Goal: Task Accomplishment & Management: Manage account settings

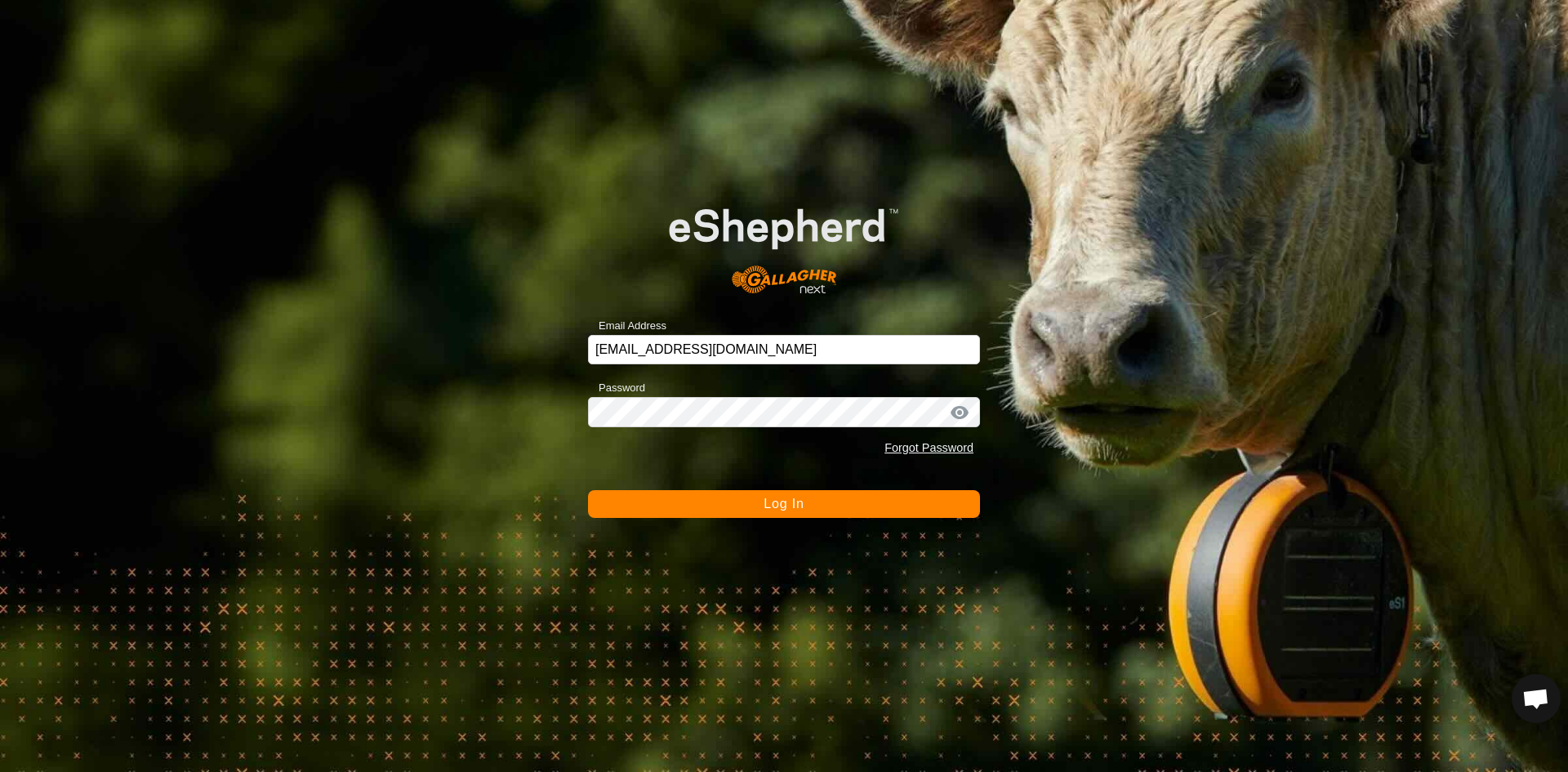
click at [833, 504] on button "Log In" at bounding box center [784, 504] width 392 height 28
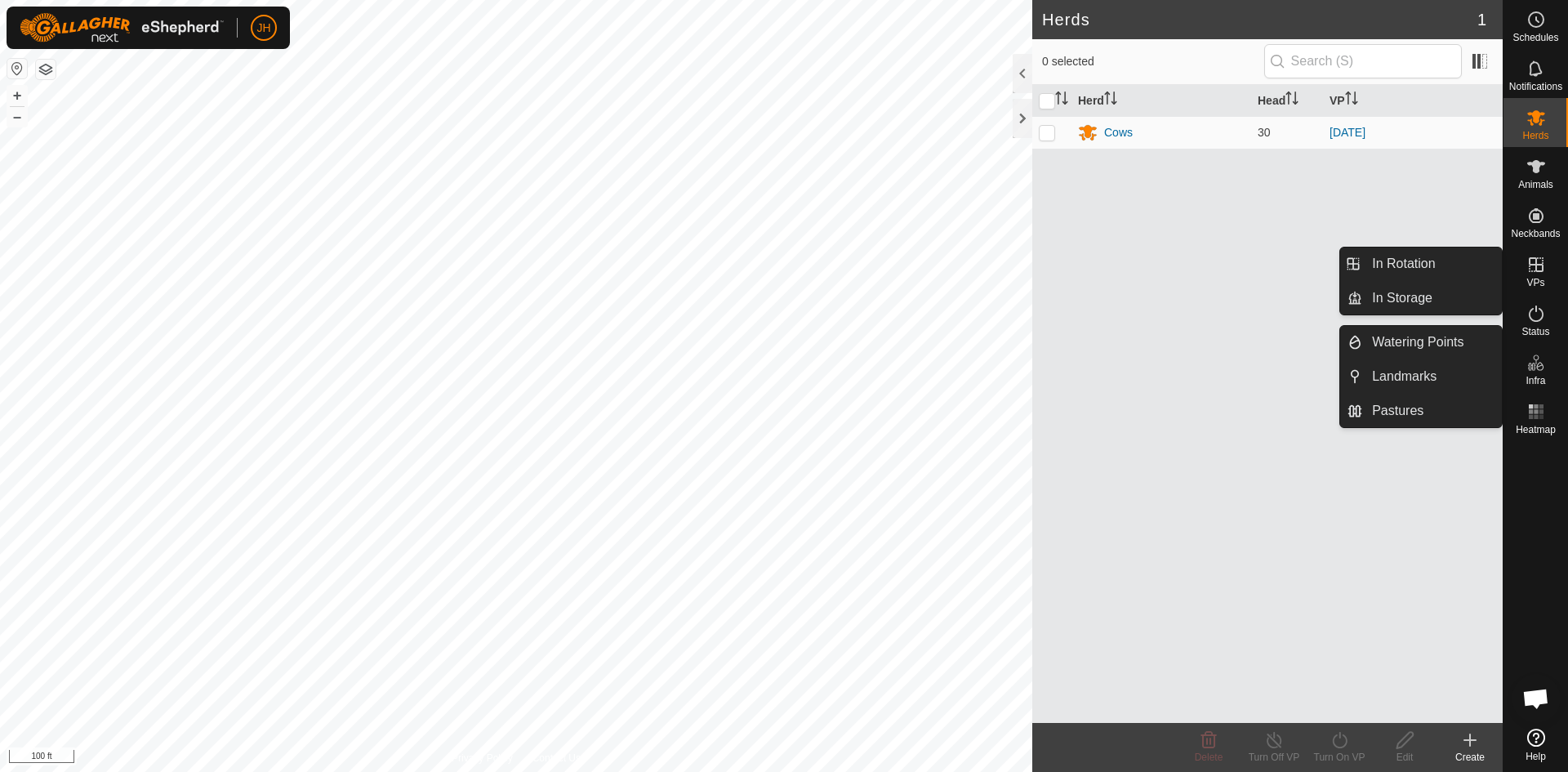
click at [1536, 275] on es-virtualpaddocks-svg-icon at bounding box center [1536, 264] width 30 height 26
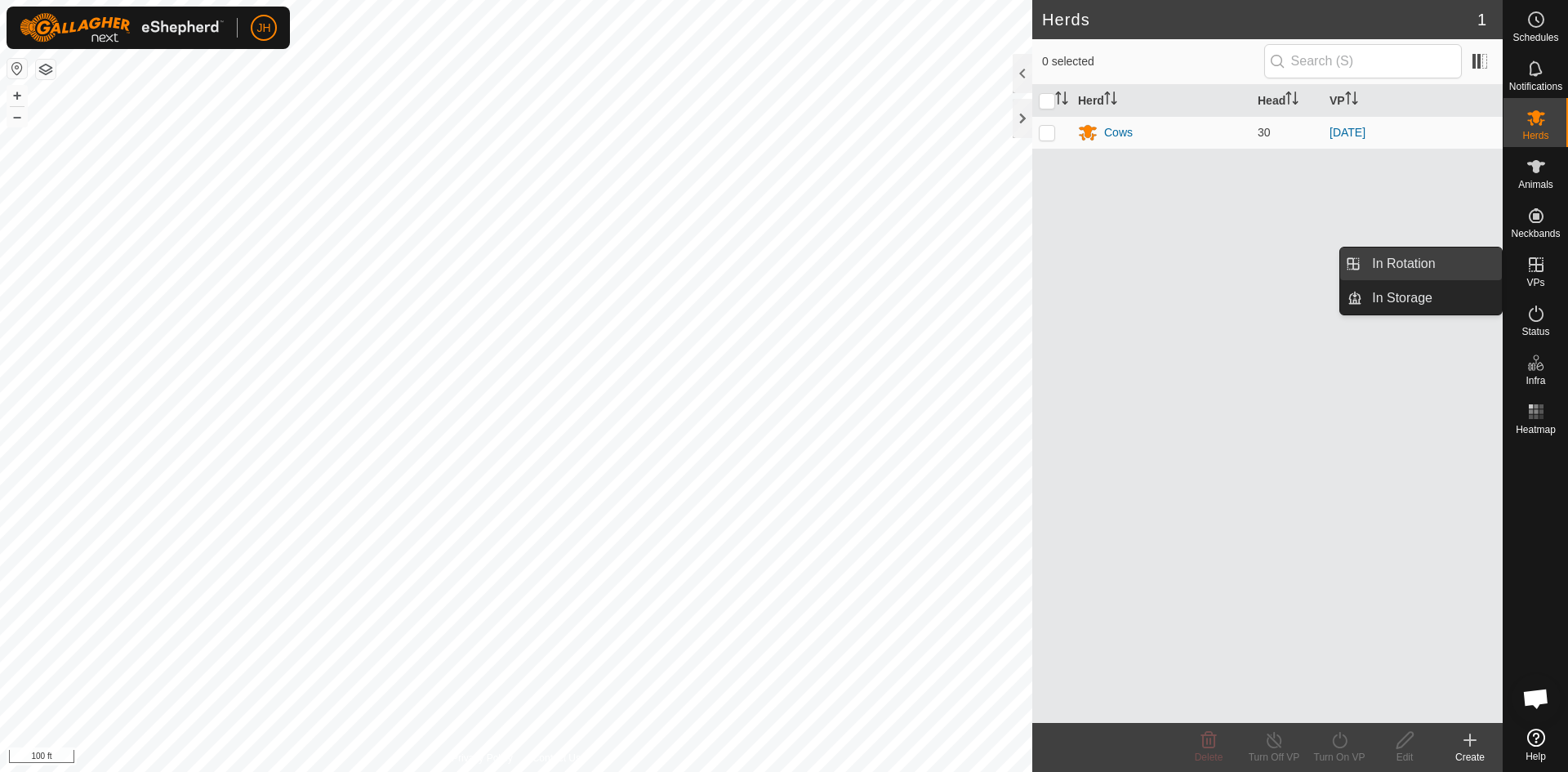
click at [1369, 265] on link "In Rotation" at bounding box center [1432, 264] width 140 height 33
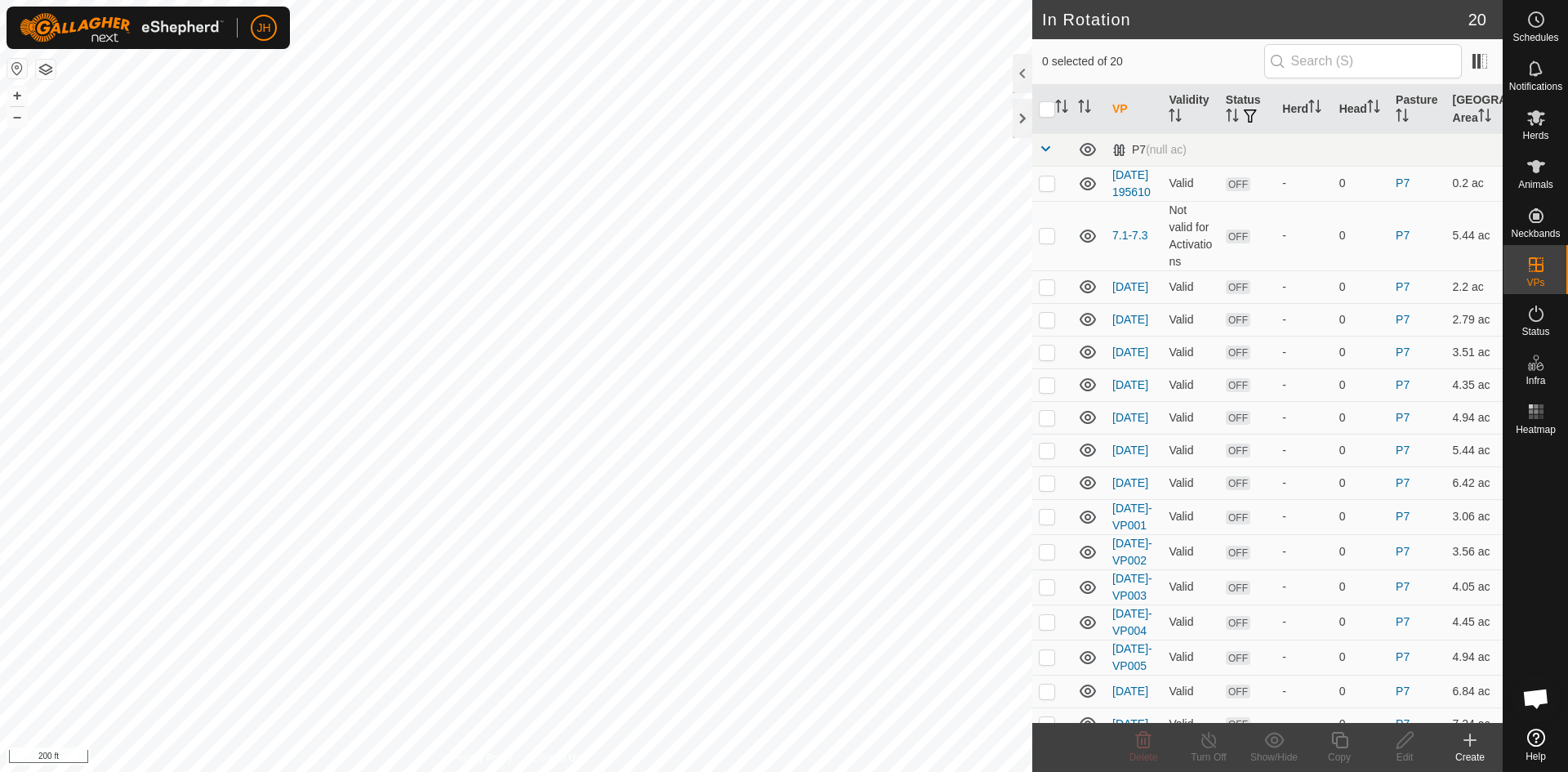
click at [1472, 746] on icon at bounding box center [1471, 740] width 19 height 19
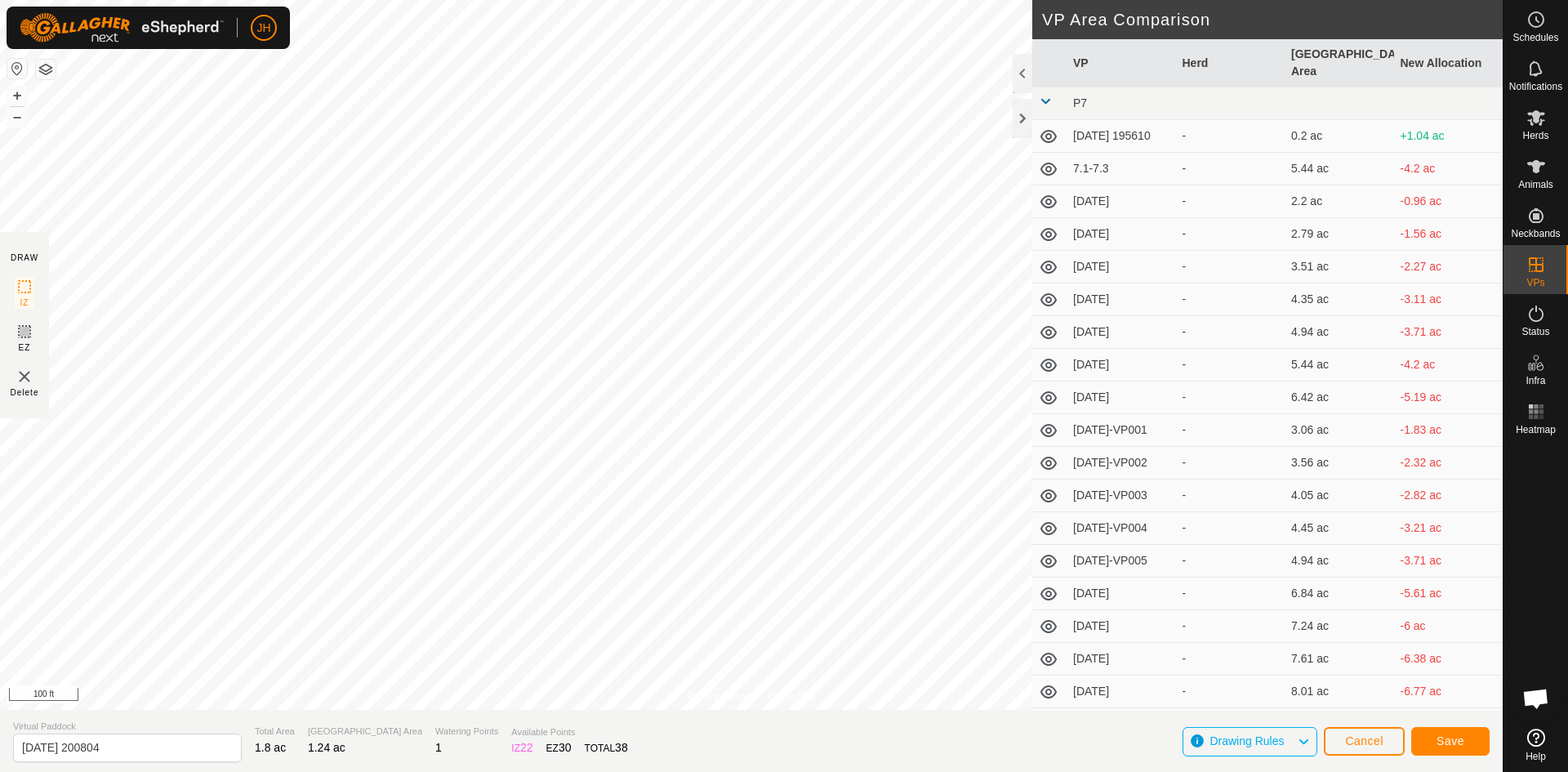
click at [48, 77] on button "button" at bounding box center [45, 69] width 19 height 19
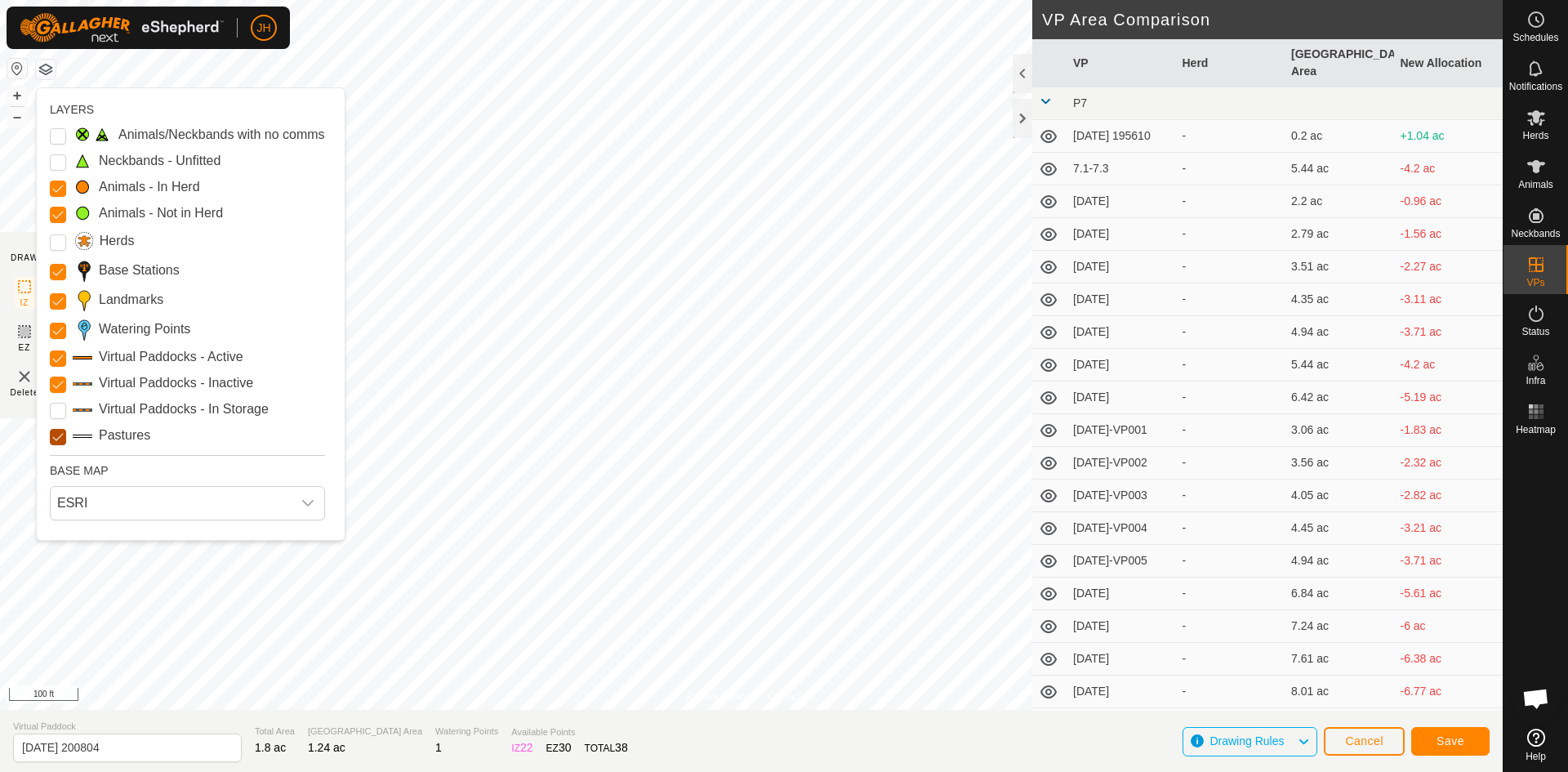
click at [63, 436] on input "Pastures" at bounding box center [58, 437] width 16 height 16
click at [62, 437] on input "Pastures" at bounding box center [58, 437] width 16 height 16
click at [1447, 741] on span "Save" at bounding box center [1450, 741] width 28 height 13
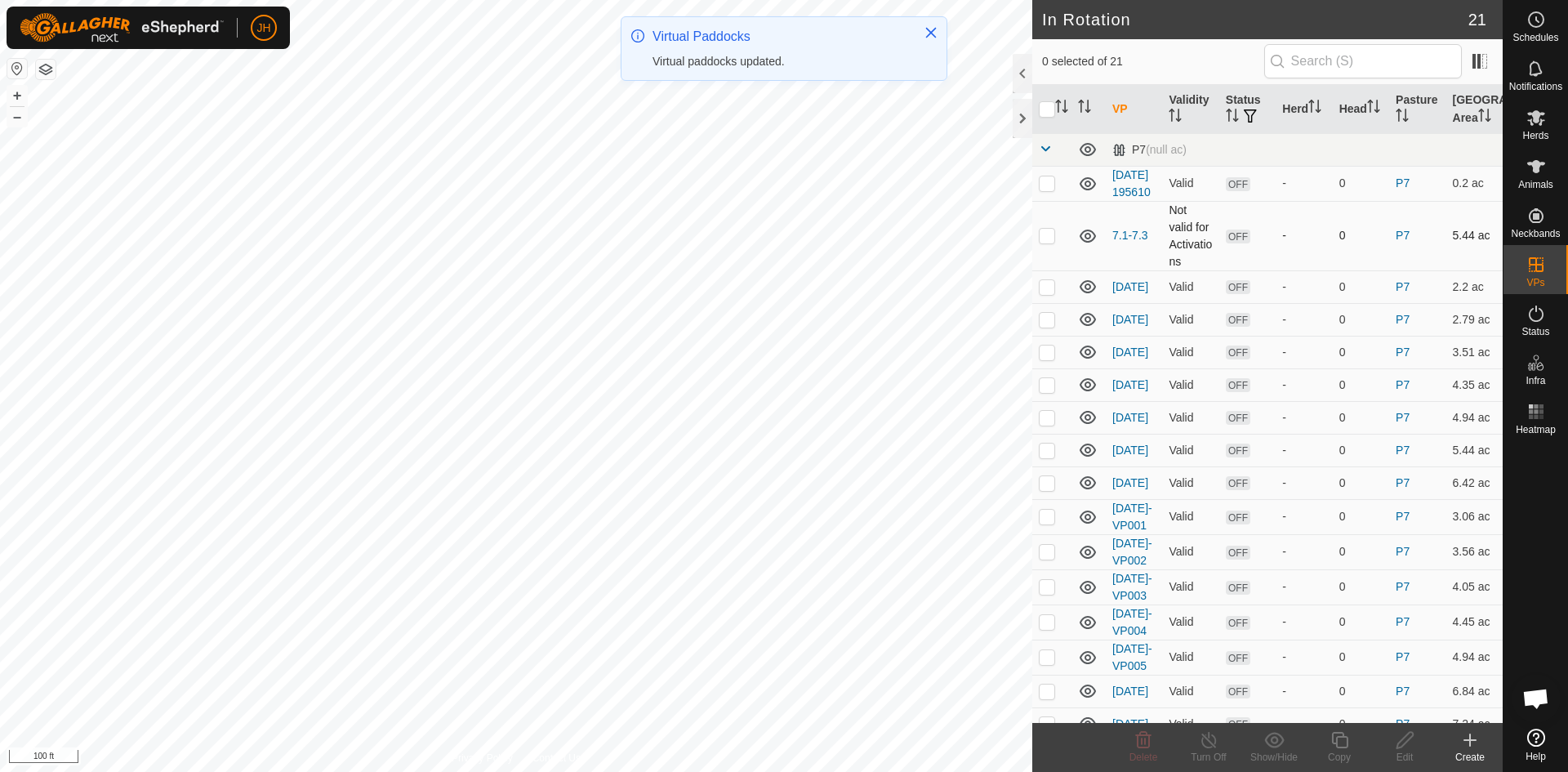
click at [1050, 242] on p-checkbox at bounding box center [1047, 235] width 16 height 13
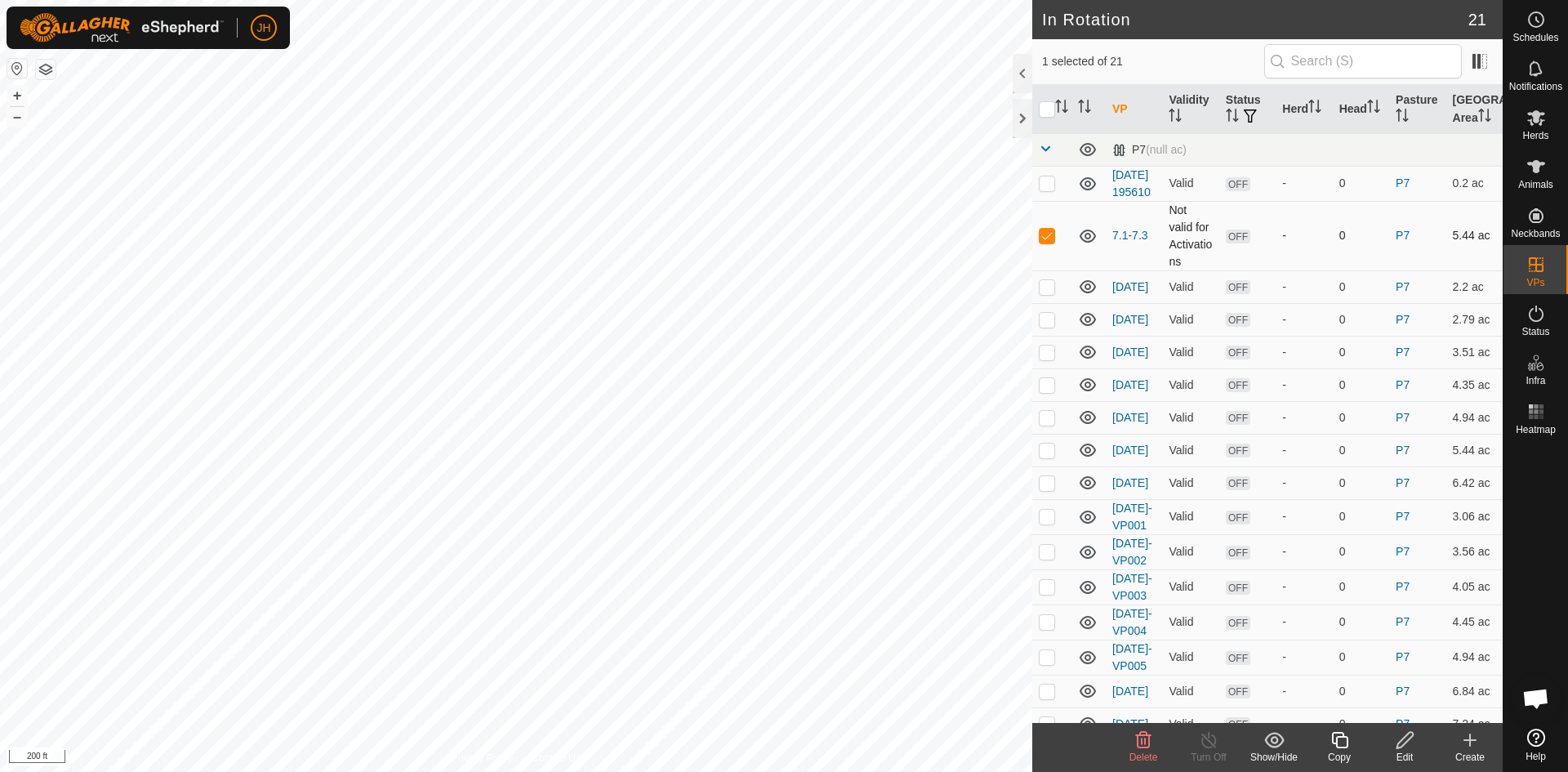
click at [1048, 242] on p-checkbox at bounding box center [1047, 235] width 16 height 13
click at [608, 324] on div "H047 3103681596 Cows [DATE] + – ⇧ i 200 ft" at bounding box center [516, 386] width 1032 height 772
click at [333, 138] on div "Landmark 8 + – ⇧ i 100 ft" at bounding box center [516, 386] width 1032 height 772
checkbox input "true"
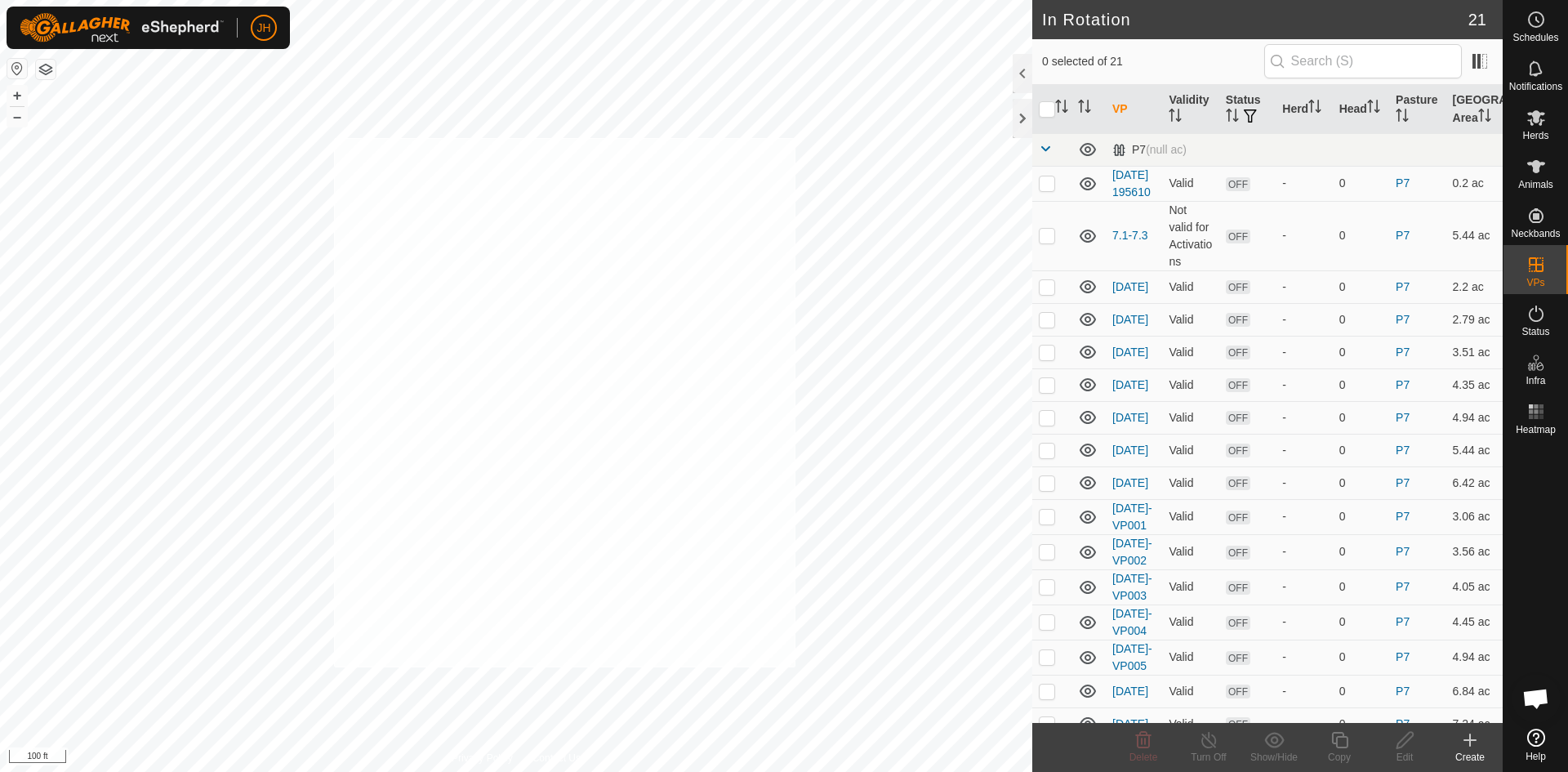
checkbox input "true"
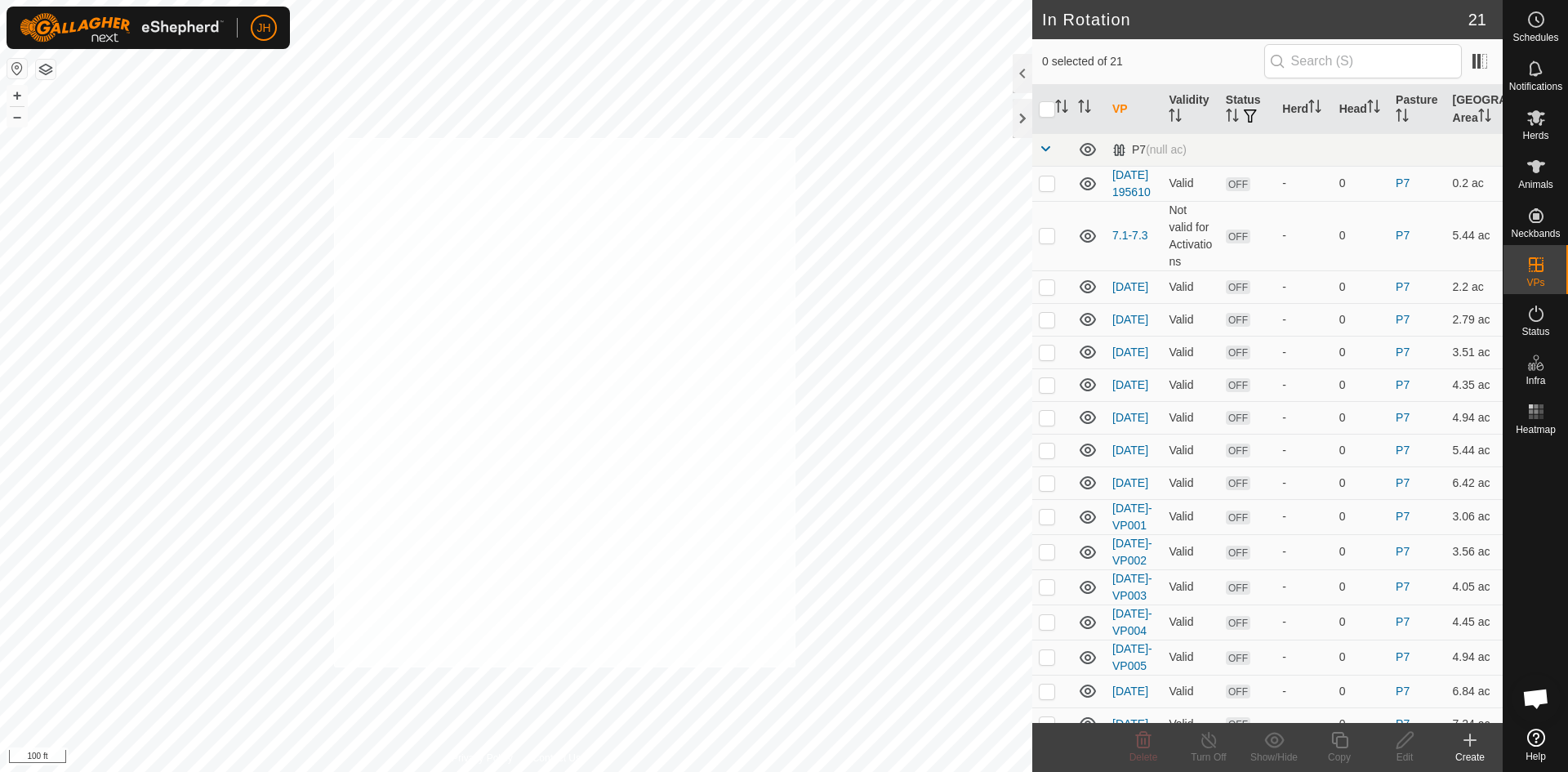
checkbox input "true"
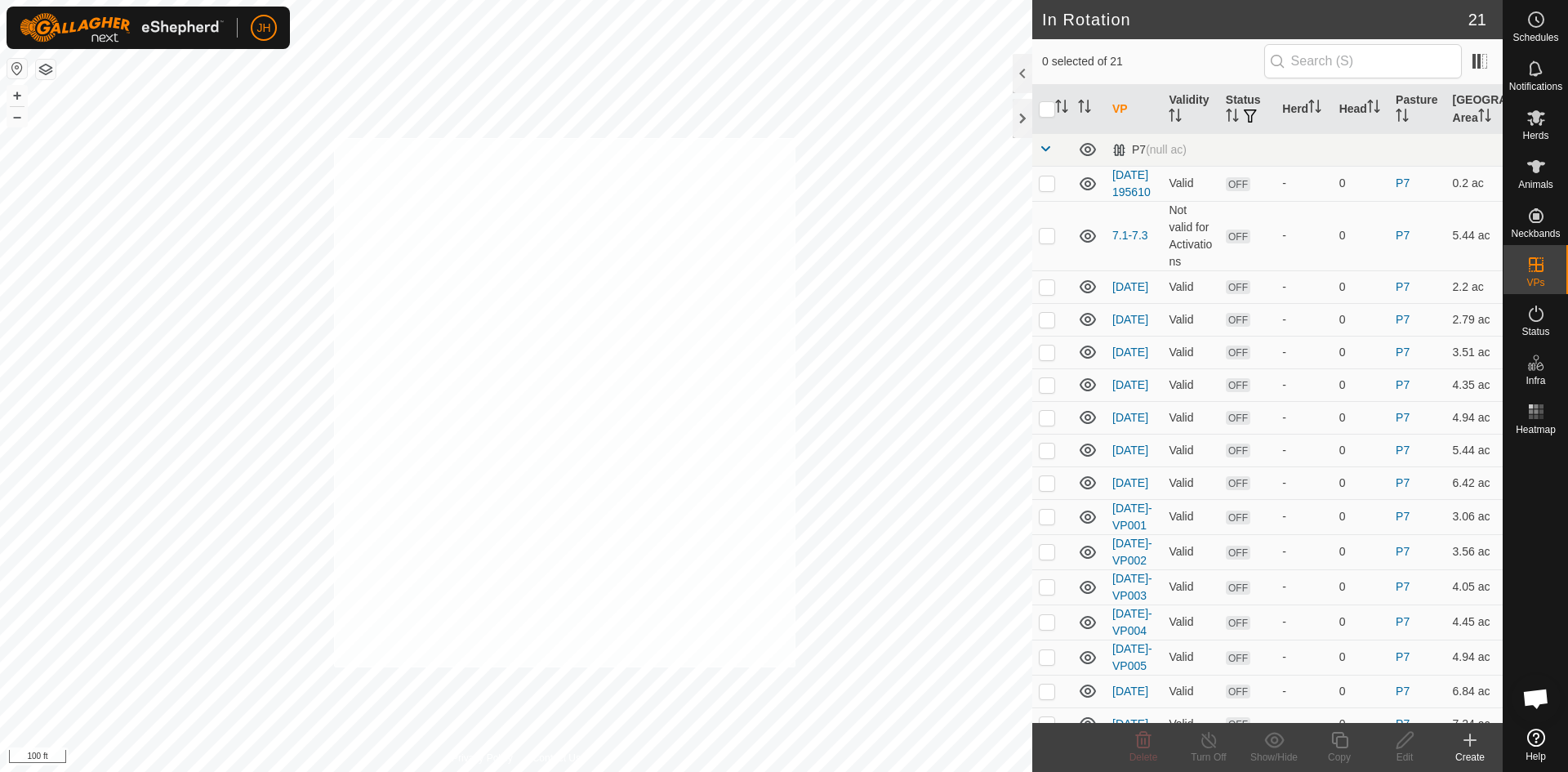
checkbox input "true"
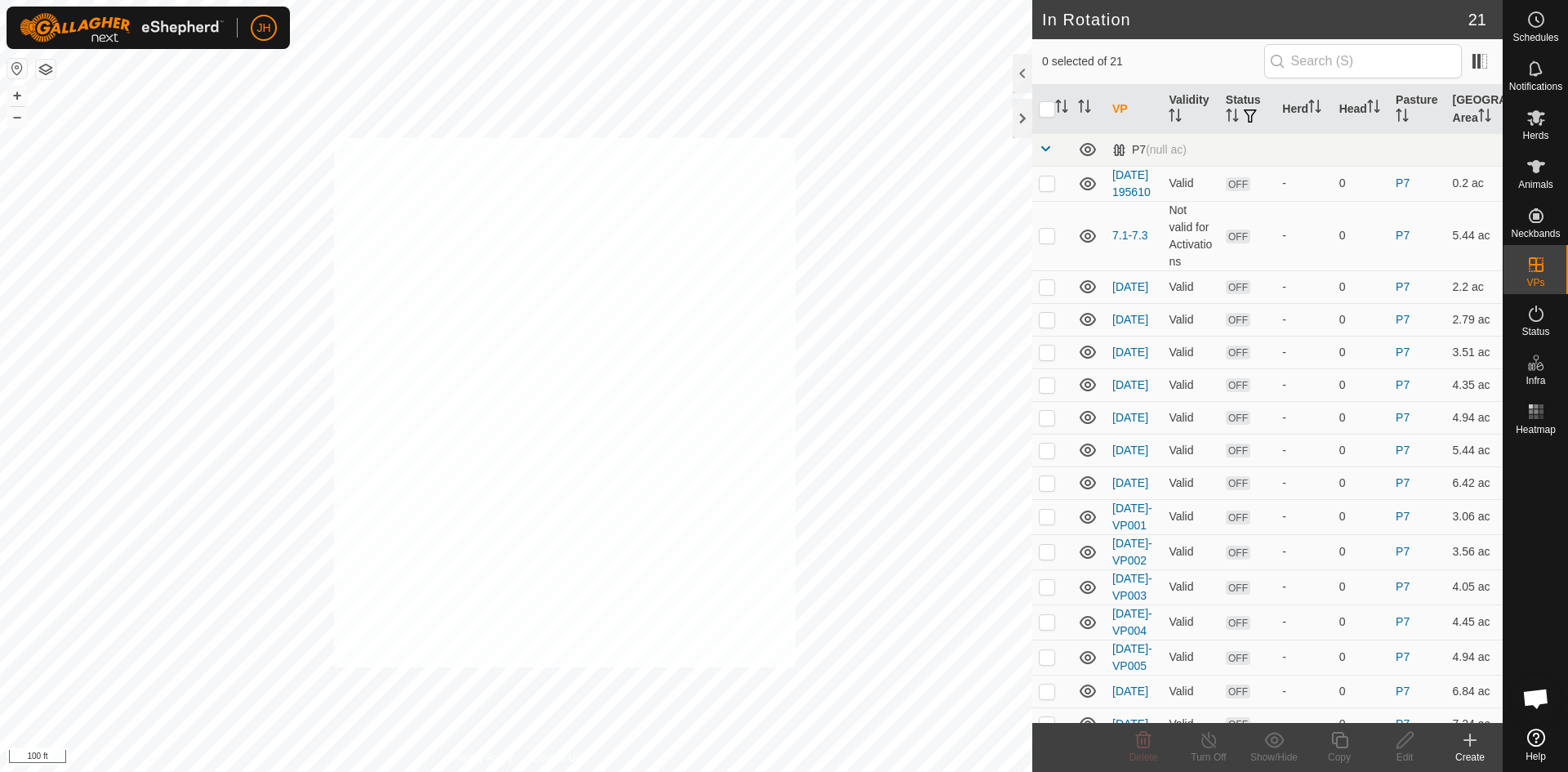
checkbox input "true"
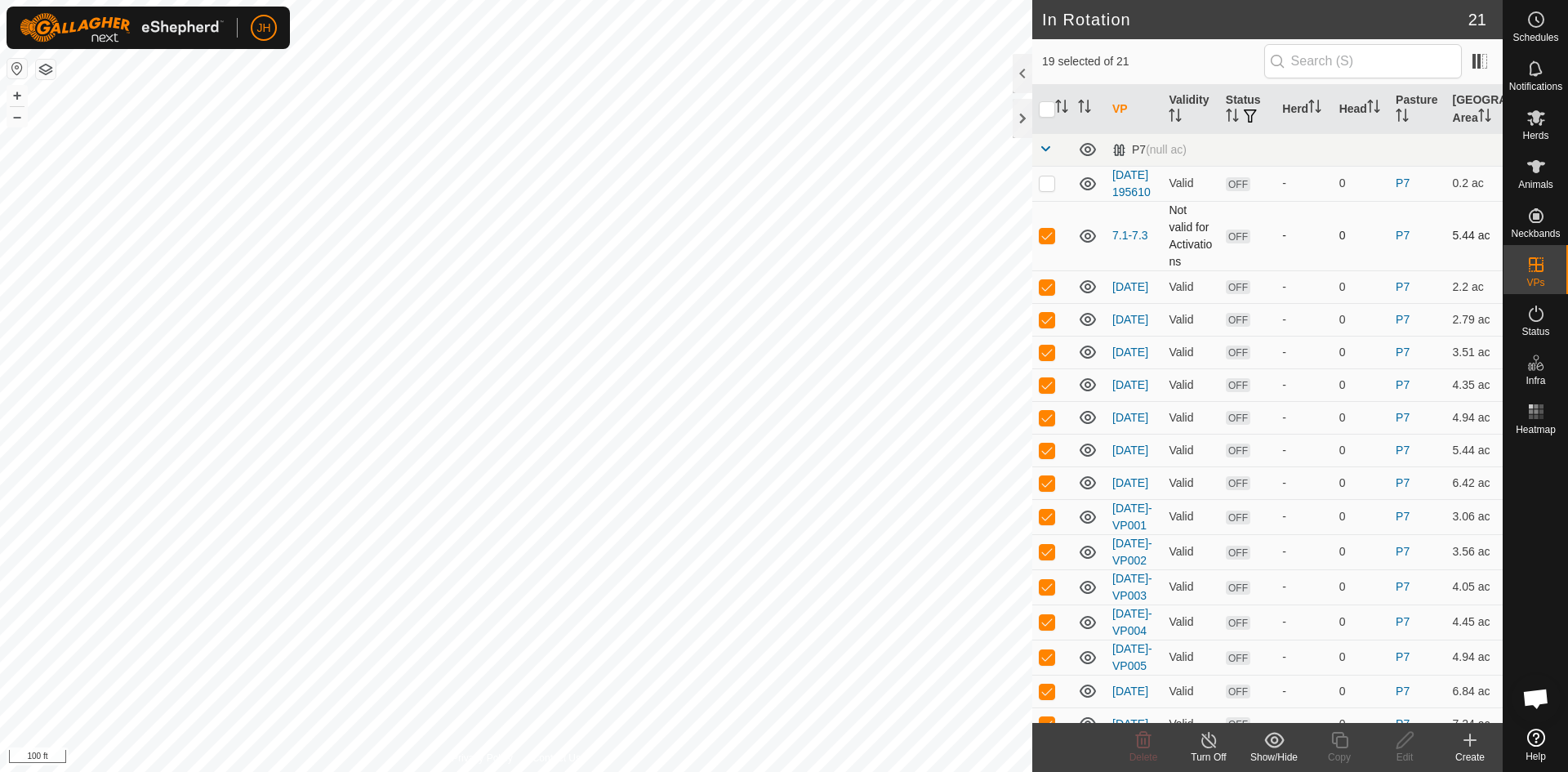
click at [1050, 242] on p-checkbox at bounding box center [1047, 235] width 16 height 13
checkbox input "false"
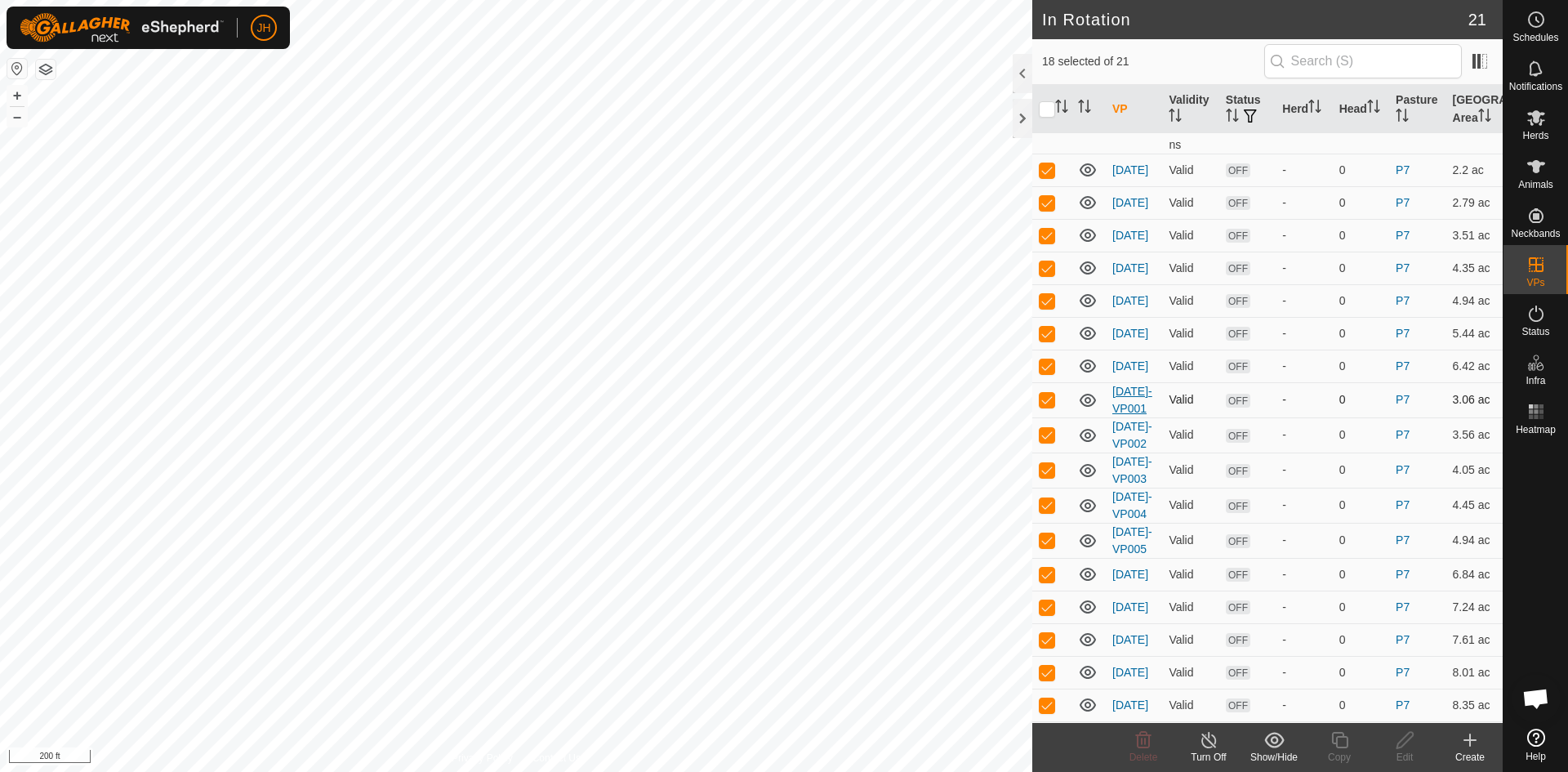
scroll to position [253, 0]
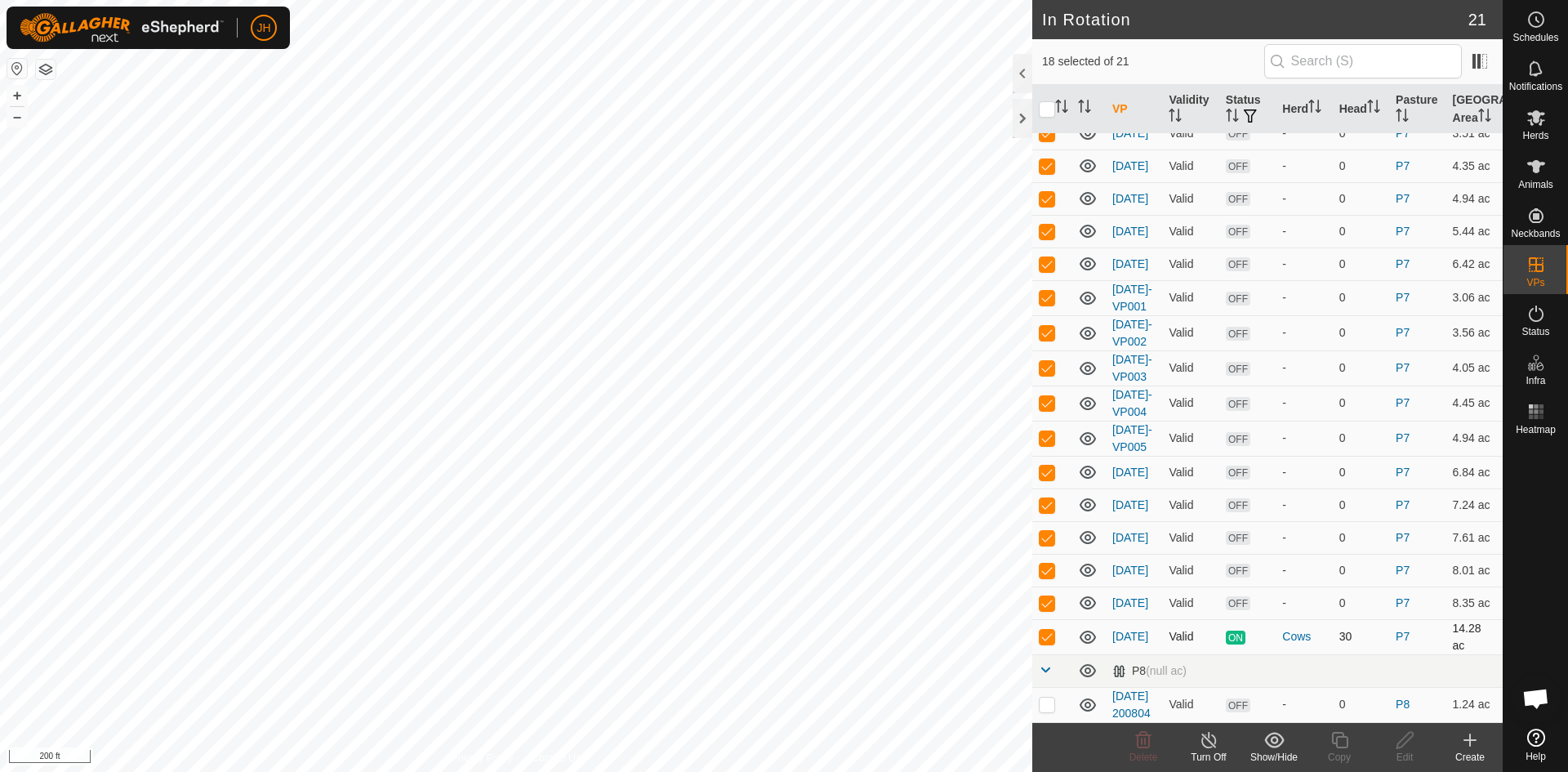
click at [1045, 629] on p-checkbox at bounding box center [1047, 636] width 16 height 13
checkbox input "false"
click at [1278, 742] on icon at bounding box center [1274, 740] width 20 height 19
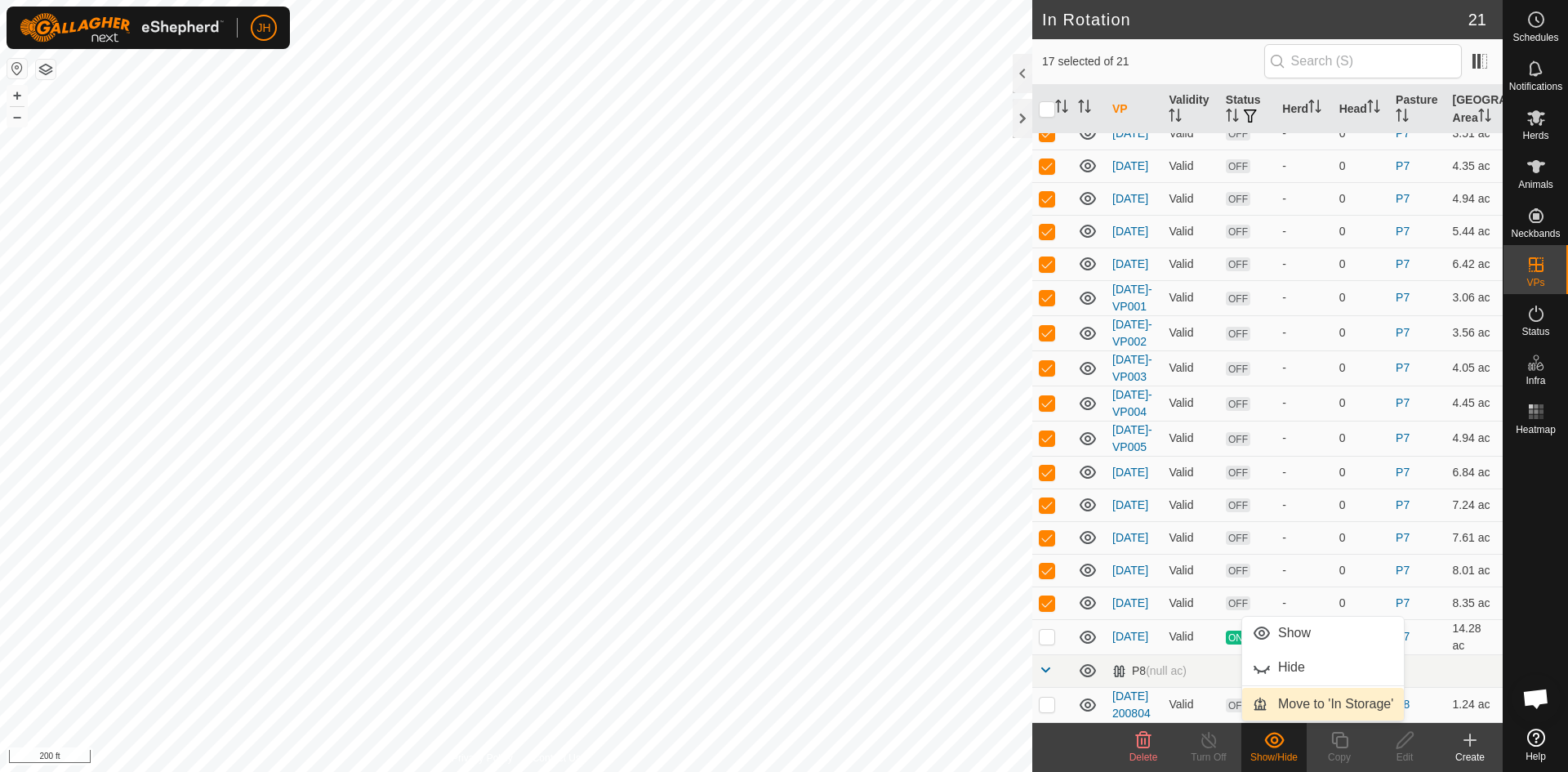
click at [1301, 710] on link "Move to 'In Storage'" at bounding box center [1323, 705] width 162 height 33
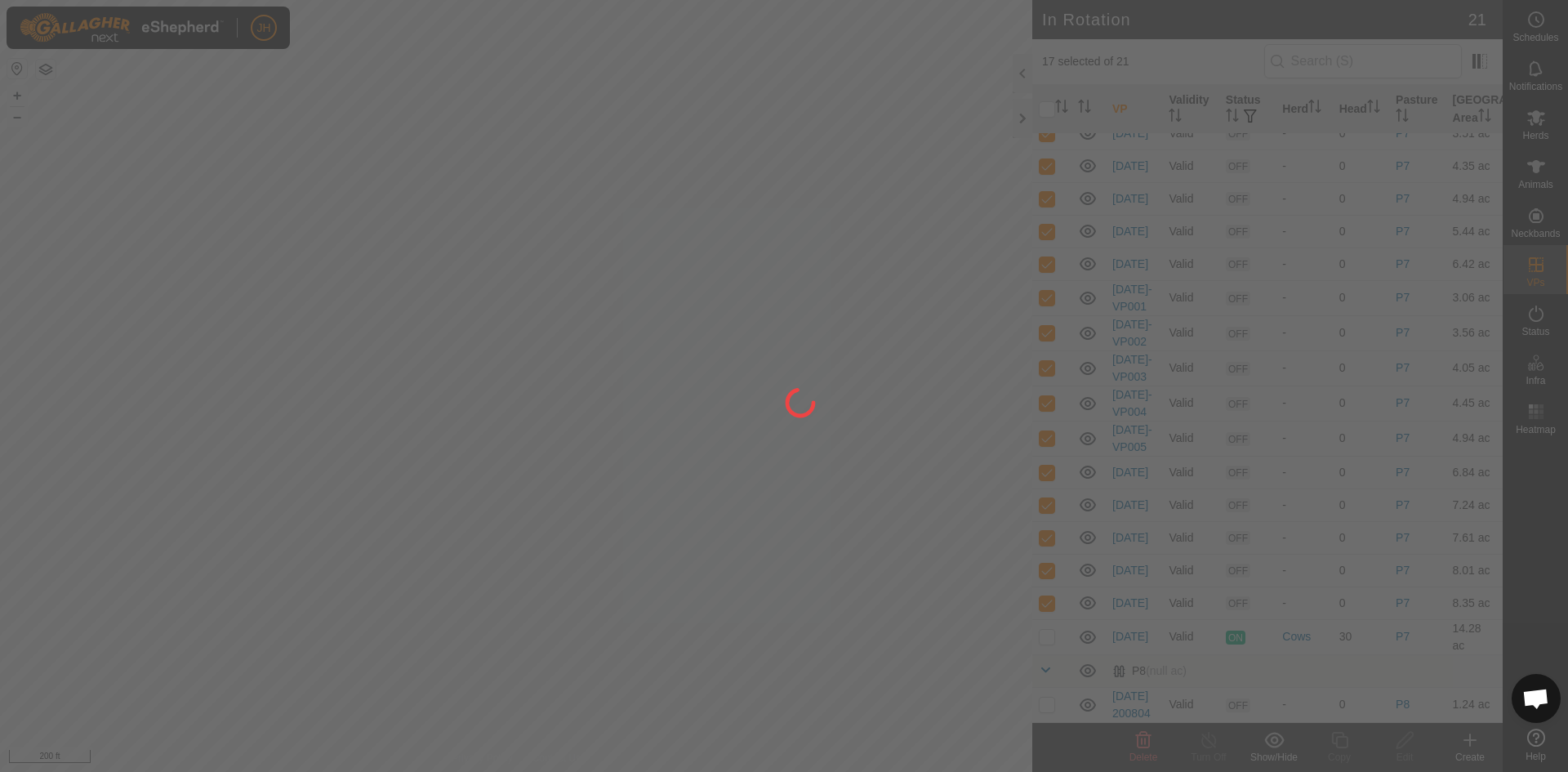
checkbox input "false"
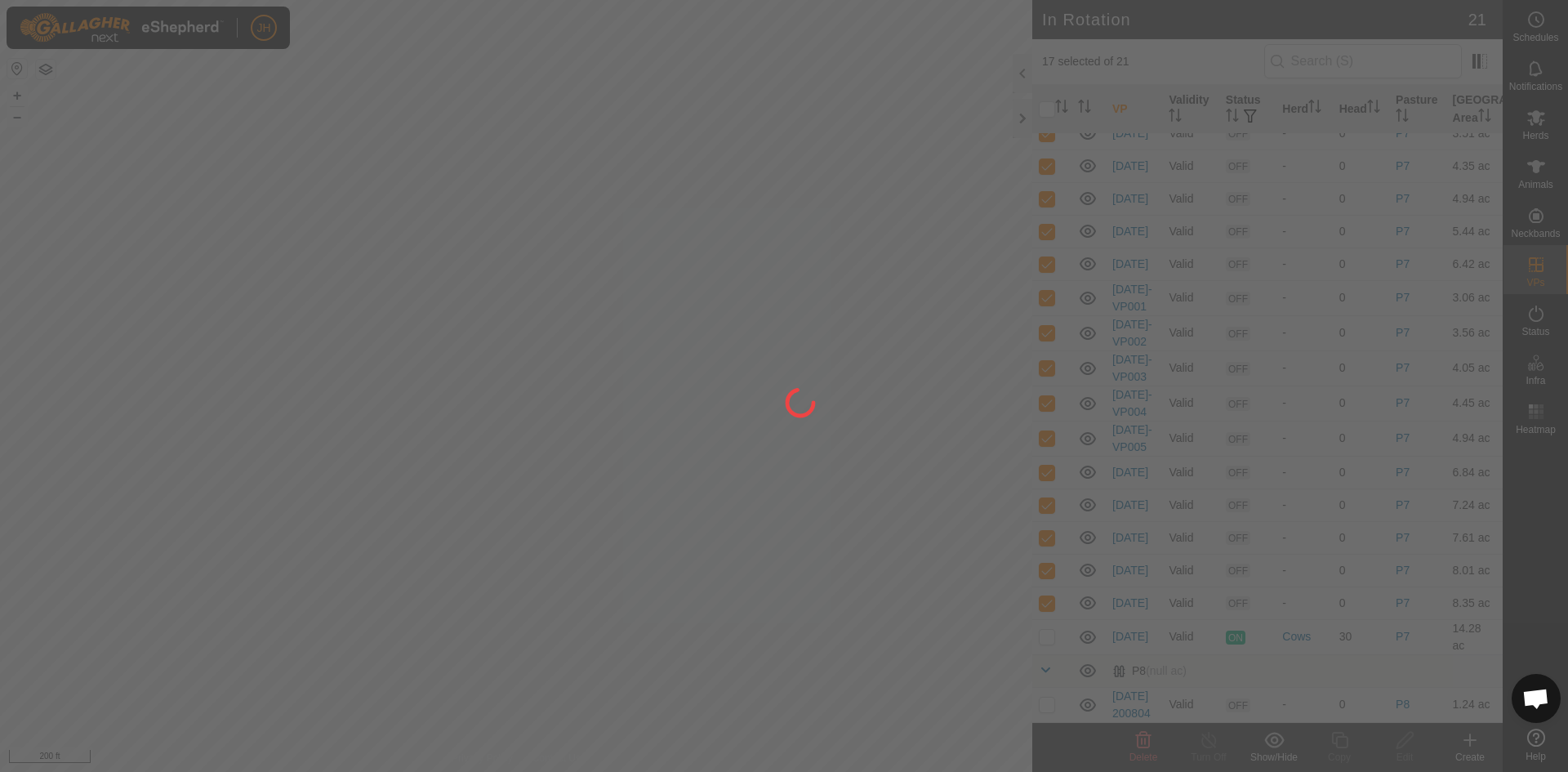
checkbox input "false"
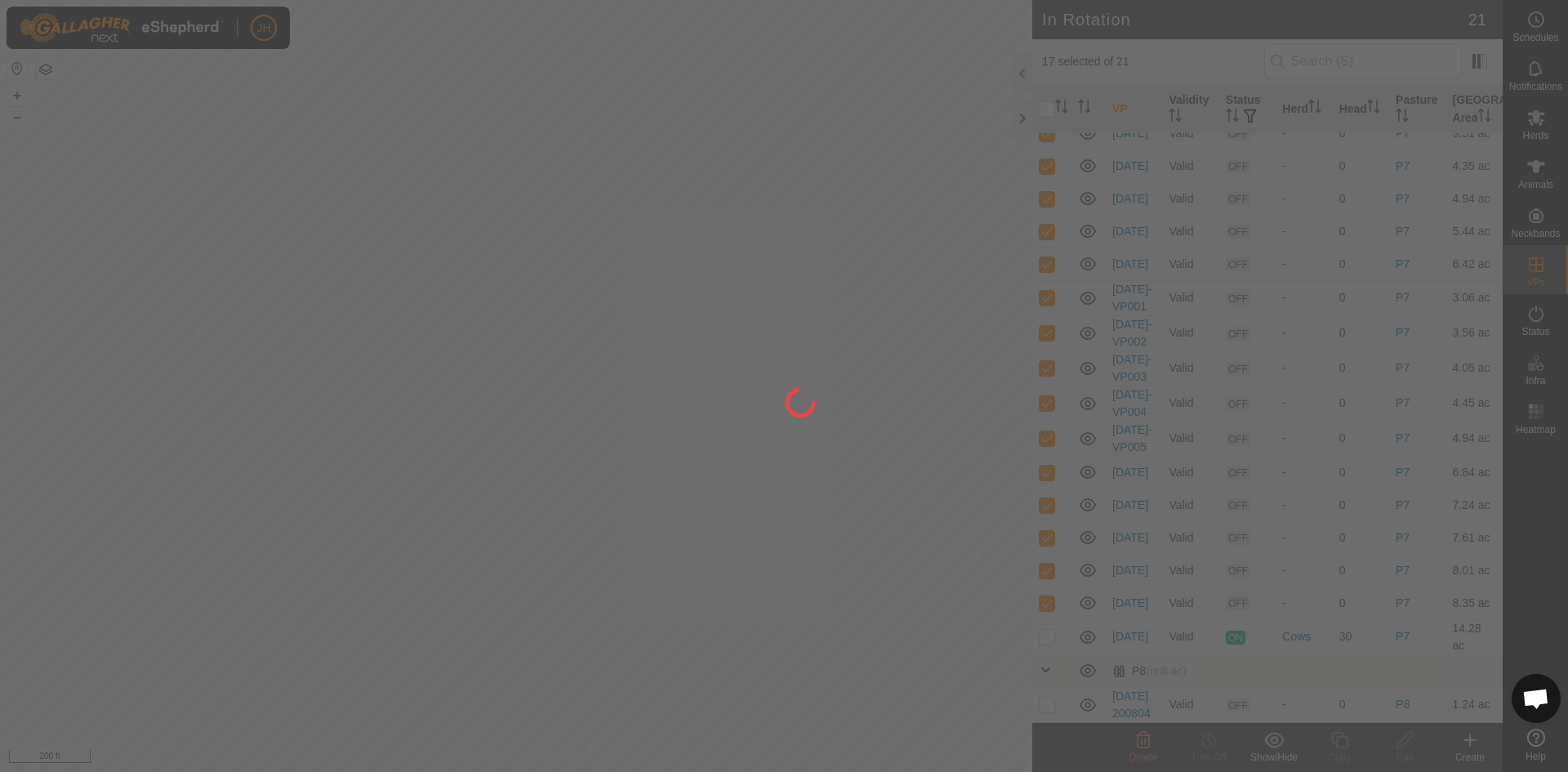
checkbox input "false"
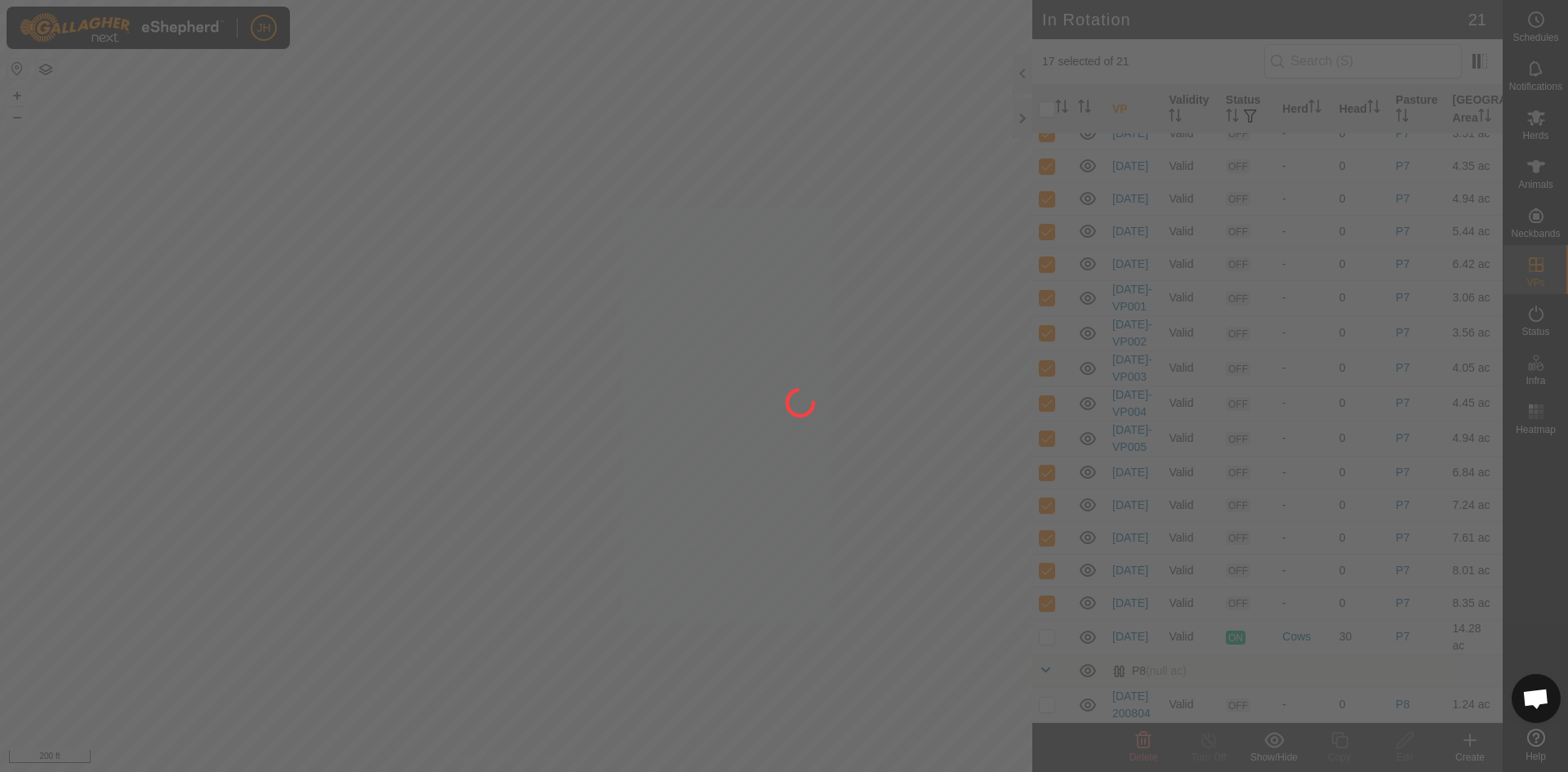
checkbox input "false"
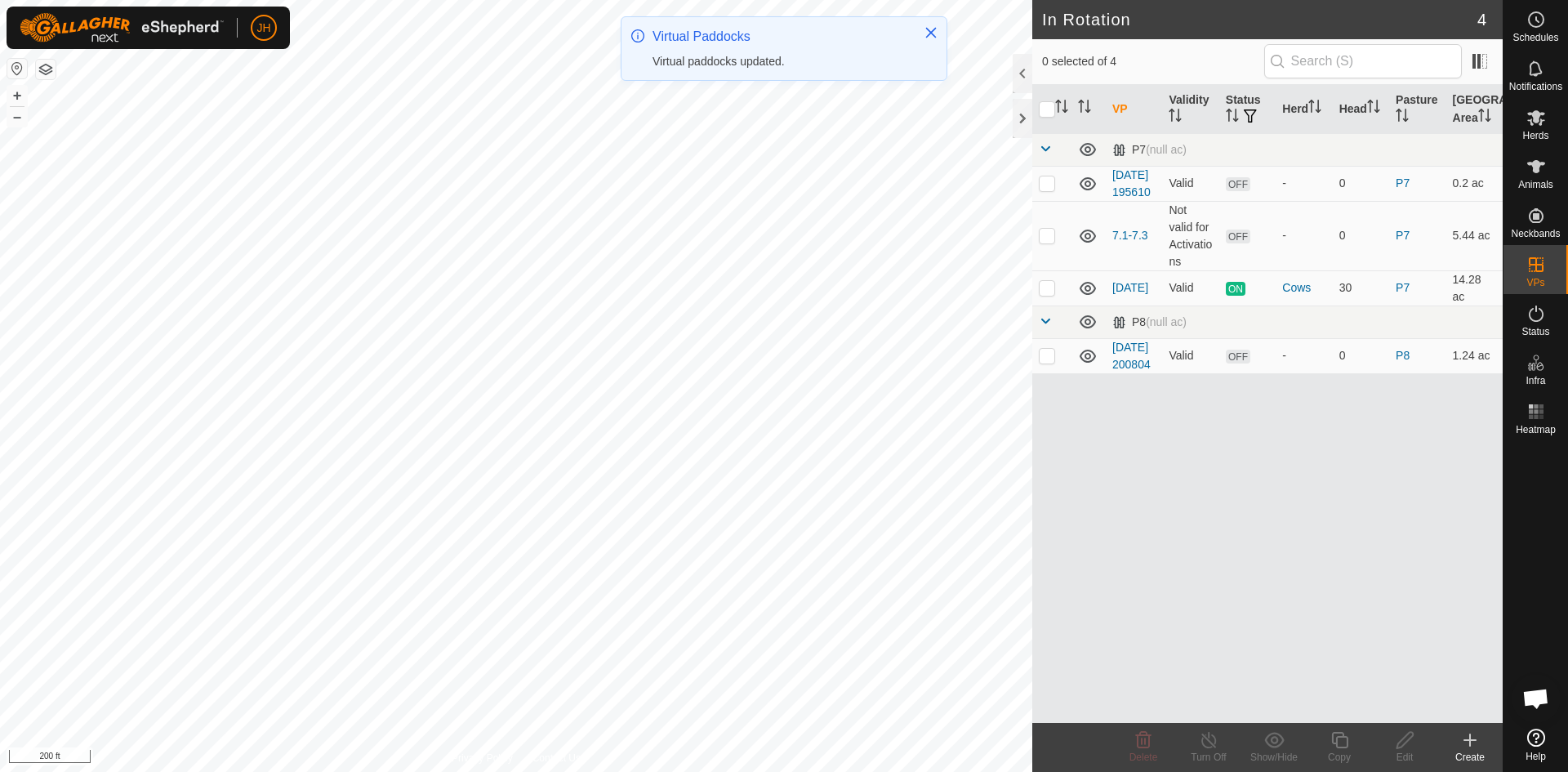
scroll to position [0, 0]
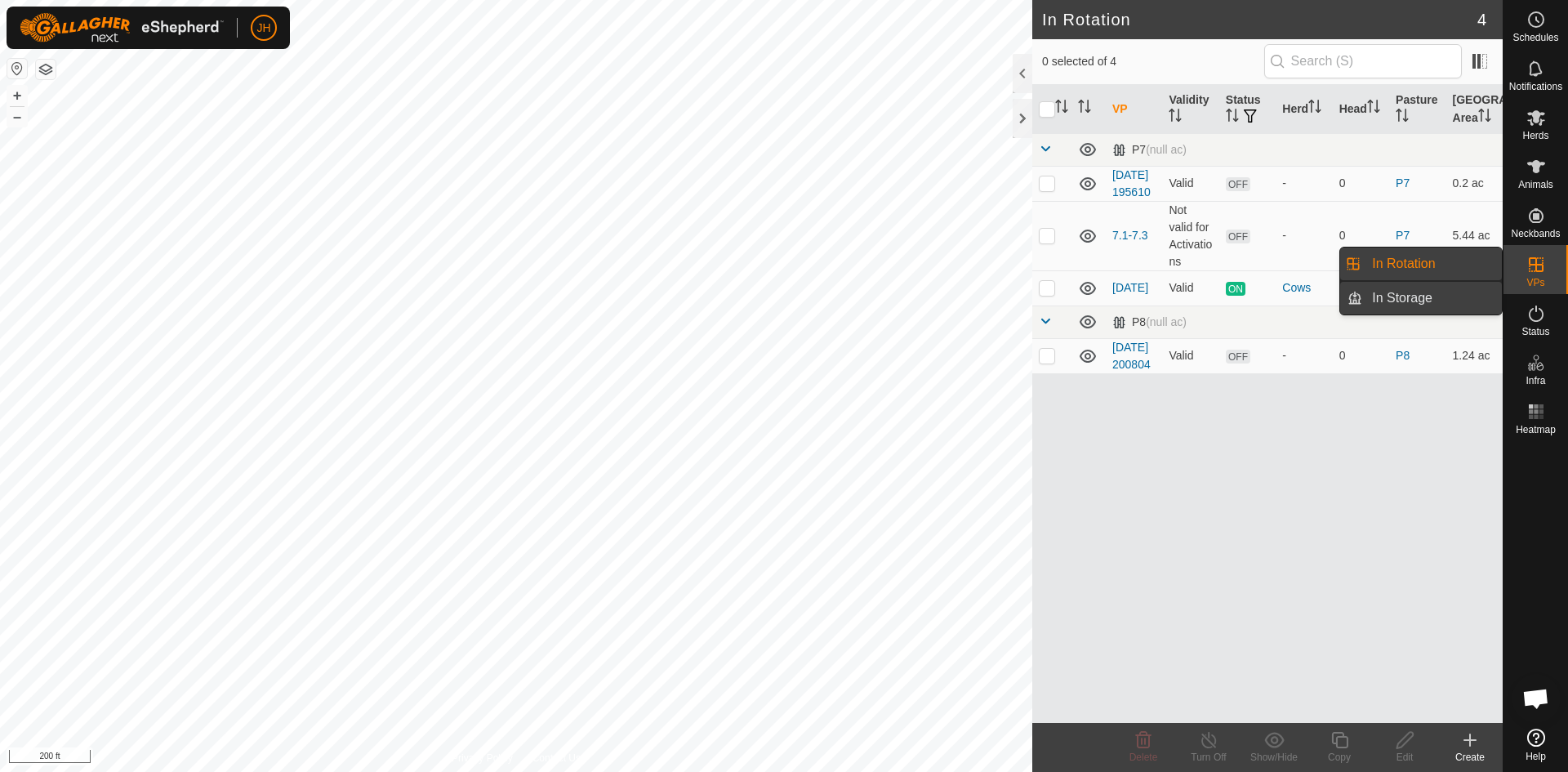
click at [1447, 301] on link "In Storage" at bounding box center [1432, 298] width 140 height 33
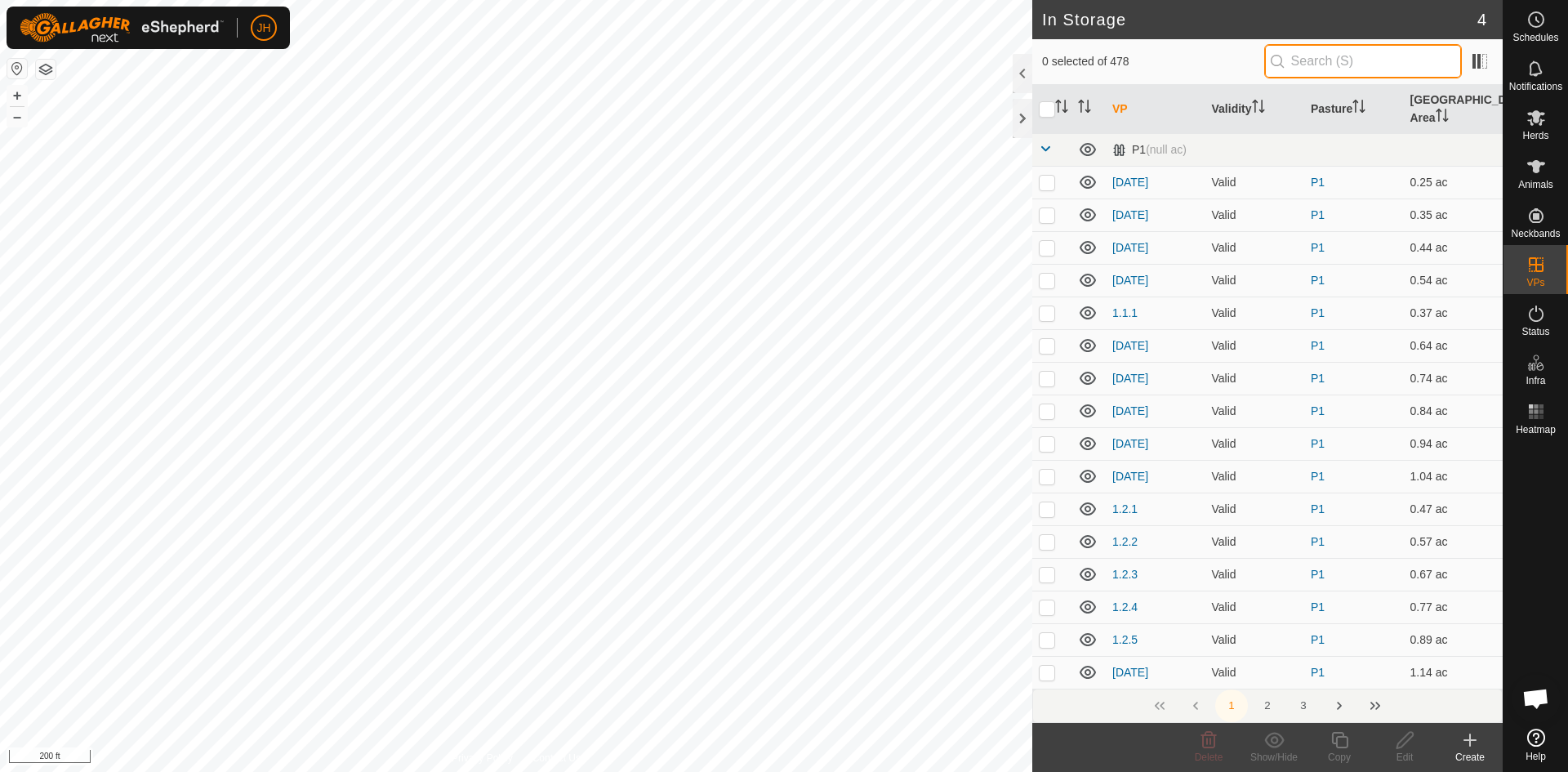
click at [1273, 68] on input "text" at bounding box center [1363, 62] width 198 height 35
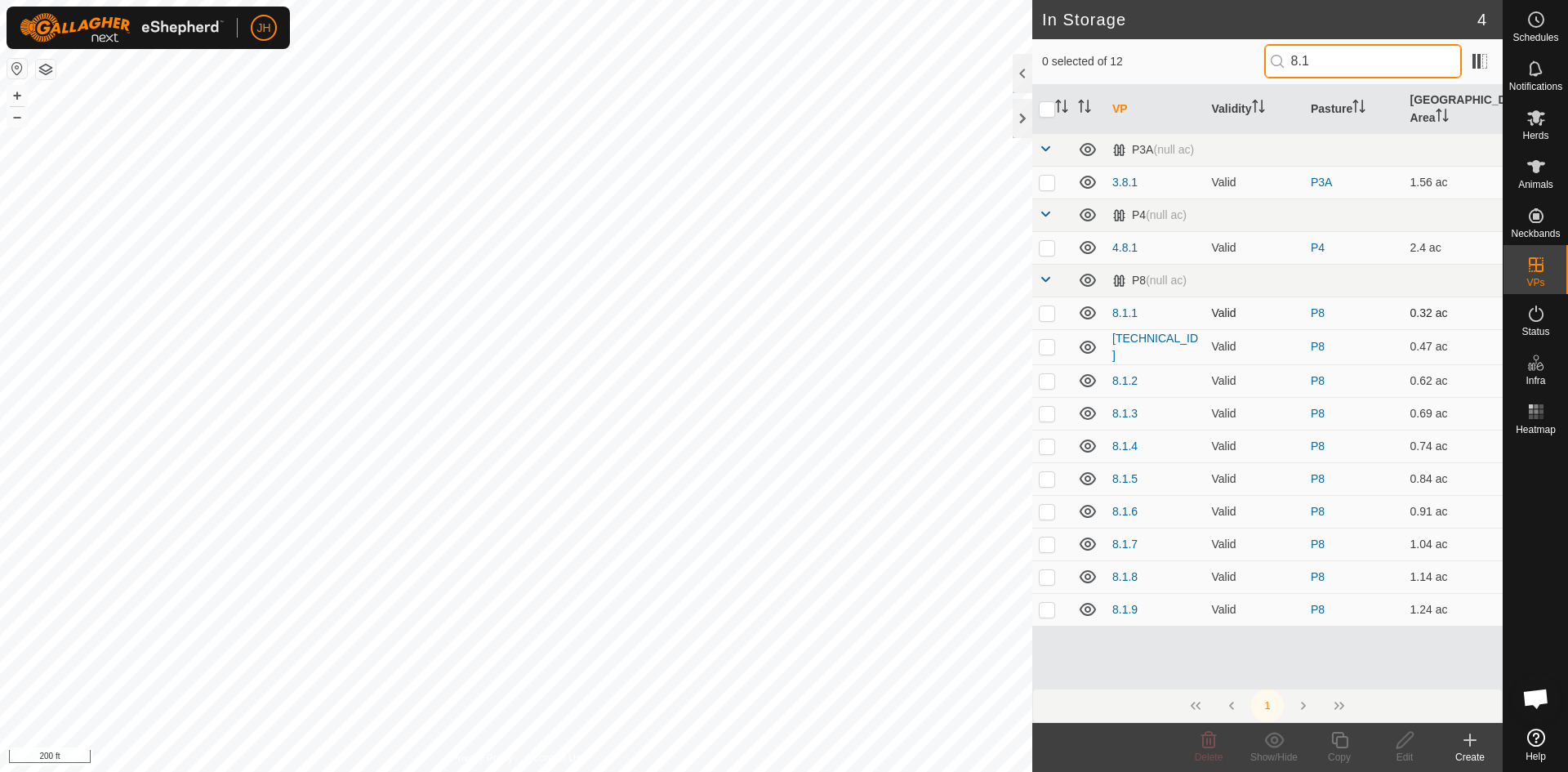
type input "8.1"
click at [1046, 306] on p-checkbox at bounding box center [1047, 313] width 16 height 13
checkbox input "true"
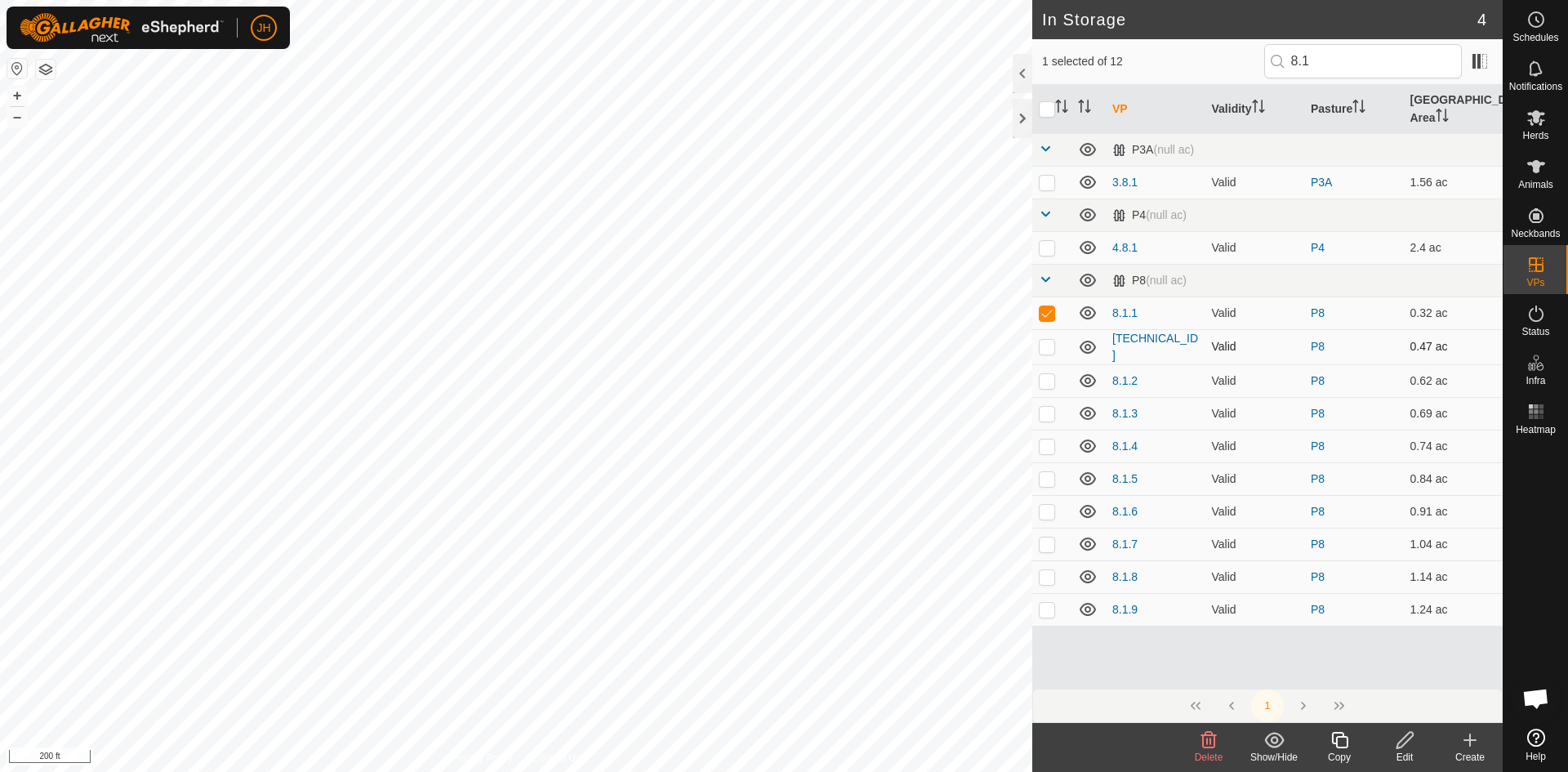
click at [1046, 340] on p-checkbox at bounding box center [1047, 347] width 16 height 13
checkbox input "true"
click at [45, 73] on button "button" at bounding box center [45, 69] width 19 height 19
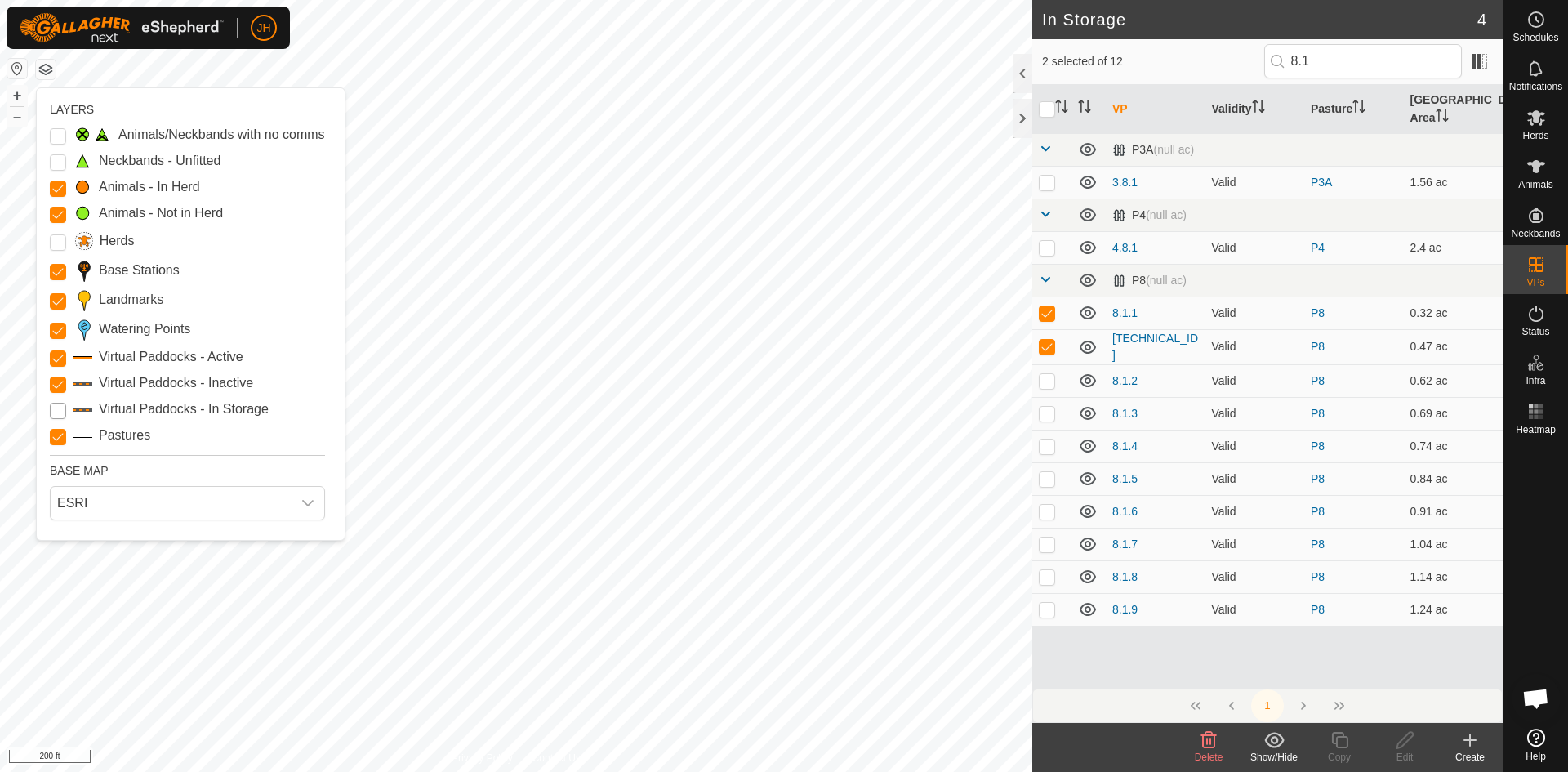
click at [58, 414] on Storage "Virtual Paddocks - In Storage" at bounding box center [58, 411] width 16 height 16
click at [1046, 367] on td at bounding box center [1051, 381] width 40 height 33
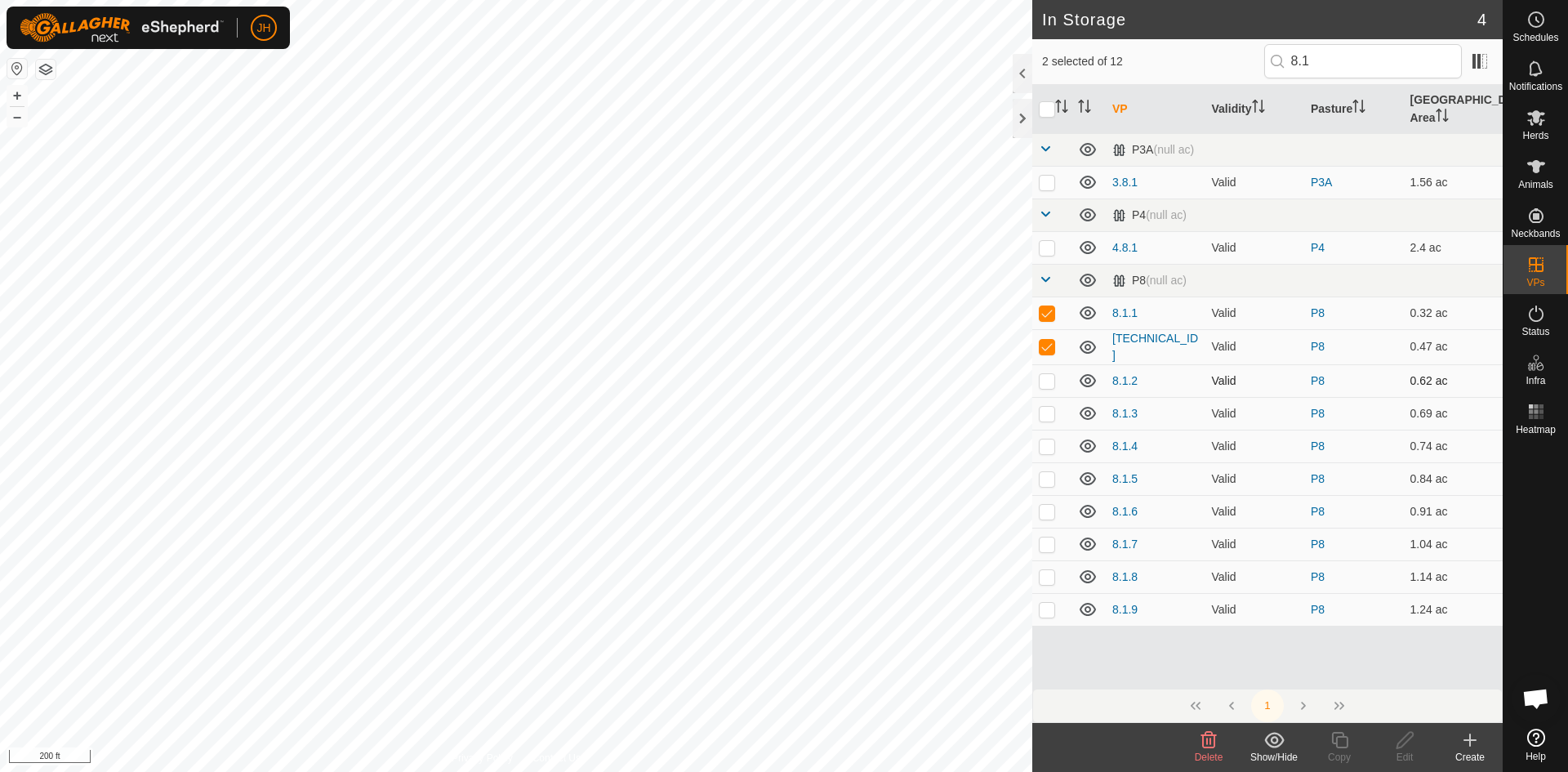
checkbox input "true"
click at [1045, 407] on p-checkbox at bounding box center [1047, 413] width 16 height 13
checkbox input "true"
click at [1049, 439] on p-checkbox at bounding box center [1047, 446] width 16 height 13
checkbox input "true"
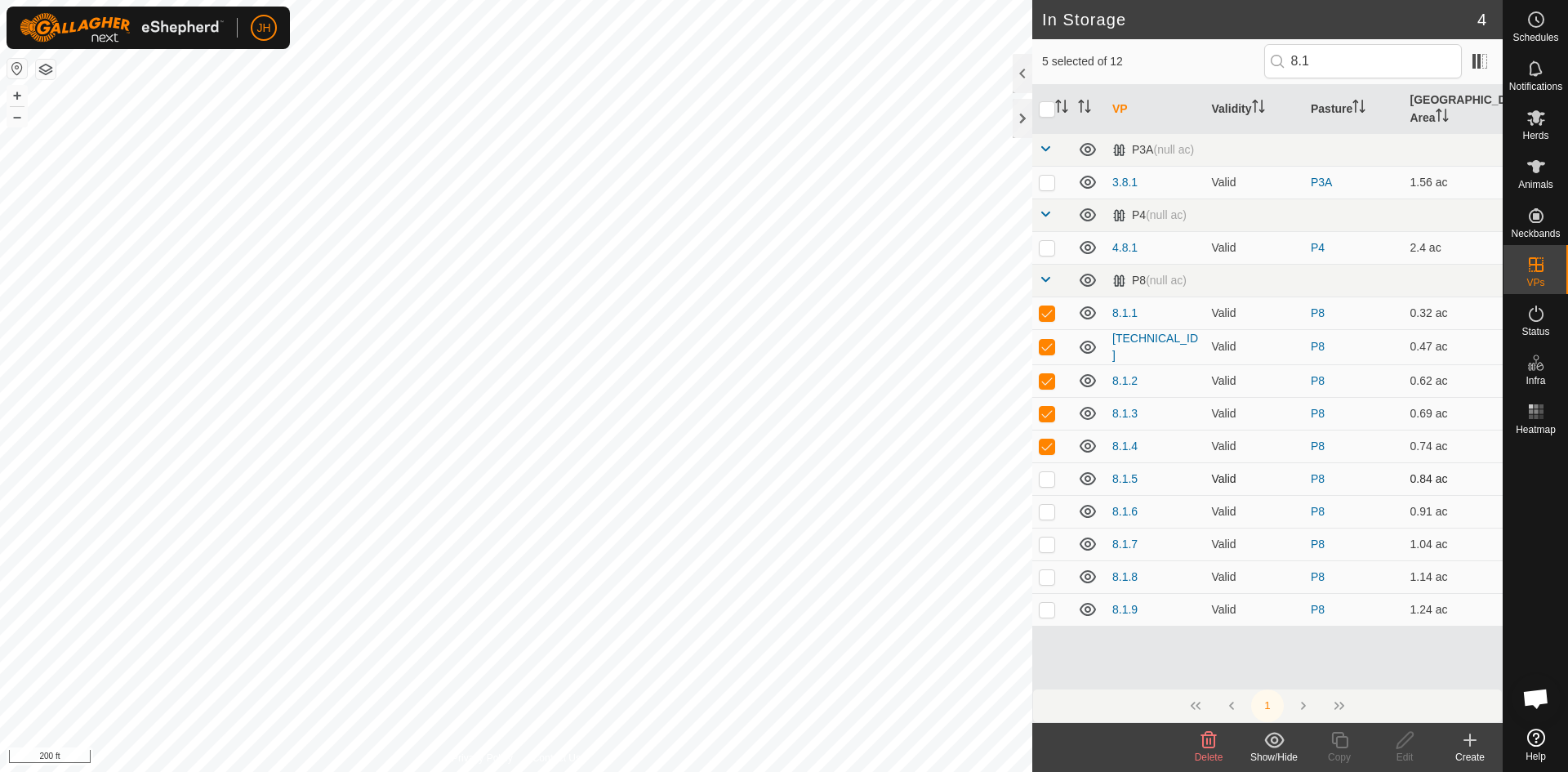
click at [1050, 472] on p-checkbox at bounding box center [1047, 479] width 16 height 13
click at [1050, 472] on p-checkbox at bounding box center [1047, 479] width 16 height 13
checkbox input "false"
click at [1050, 303] on td at bounding box center [1051, 313] width 40 height 33
checkbox input "false"
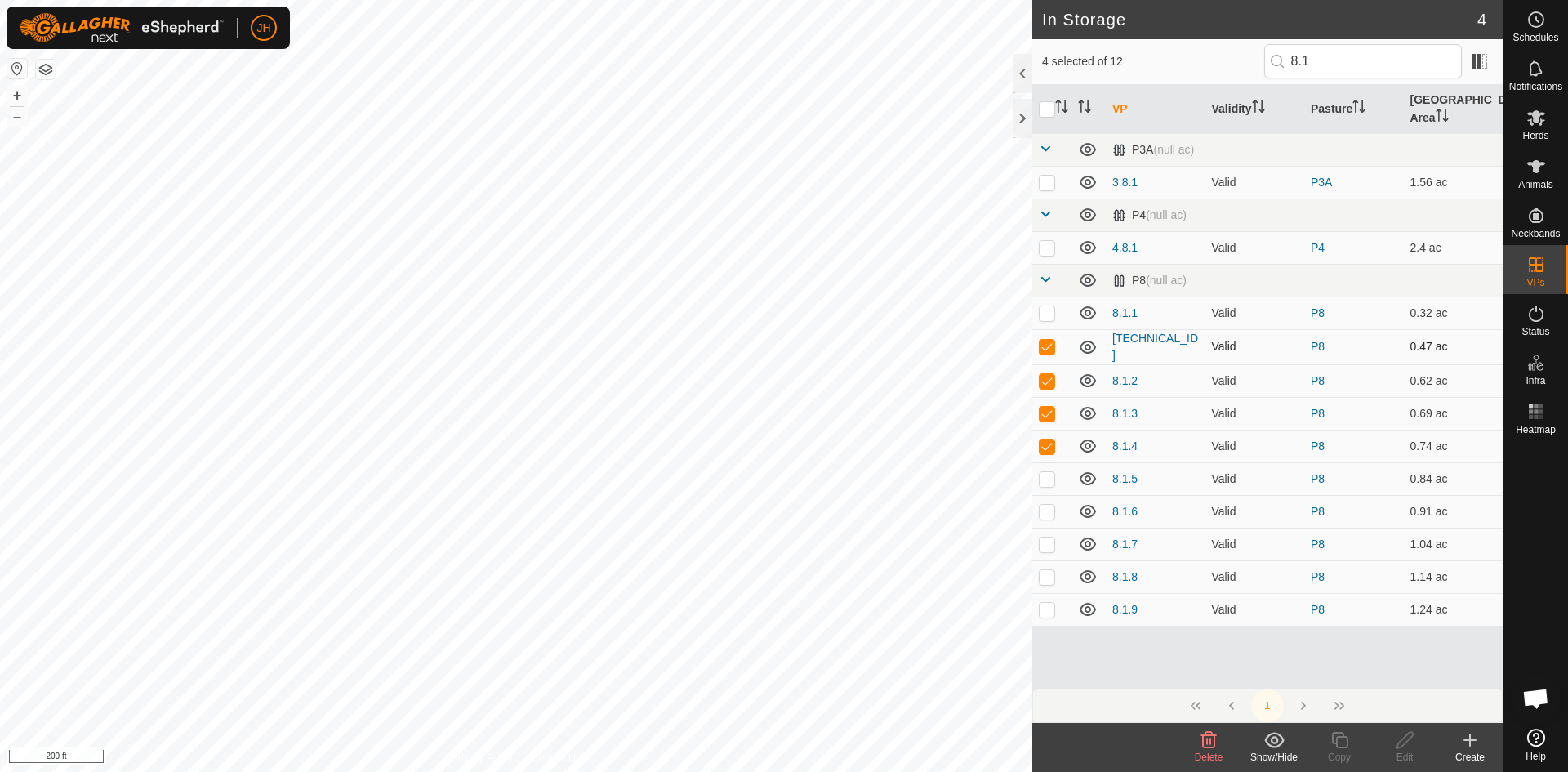
click at [1044, 340] on p-checkbox at bounding box center [1047, 347] width 16 height 13
checkbox input "false"
click at [1048, 374] on p-checkbox at bounding box center [1047, 381] width 16 height 13
checkbox input "false"
click at [1052, 407] on p-checkbox at bounding box center [1047, 413] width 16 height 13
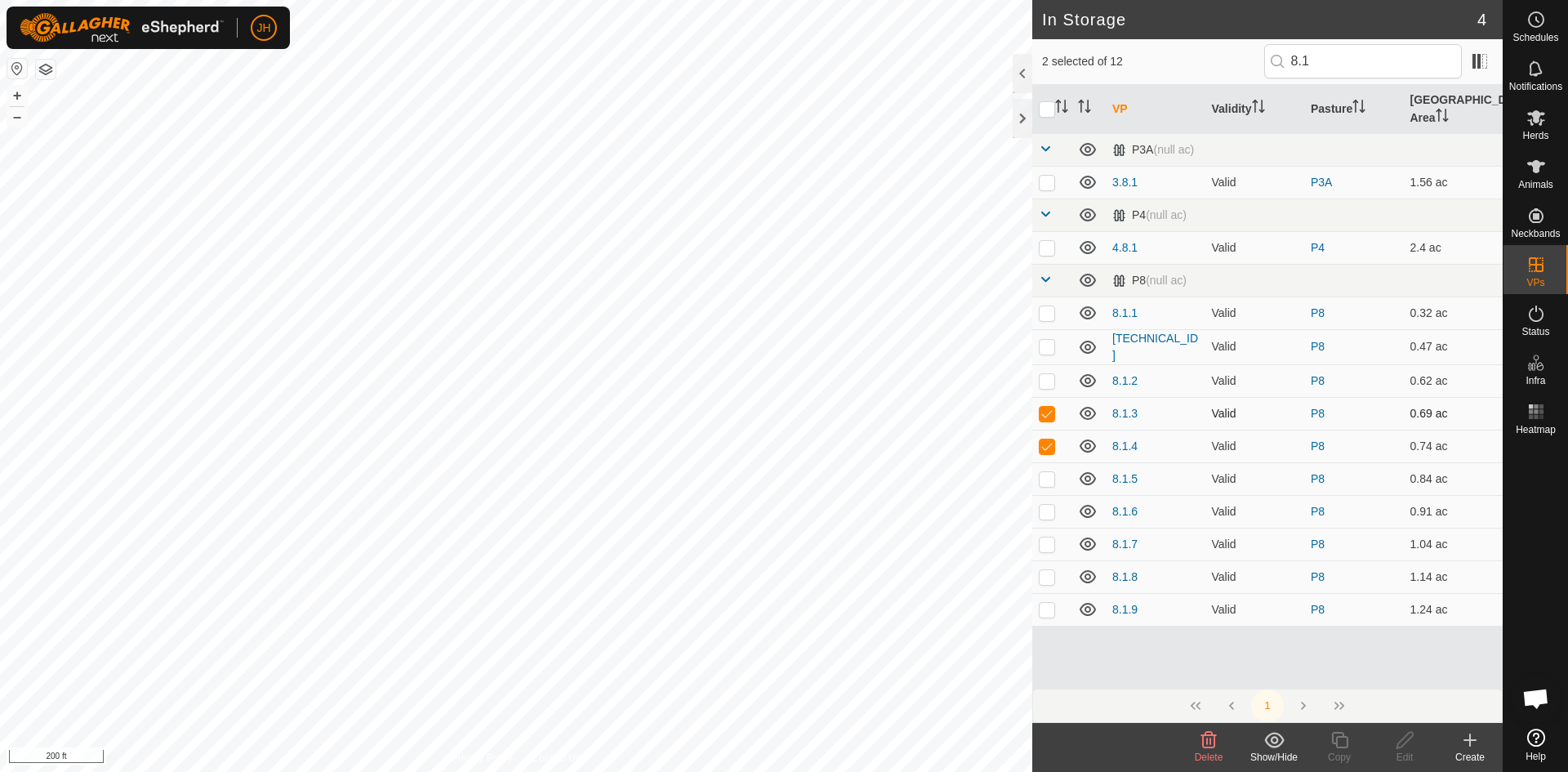
checkbox input "false"
click at [1052, 603] on p-checkbox at bounding box center [1047, 610] width 16 height 13
checkbox input "true"
click at [1277, 752] on div "Show/Hide" at bounding box center [1274, 757] width 66 height 14
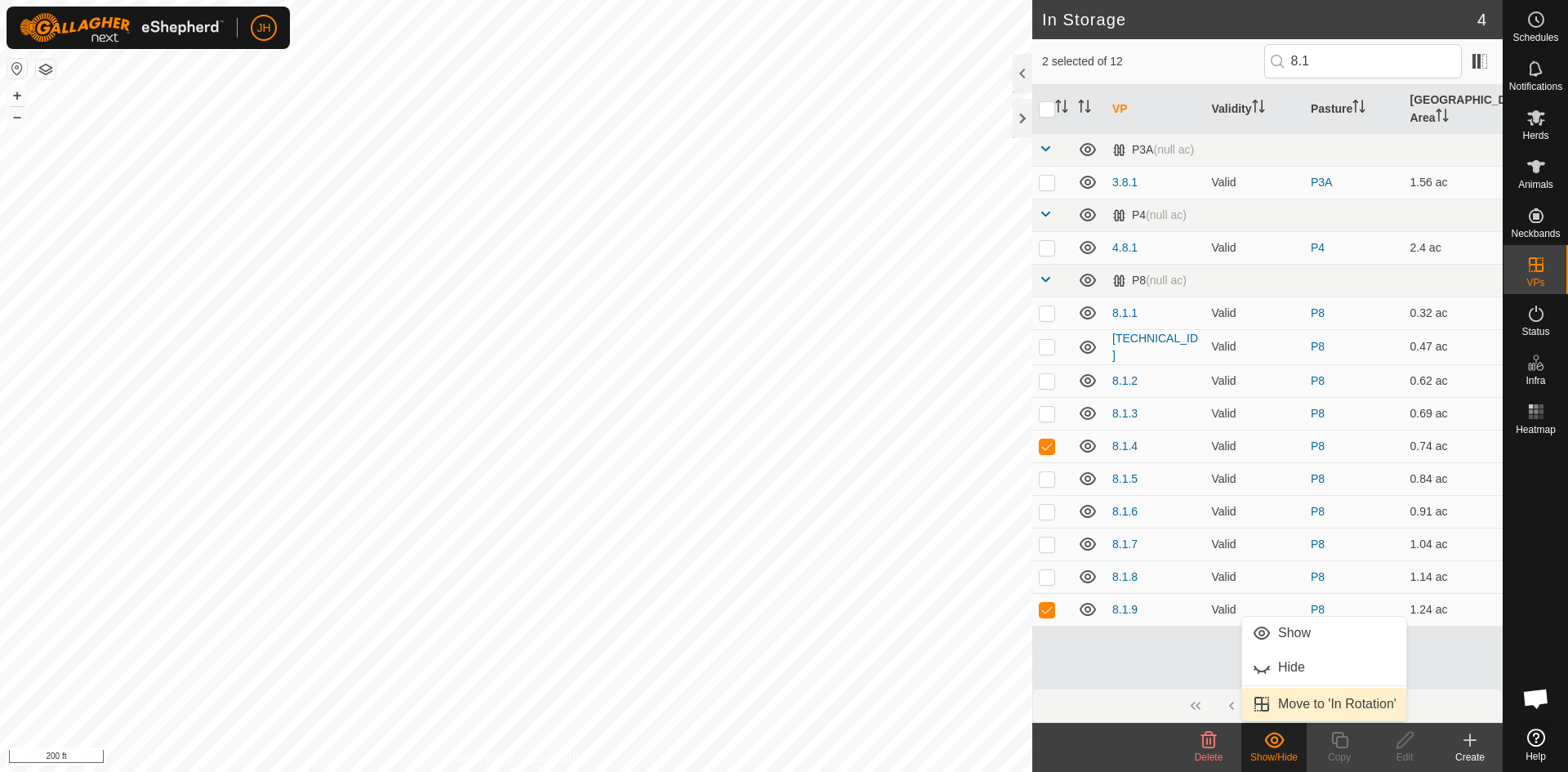
click at [1295, 705] on link "Move to 'In Rotation'" at bounding box center [1324, 705] width 164 height 33
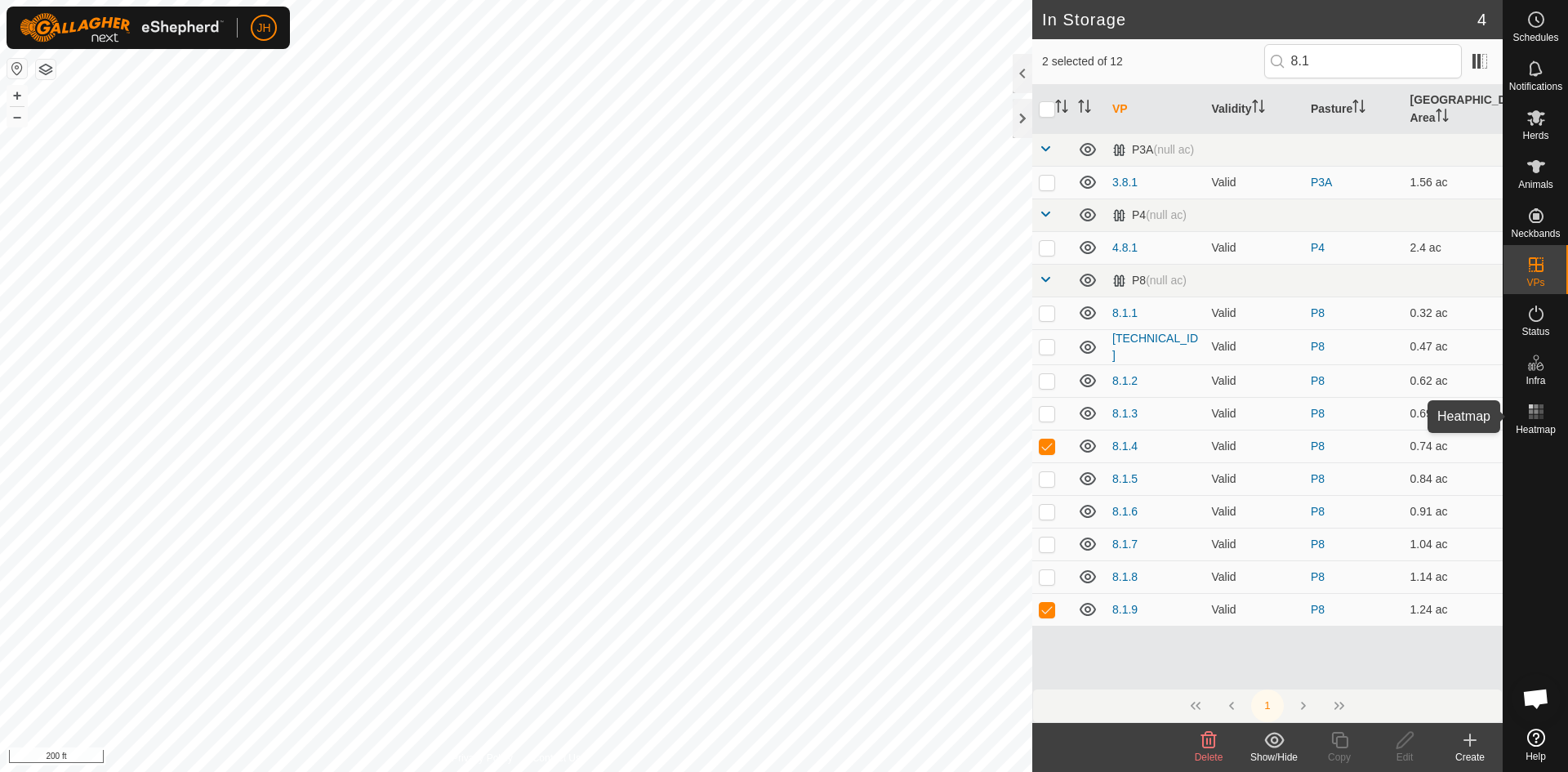
checkbox input "false"
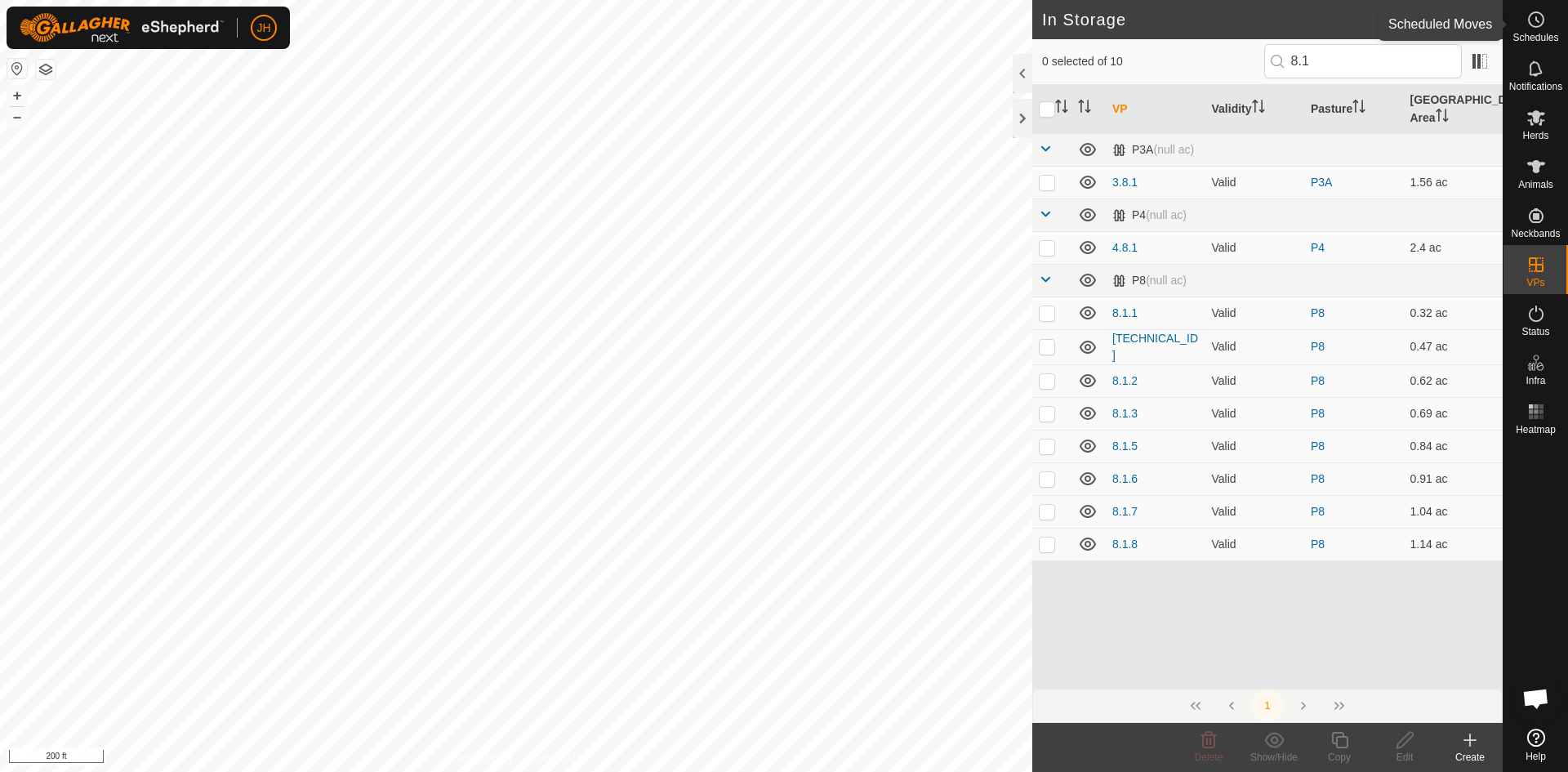
click at [1545, 27] on icon at bounding box center [1536, 19] width 19 height 19
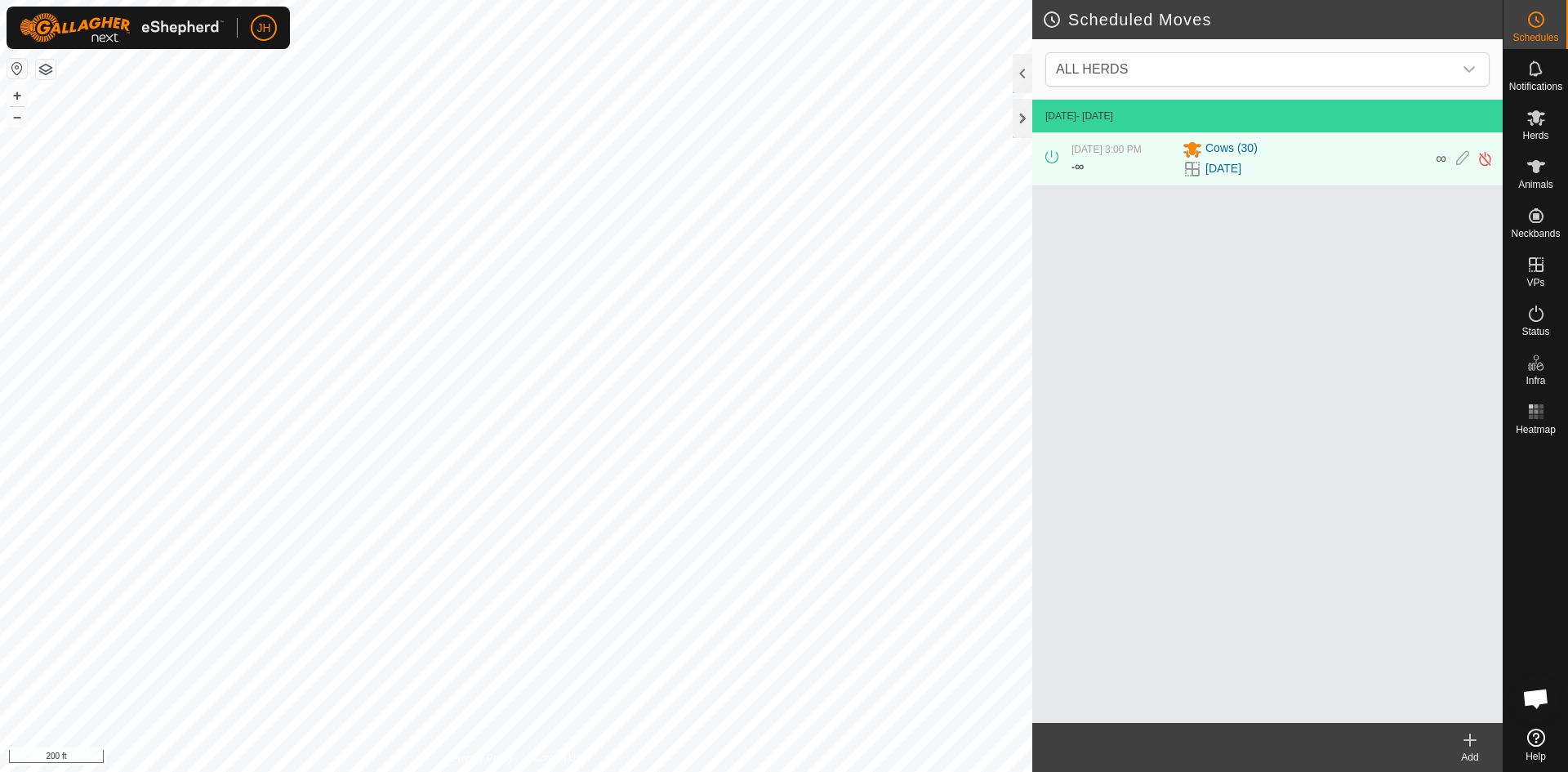
click at [1472, 747] on icon at bounding box center [1471, 740] width 19 height 19
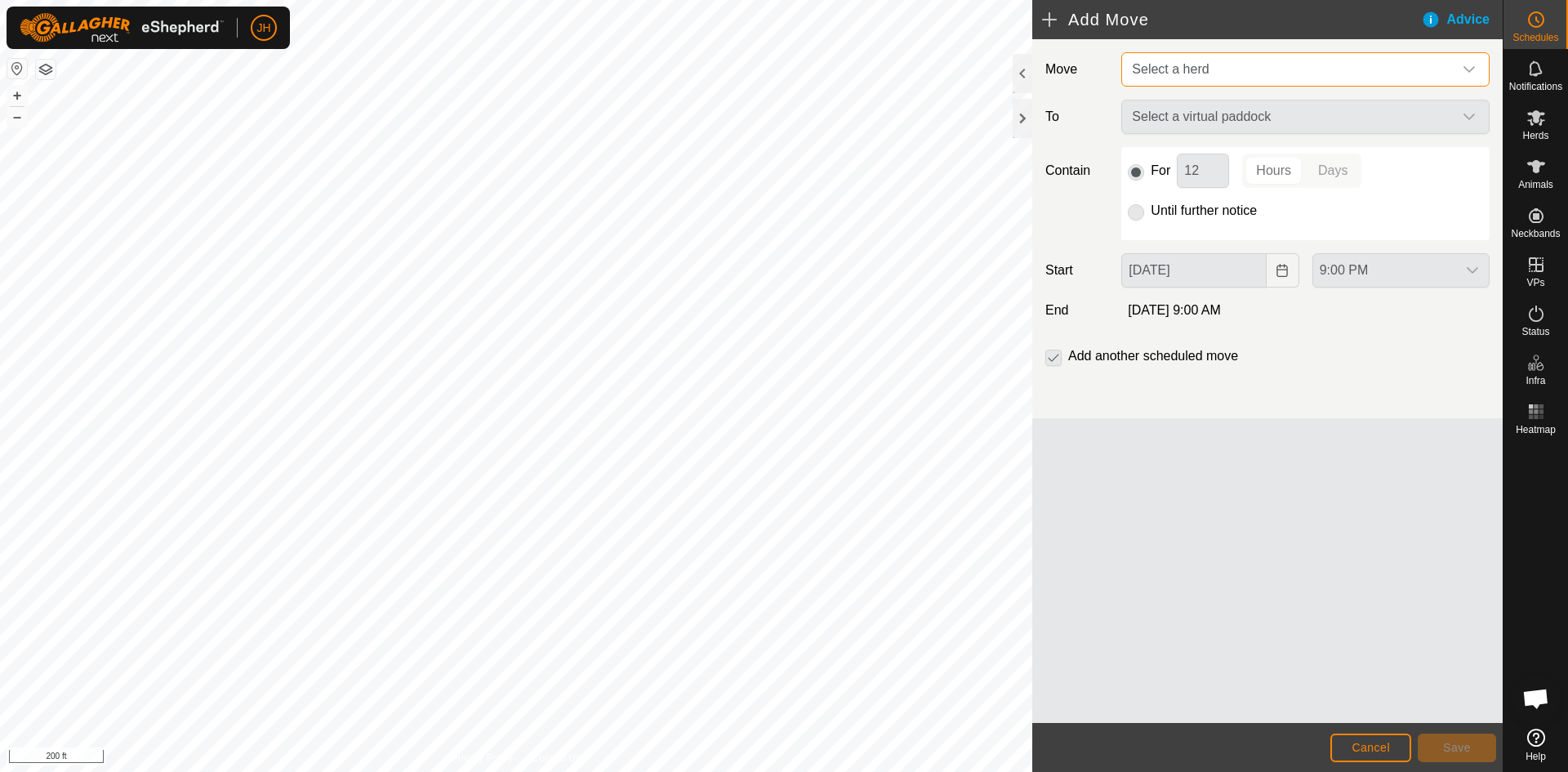
click at [1278, 67] on span "Select a herd" at bounding box center [1289, 69] width 328 height 33
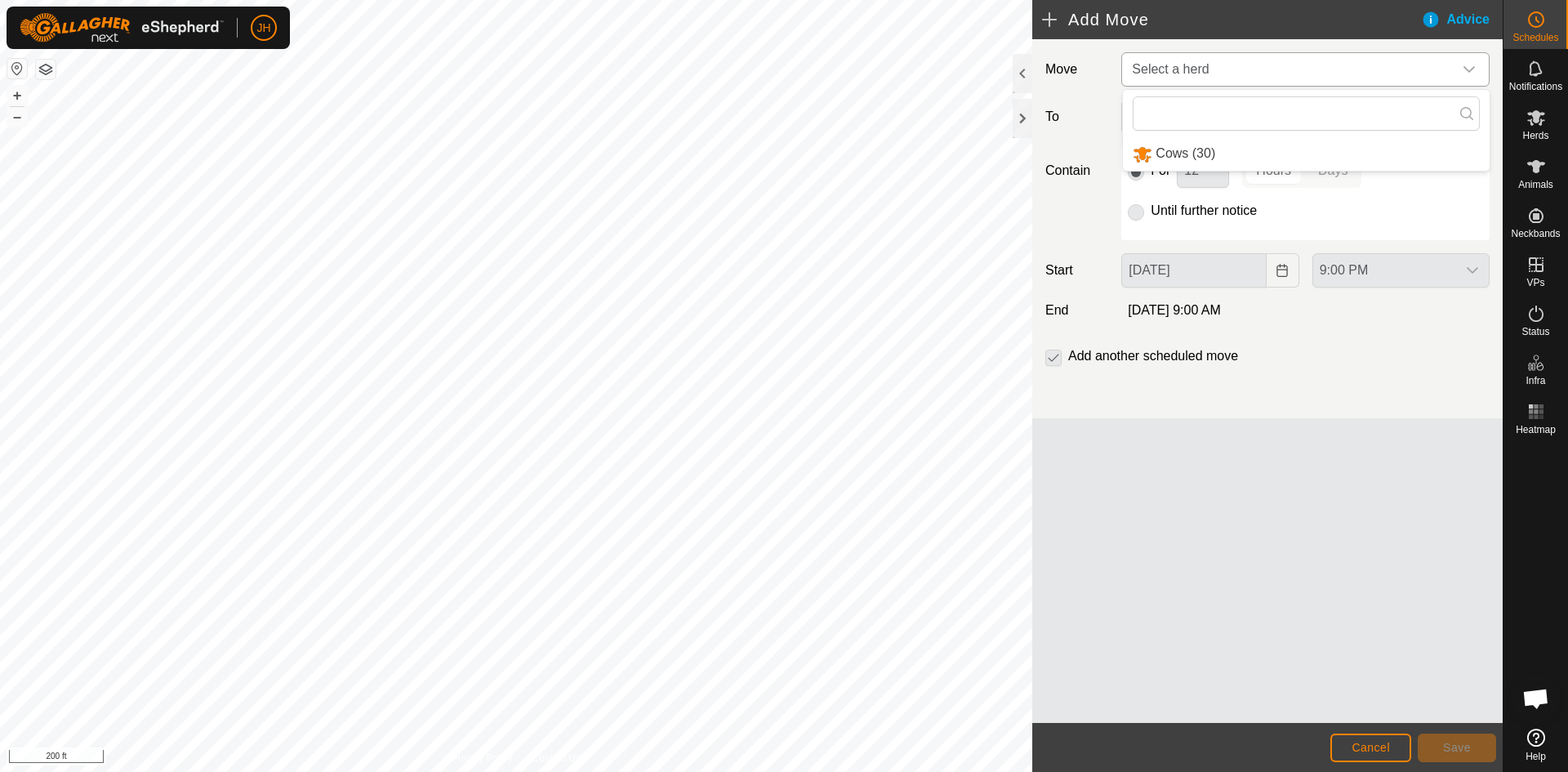
click at [1218, 153] on li "Cows (30)" at bounding box center [1306, 153] width 367 height 34
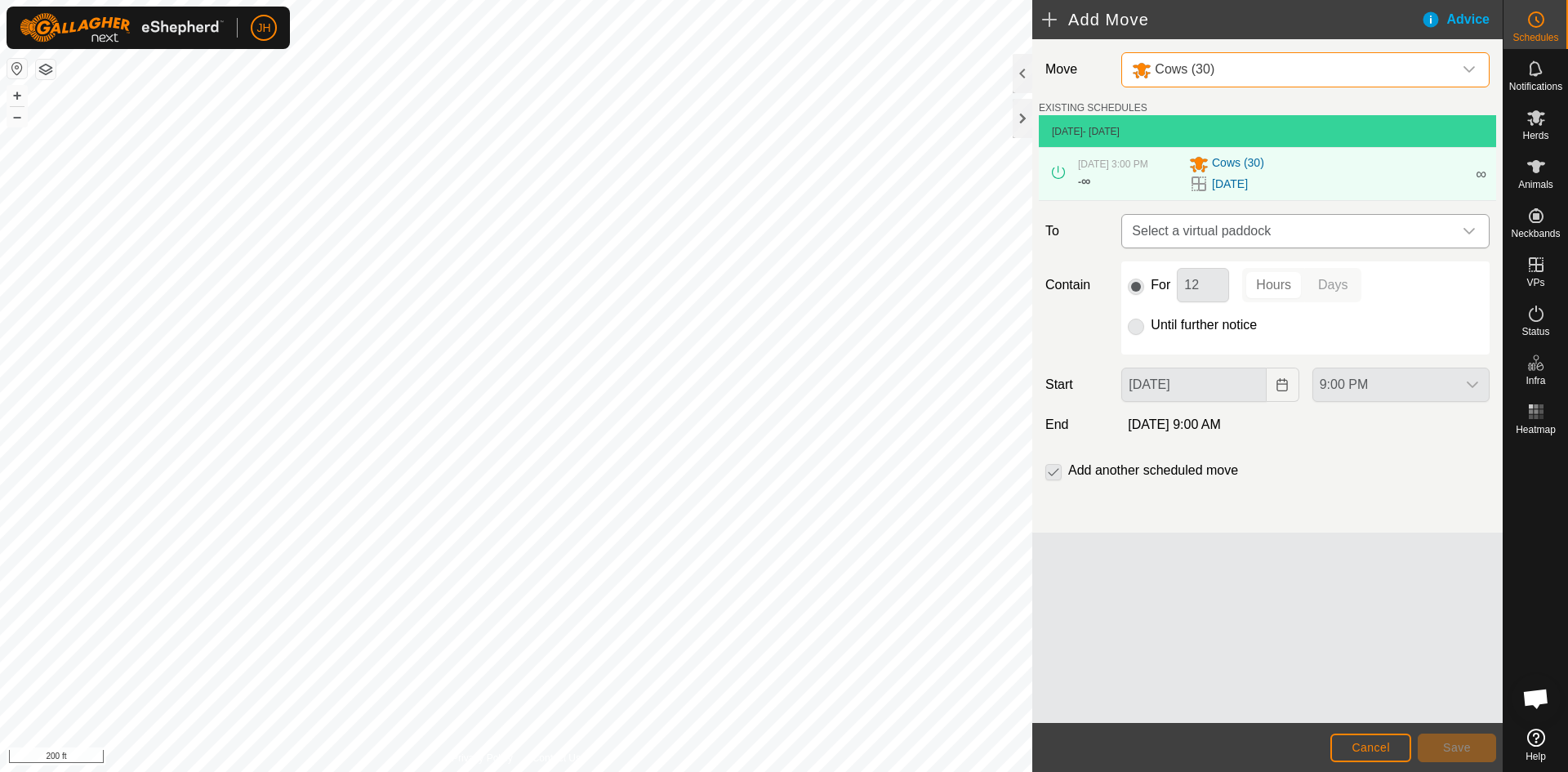
click at [1281, 241] on span "Select a virtual paddock" at bounding box center [1289, 231] width 328 height 33
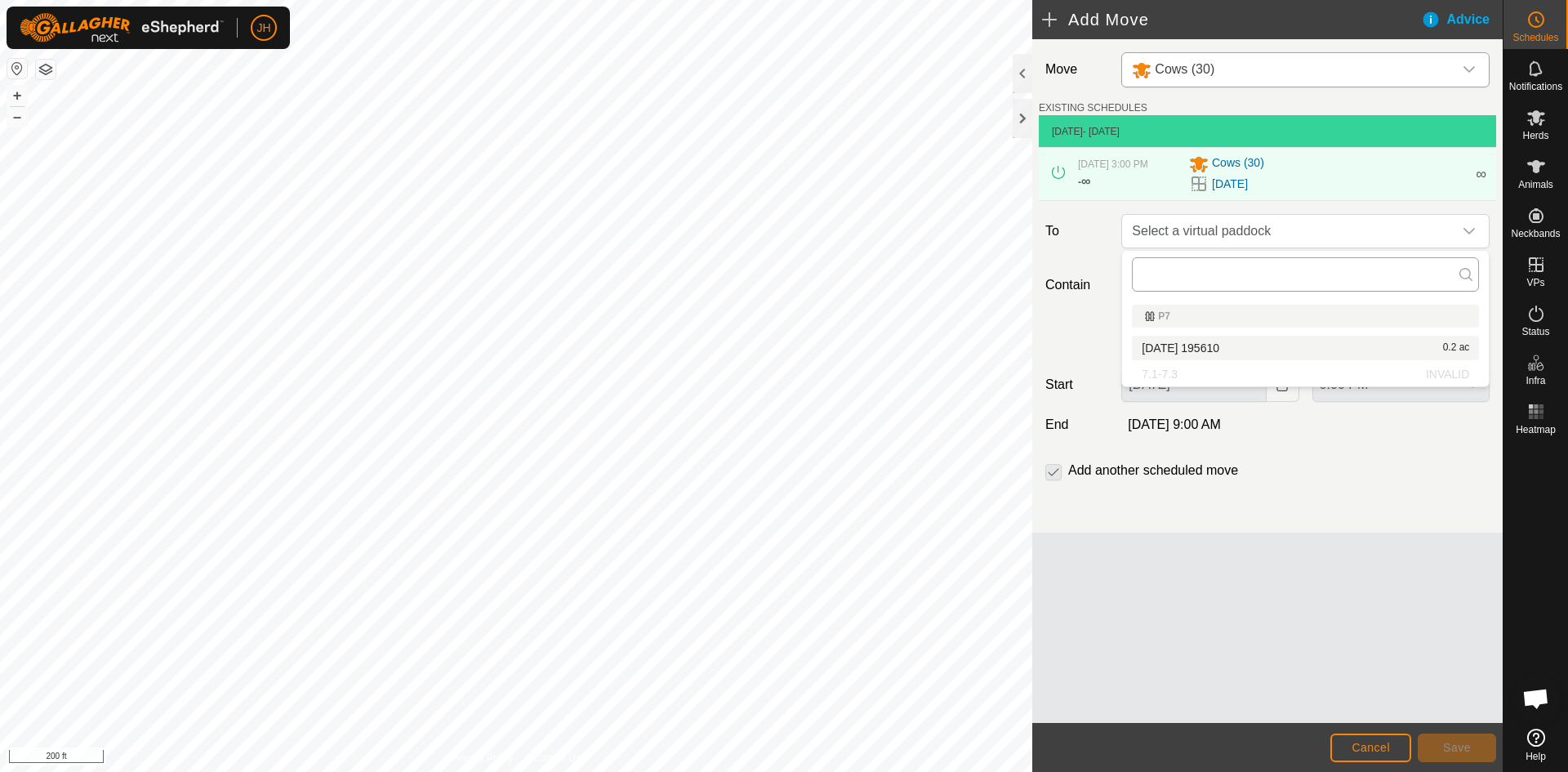
click at [1243, 273] on input "text" at bounding box center [1306, 275] width 347 height 35
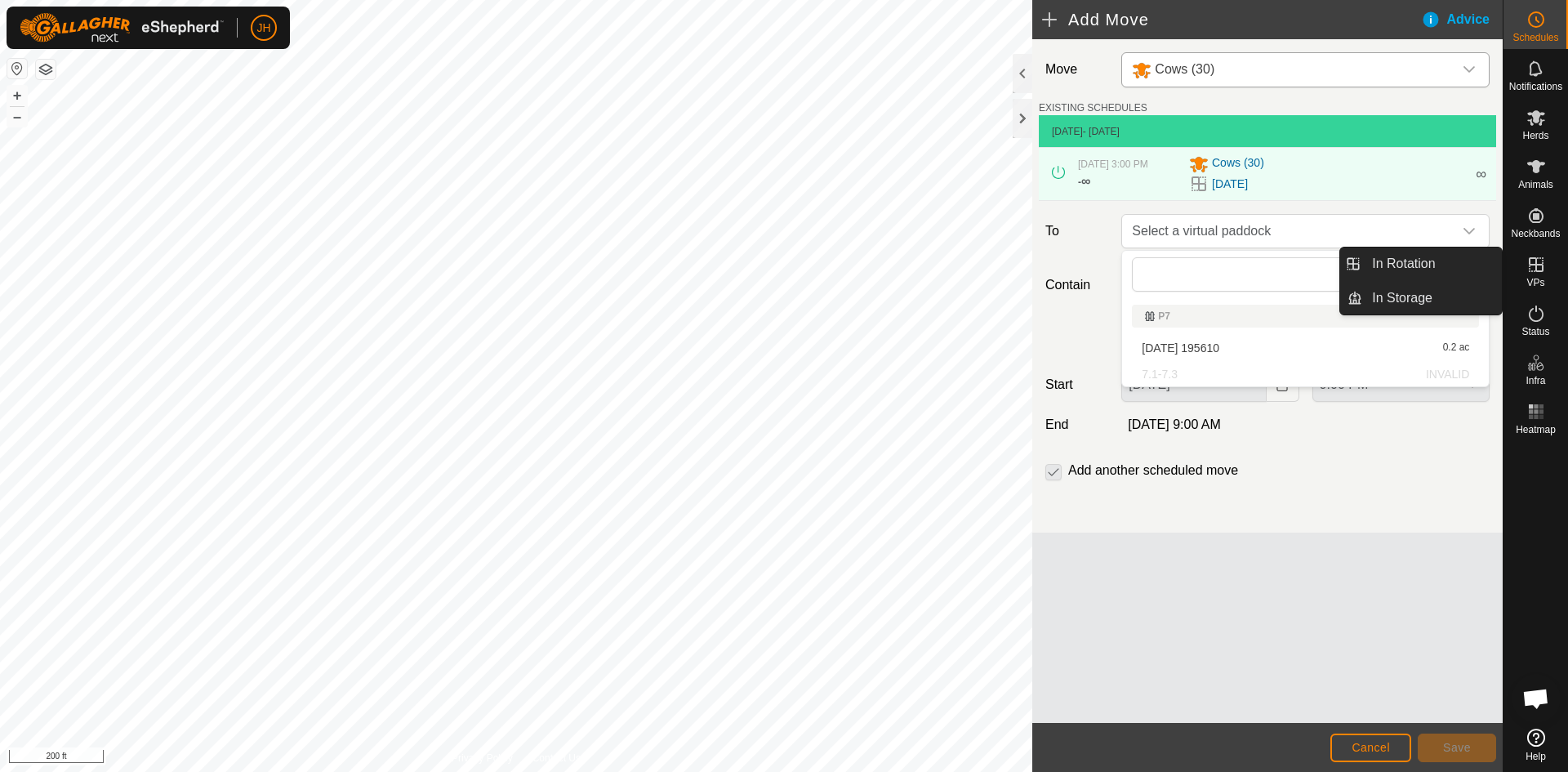
click at [1538, 270] on icon at bounding box center [1536, 264] width 19 height 19
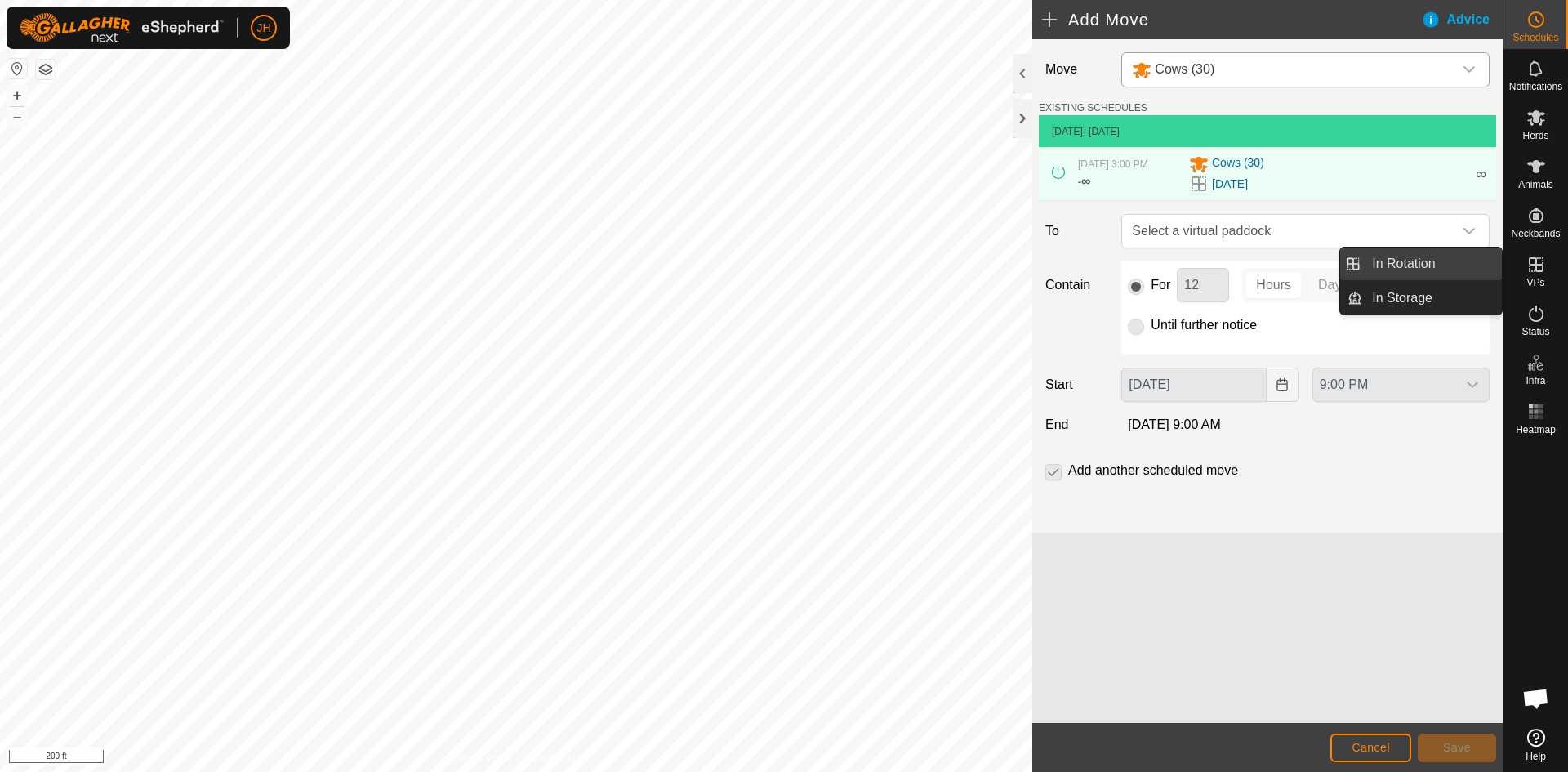
click at [1434, 277] on link "In Rotation" at bounding box center [1432, 264] width 140 height 33
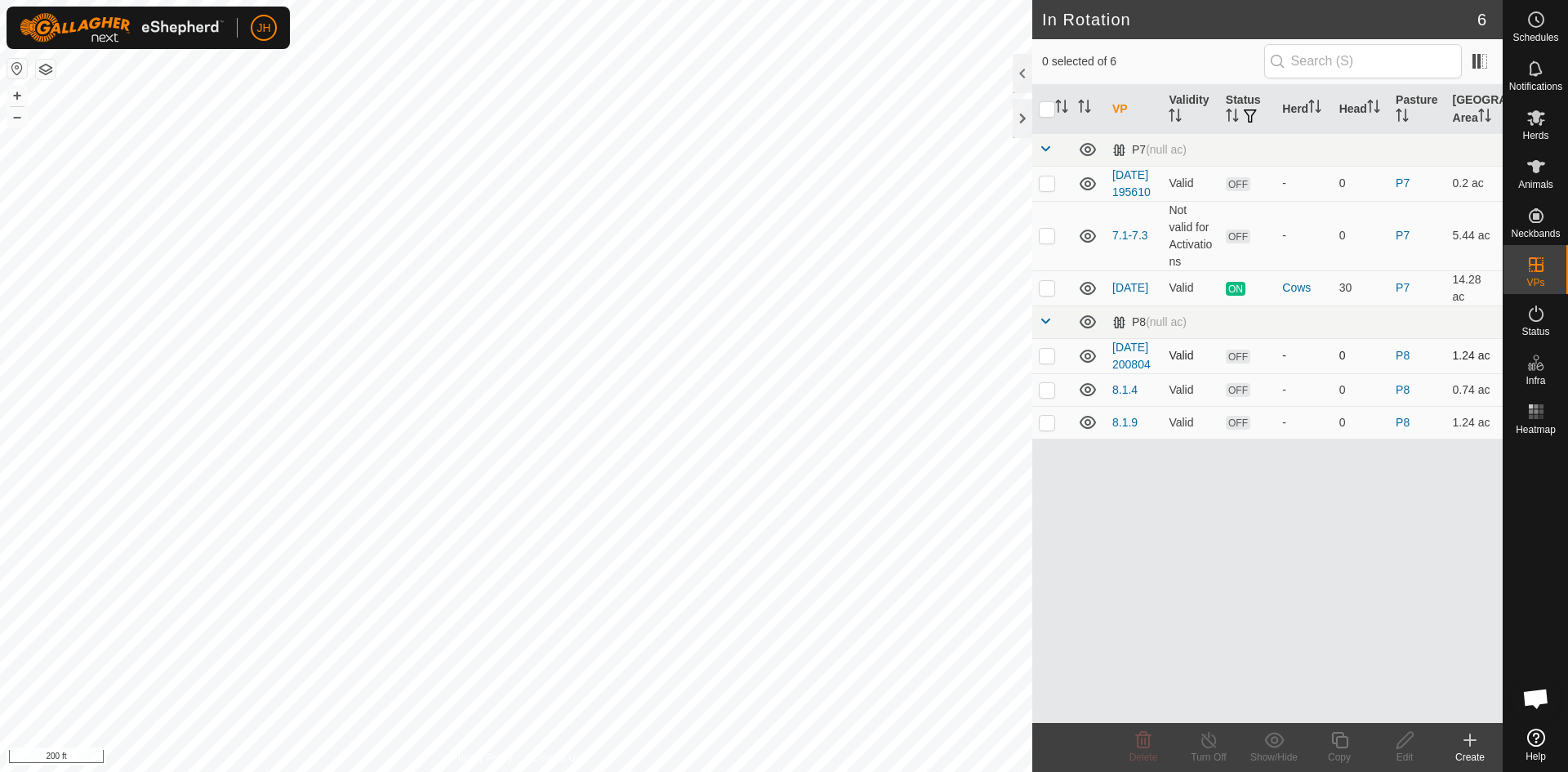
click at [1048, 361] on p-checkbox at bounding box center [1047, 356] width 16 height 13
checkbox input "false"
click at [1051, 396] on p-checkbox at bounding box center [1047, 390] width 16 height 13
checkbox input "true"
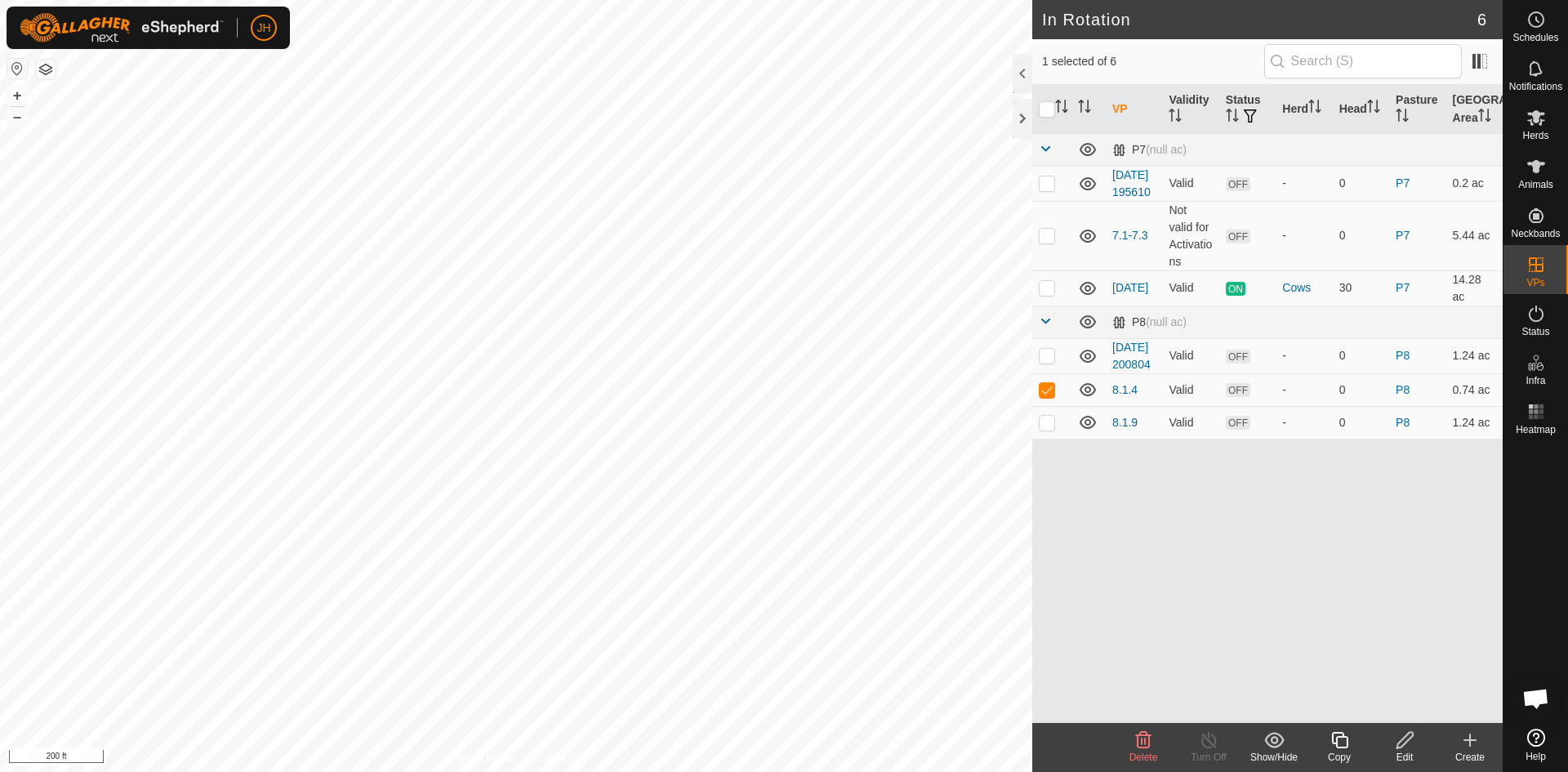
click at [1344, 751] on div "Copy" at bounding box center [1340, 757] width 66 height 14
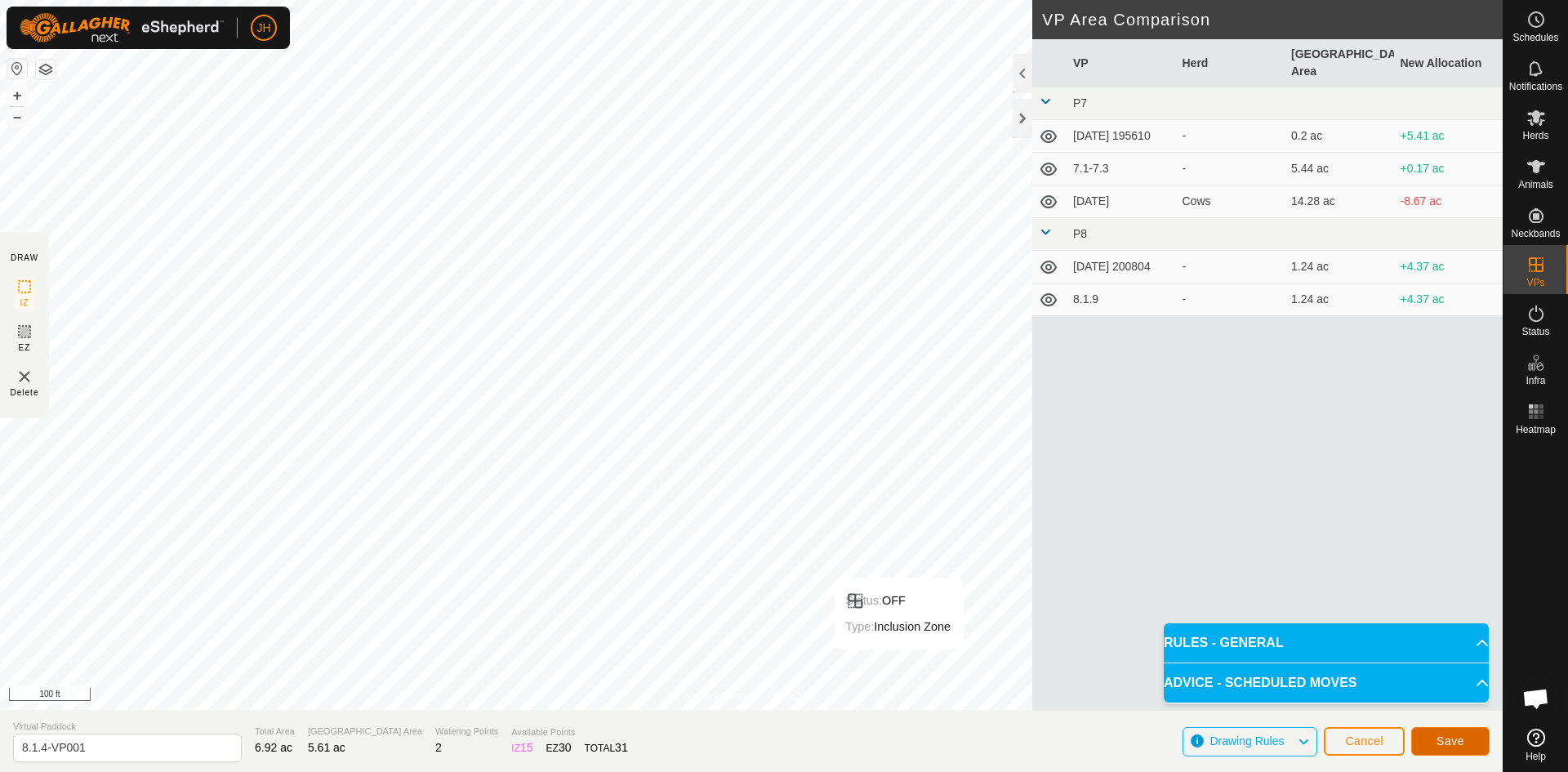
click at [1437, 742] on span "Save" at bounding box center [1450, 741] width 28 height 13
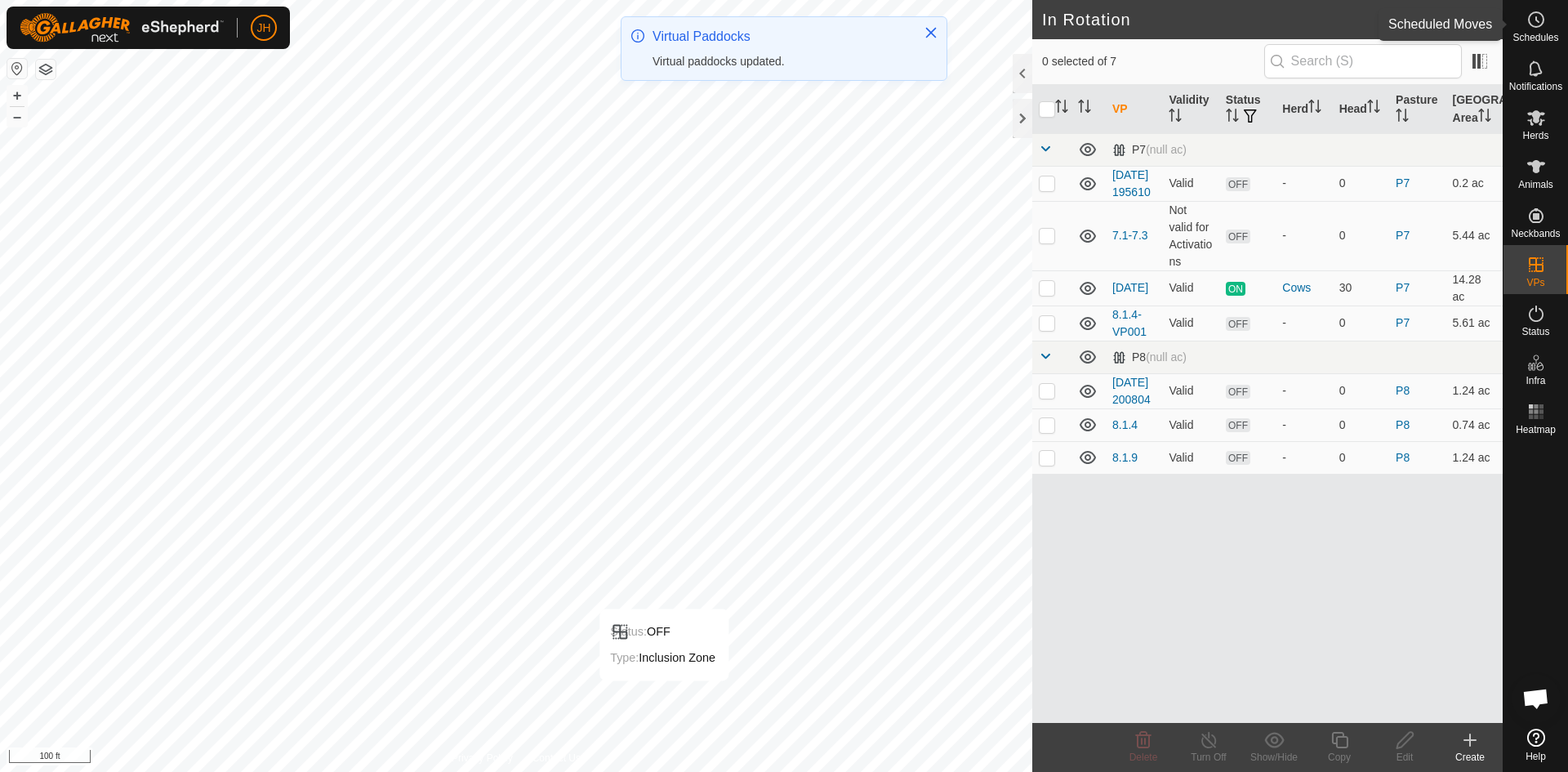
click at [1535, 27] on circle at bounding box center [1536, 19] width 14 height 14
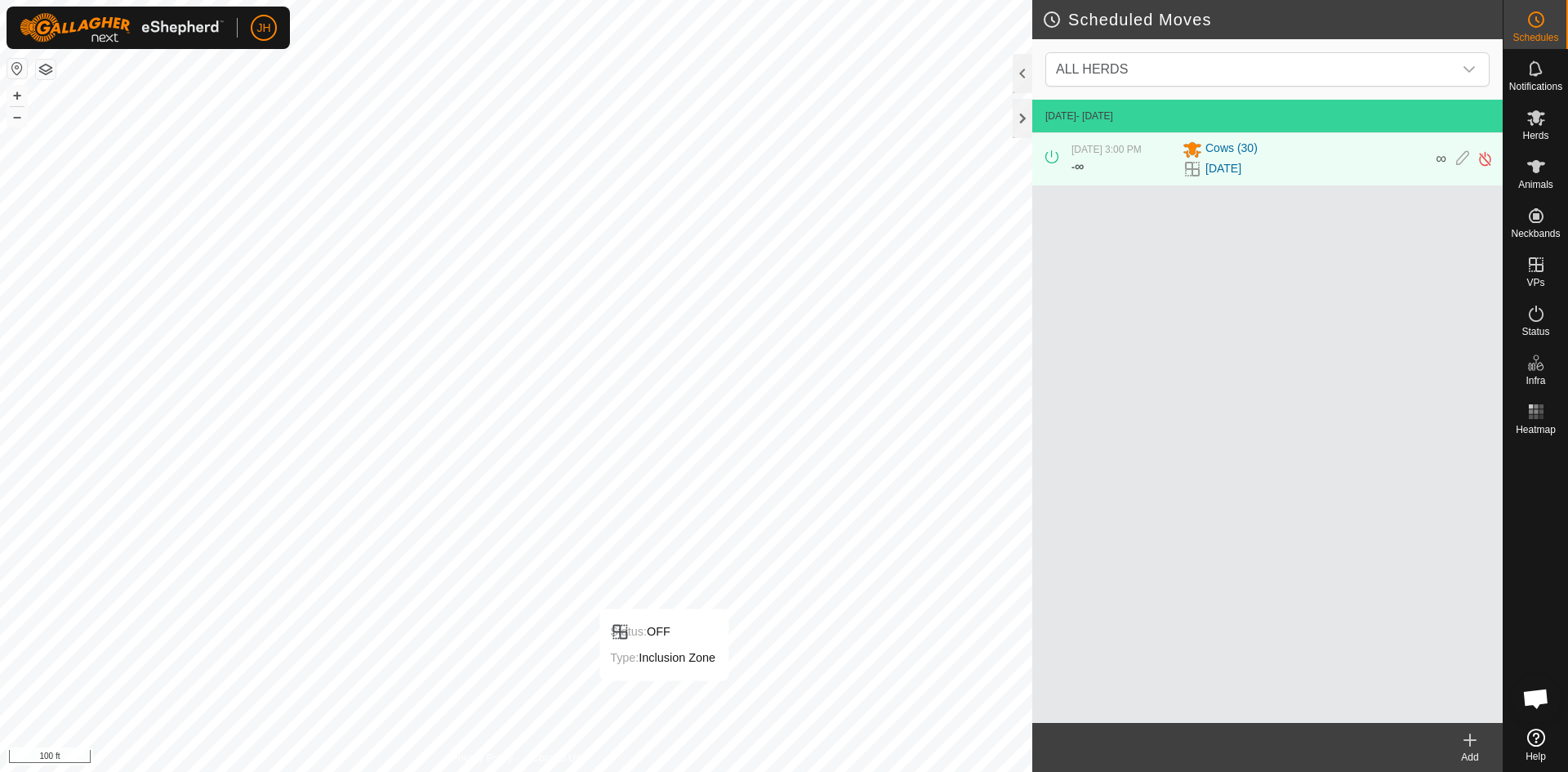
click at [1465, 750] on div "Add" at bounding box center [1471, 757] width 66 height 14
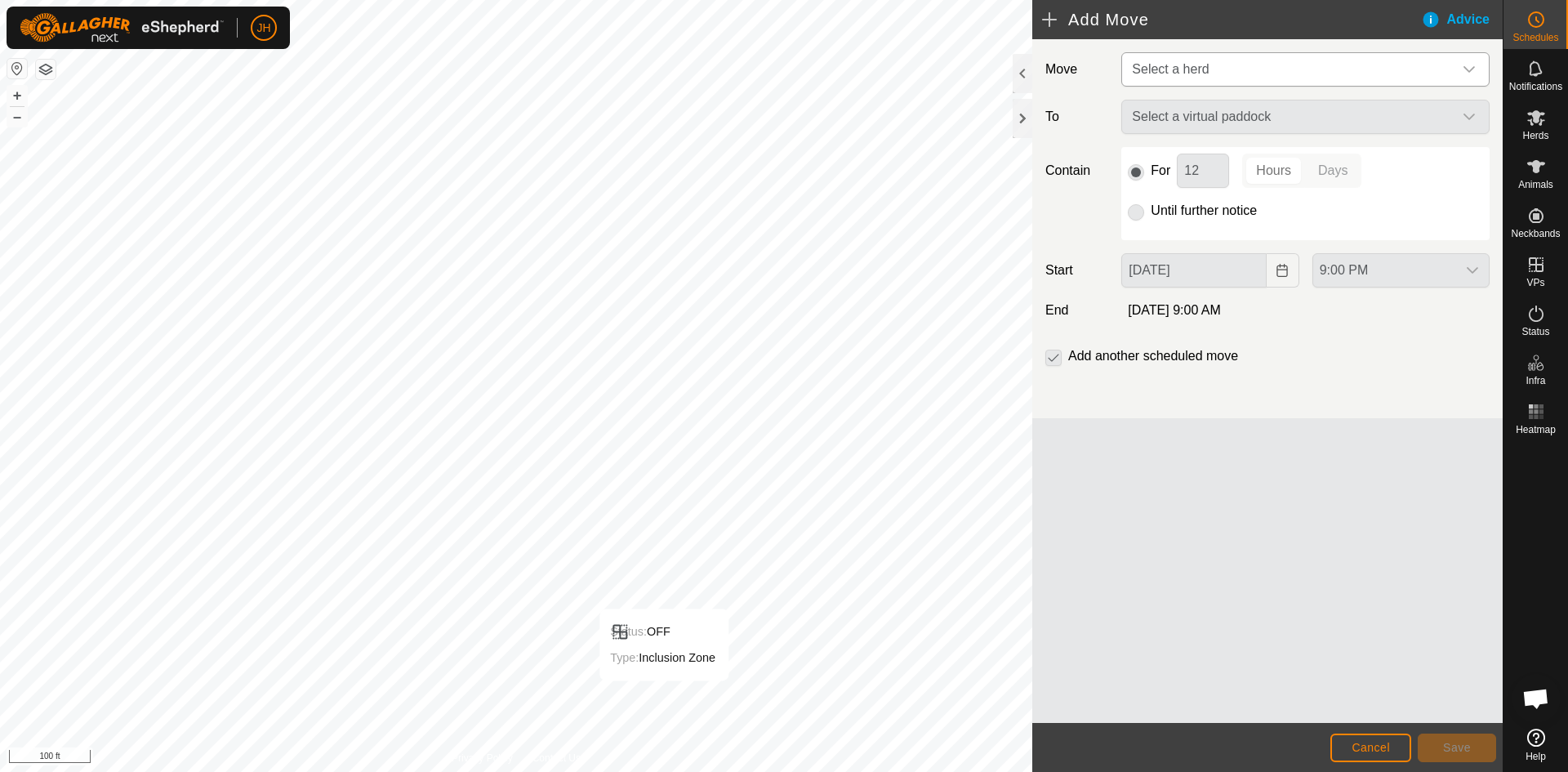
click at [1235, 65] on span "Select a herd" at bounding box center [1289, 69] width 328 height 33
click at [1195, 158] on li "Cows (30)" at bounding box center [1306, 153] width 367 height 34
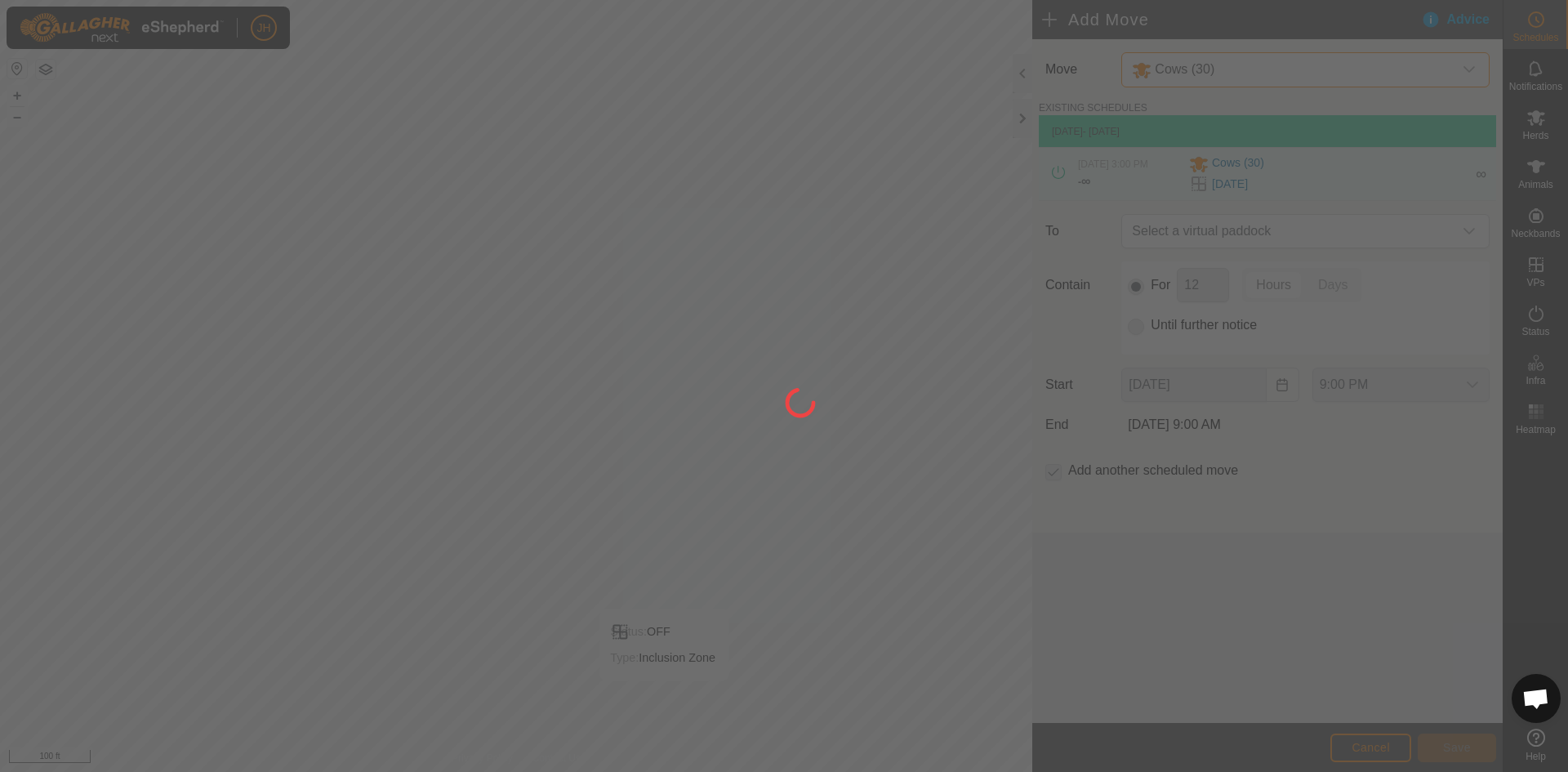
click at [1332, 233] on div at bounding box center [784, 386] width 1568 height 772
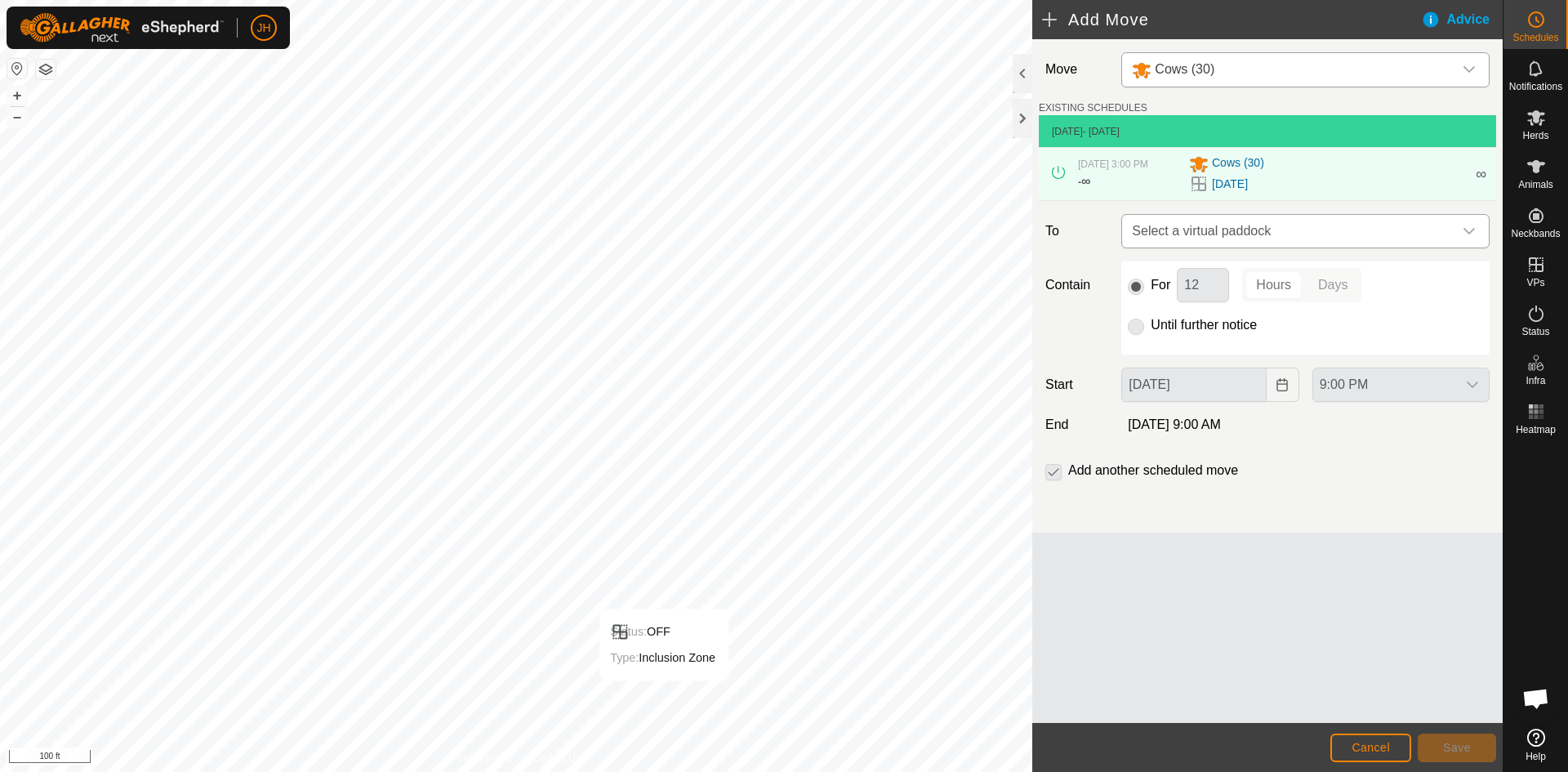
click at [1380, 233] on span "Select a virtual paddock" at bounding box center [1289, 231] width 328 height 33
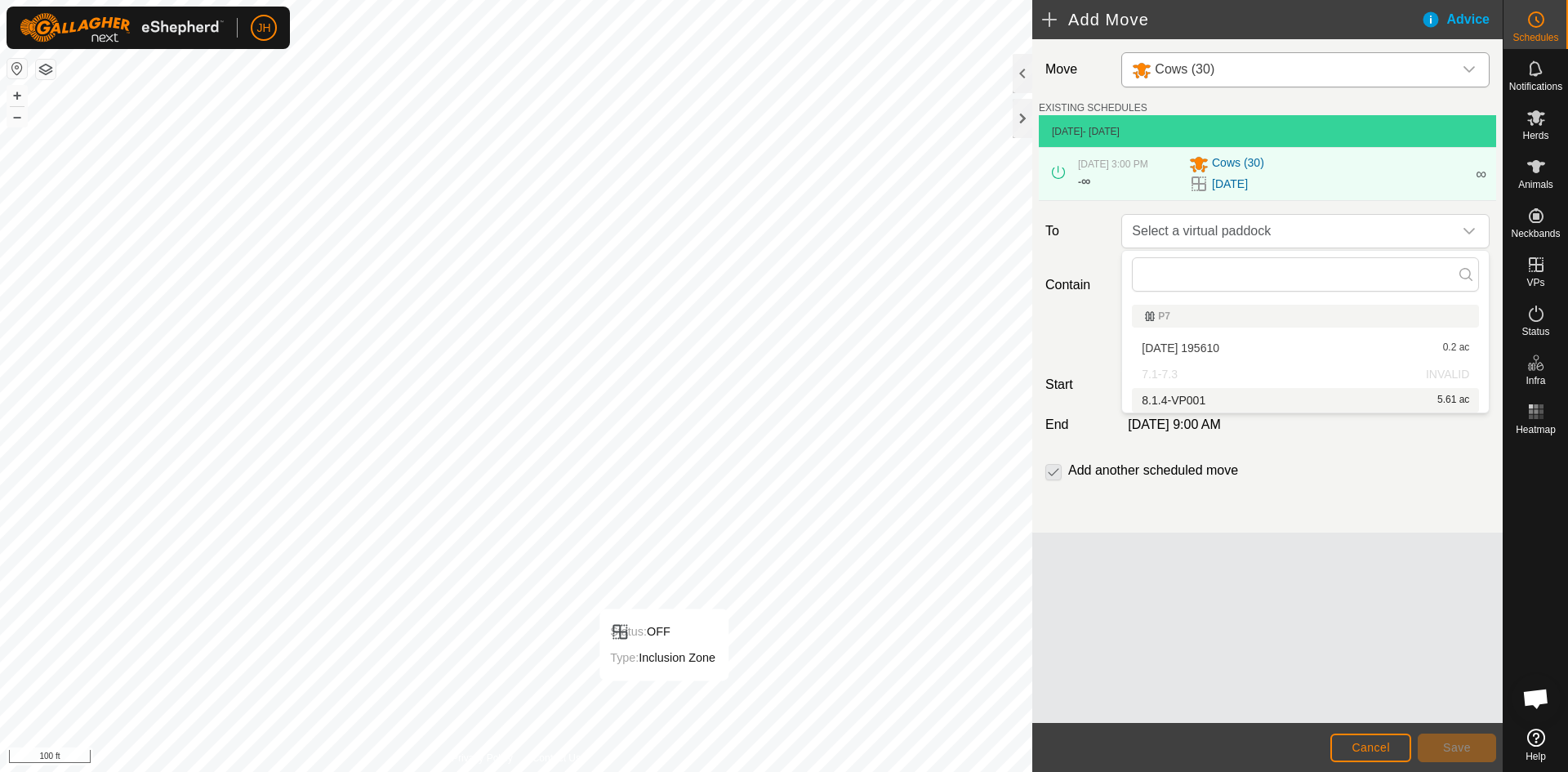
click at [1195, 399] on li "8.1.4-VP001 5.61 ac" at bounding box center [1306, 400] width 347 height 24
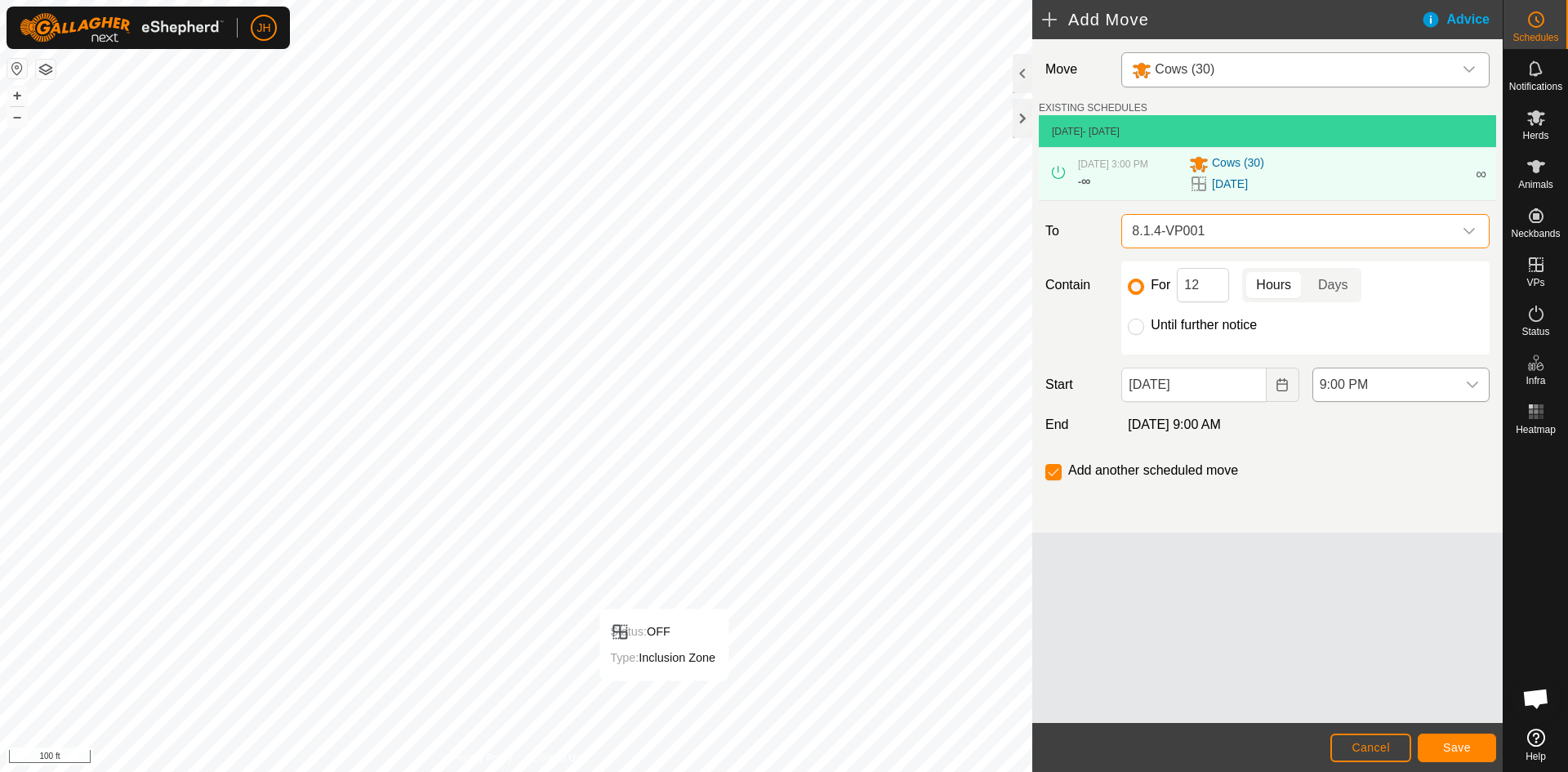
click at [1434, 391] on span "9:00 PM" at bounding box center [1385, 385] width 143 height 33
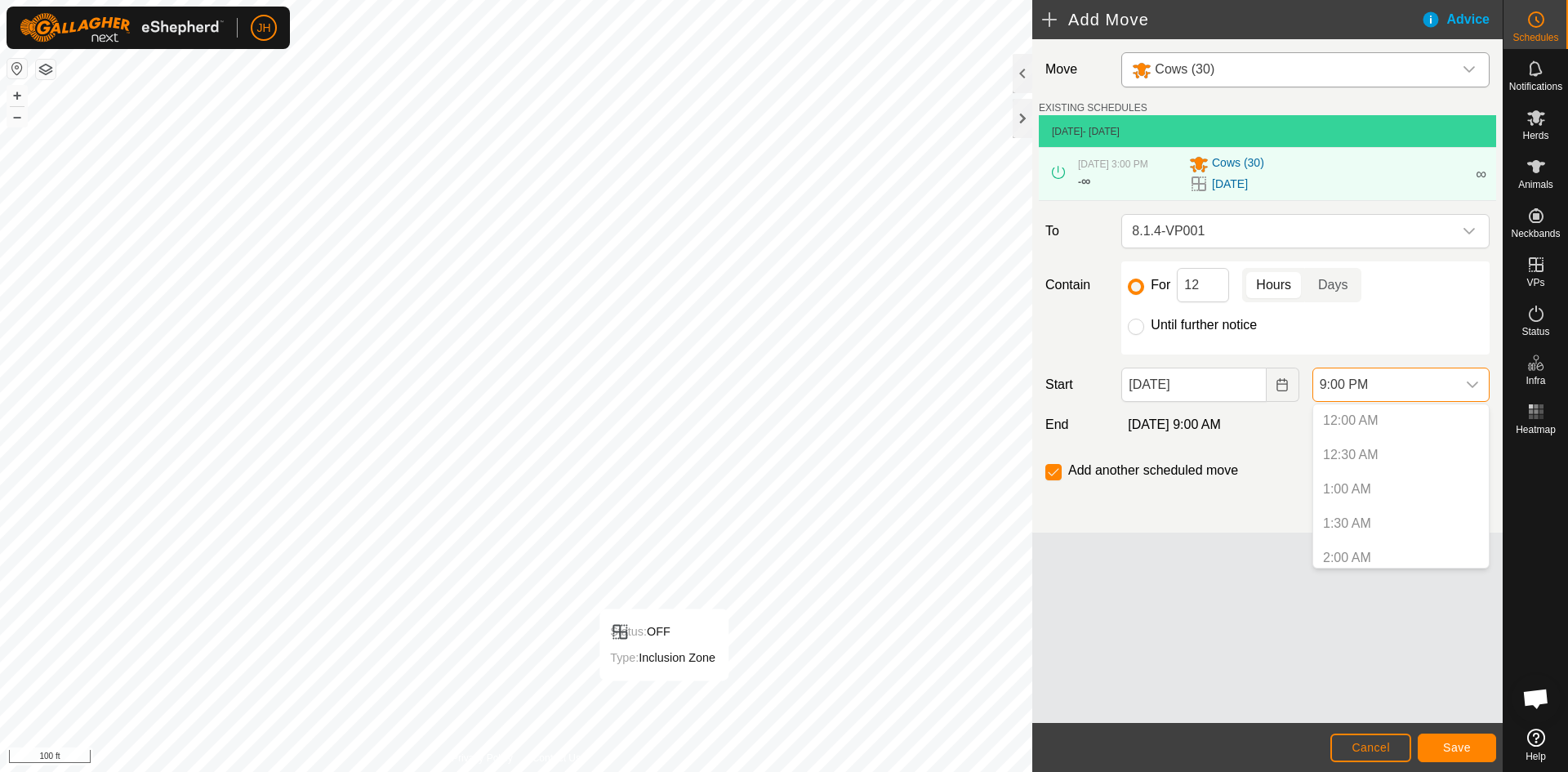
scroll to position [1311, 0]
click at [1277, 390] on icon "Choose Date" at bounding box center [1283, 385] width 13 height 13
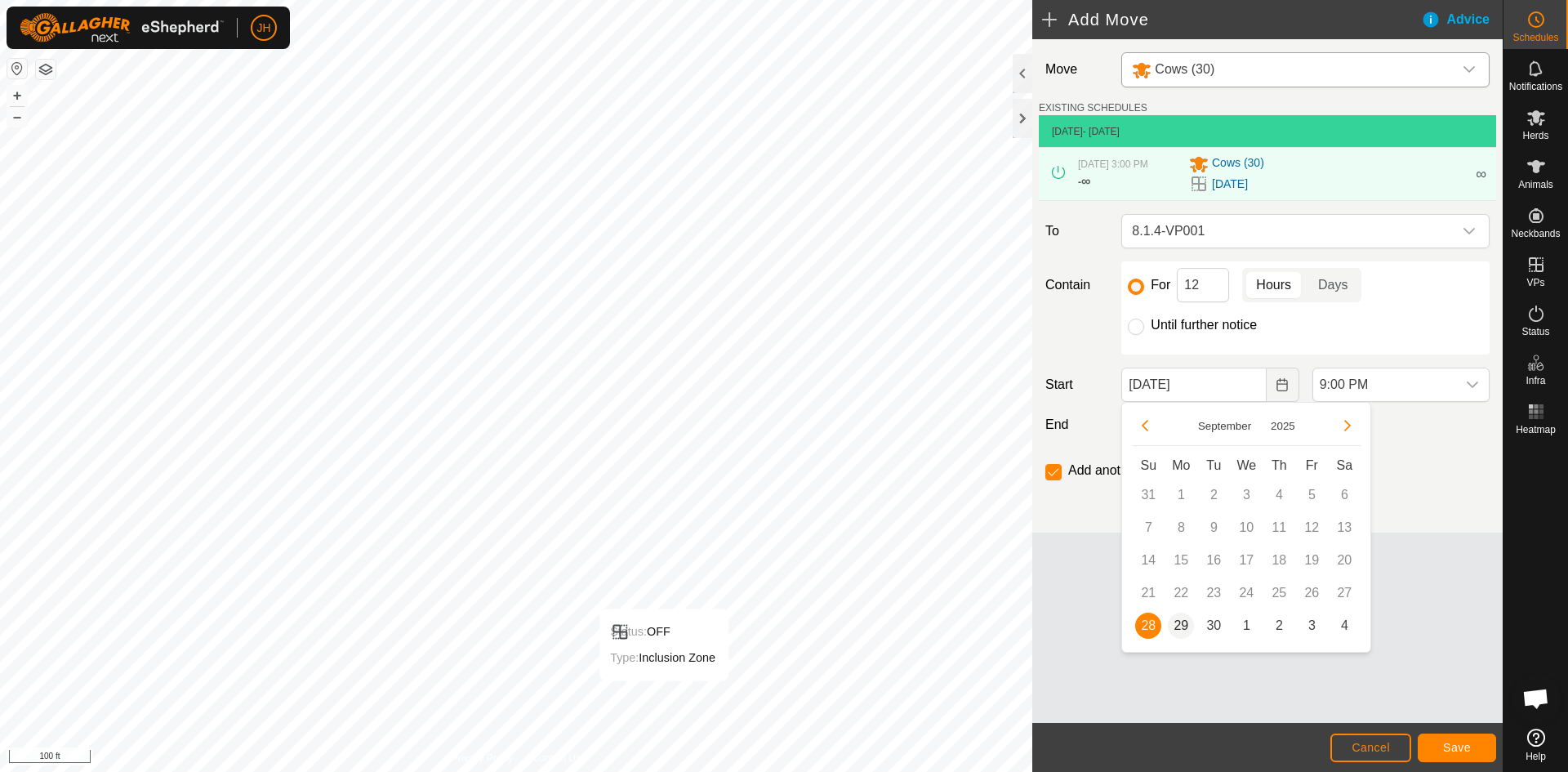
click at [1182, 626] on span "29" at bounding box center [1181, 626] width 26 height 26
type input "[DATE]"
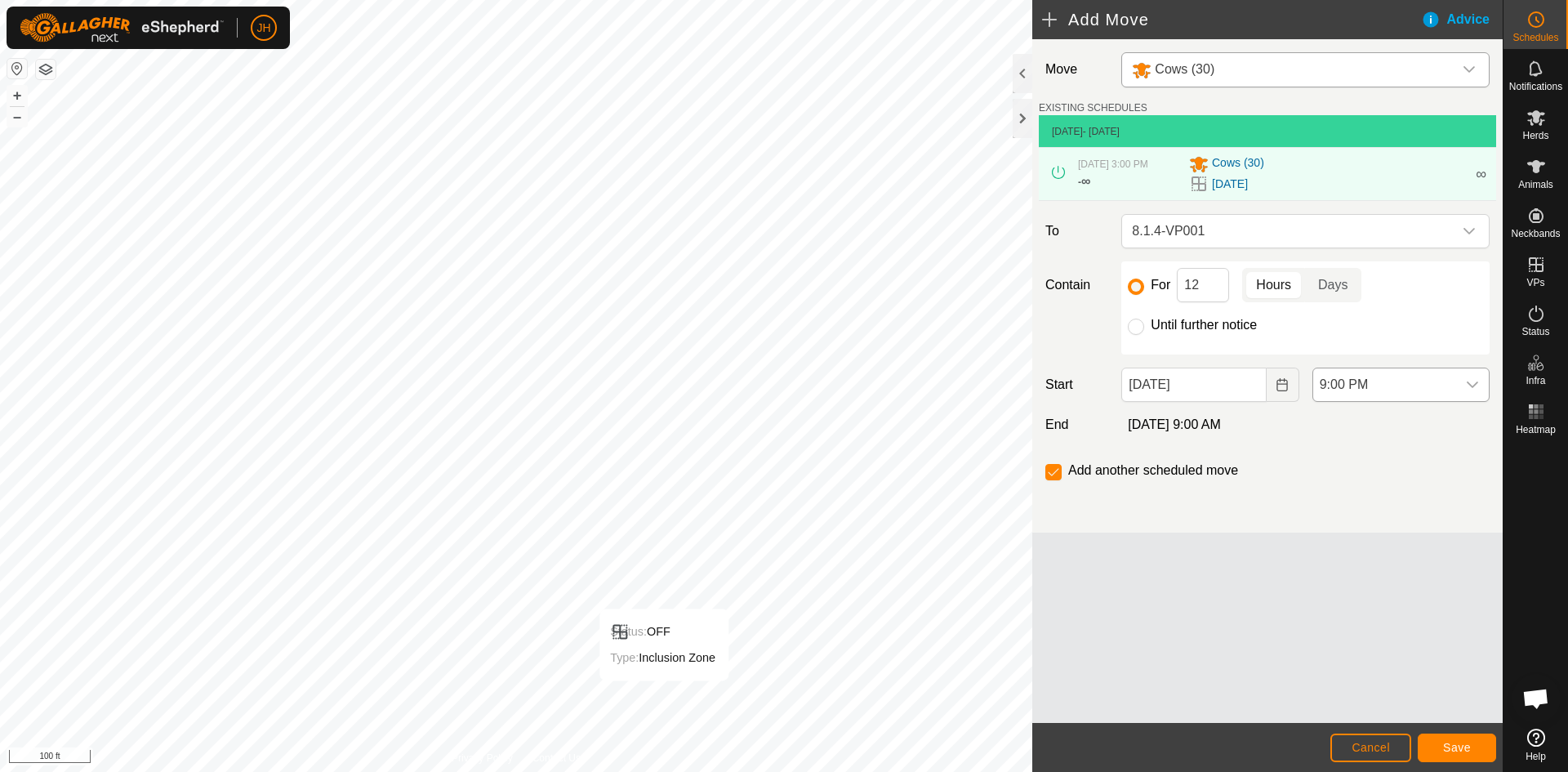
click at [1473, 391] on div "dropdown trigger" at bounding box center [1473, 385] width 33 height 33
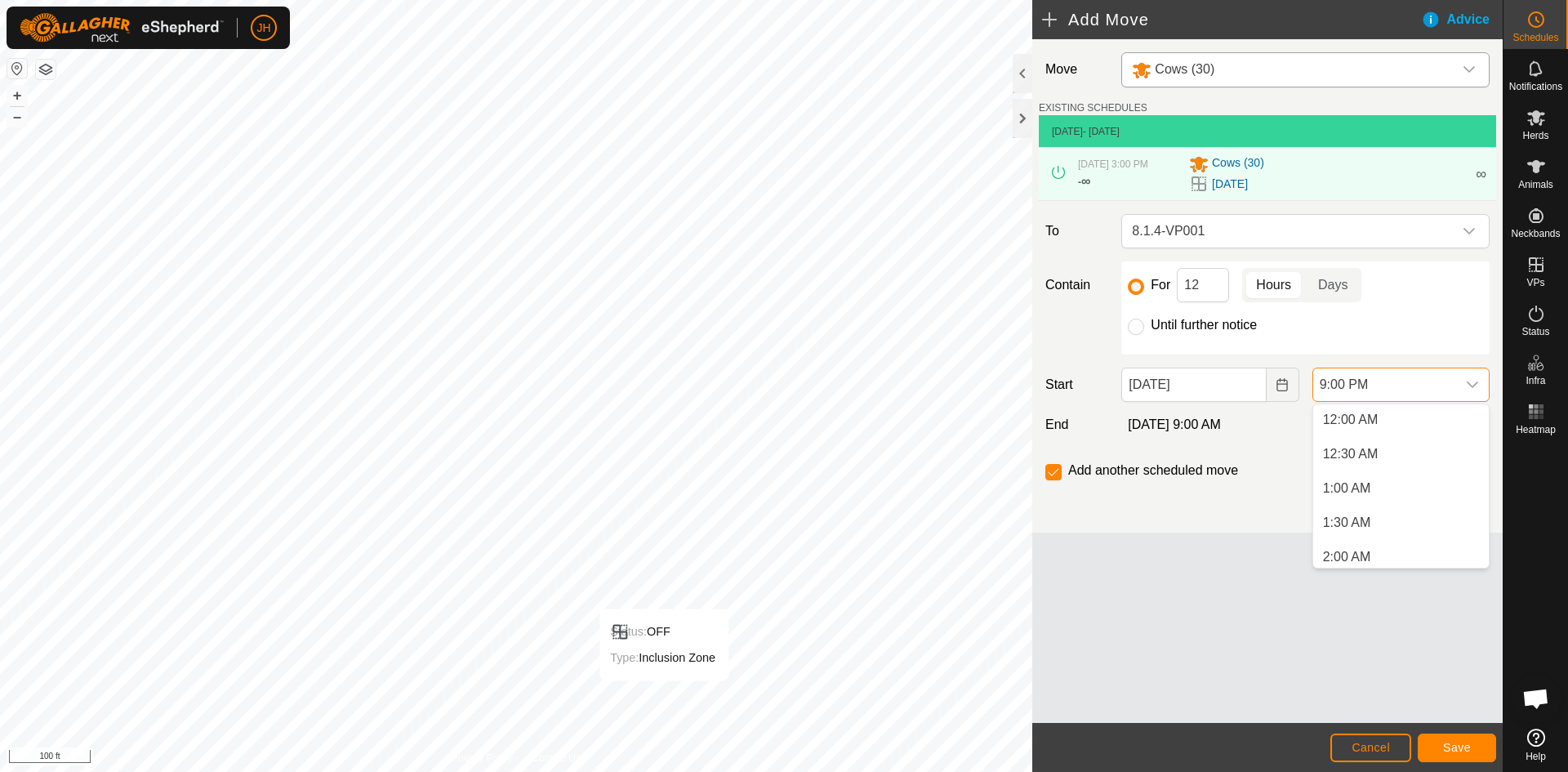
scroll to position [0, 0]
click at [1364, 422] on li "12:00 AM" at bounding box center [1401, 421] width 175 height 33
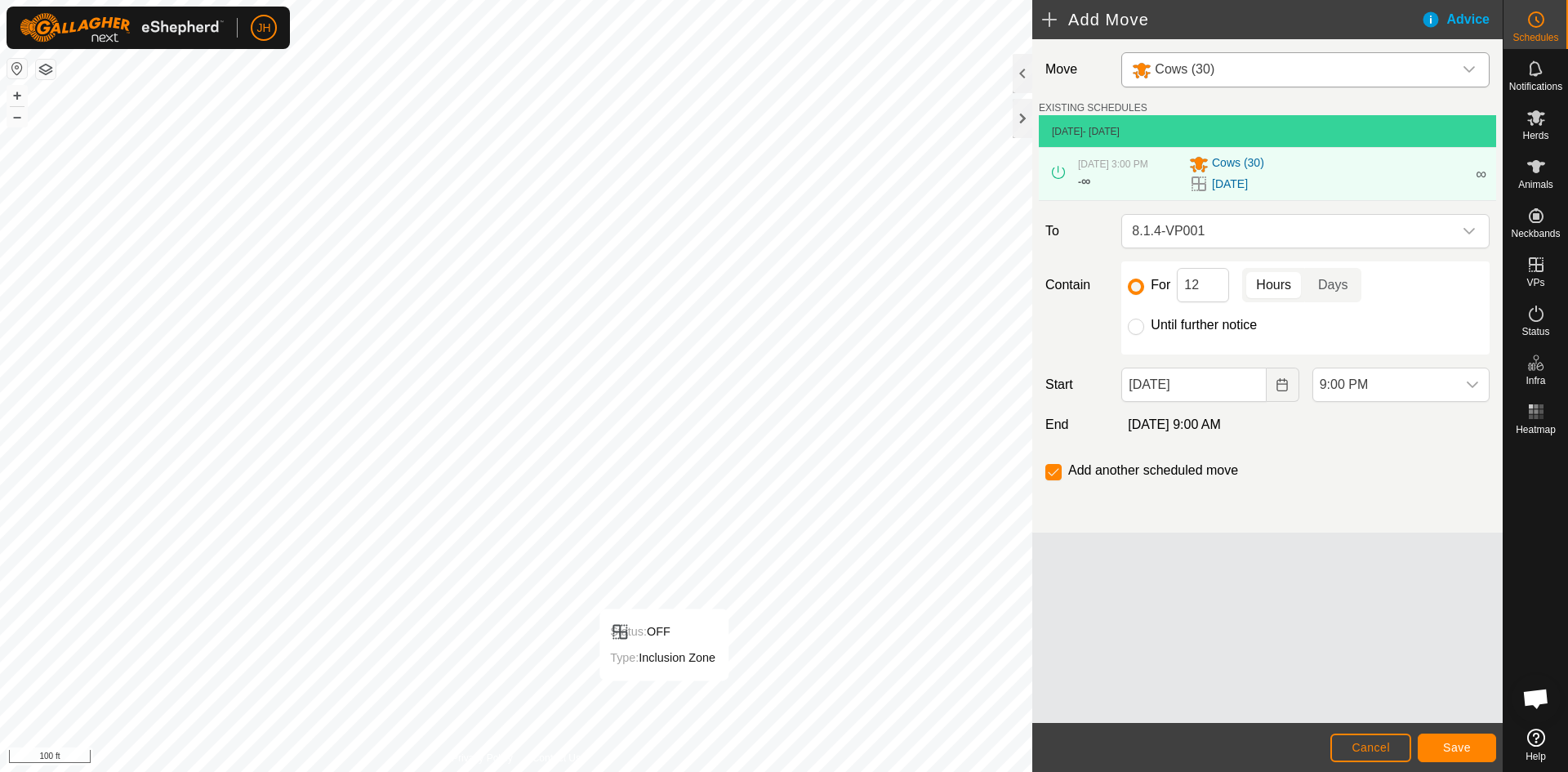
scroll to position [1311, 0]
click at [1130, 331] on input "Until further notice" at bounding box center [1136, 327] width 16 height 16
radio input "true"
checkbox input "false"
click at [1452, 750] on span "Save" at bounding box center [1457, 748] width 28 height 13
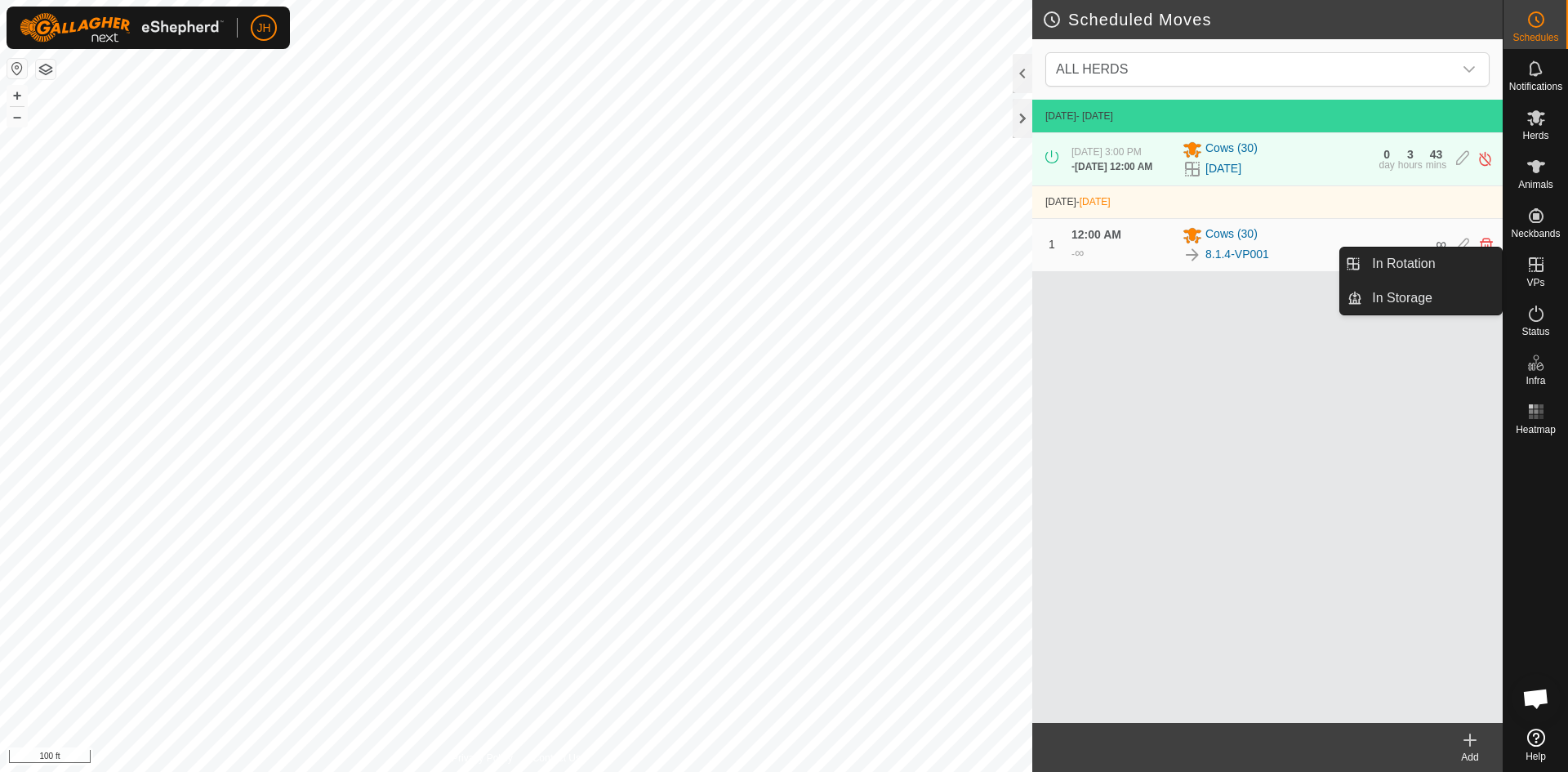
click at [1450, 264] on link "In Rotation" at bounding box center [1432, 264] width 140 height 33
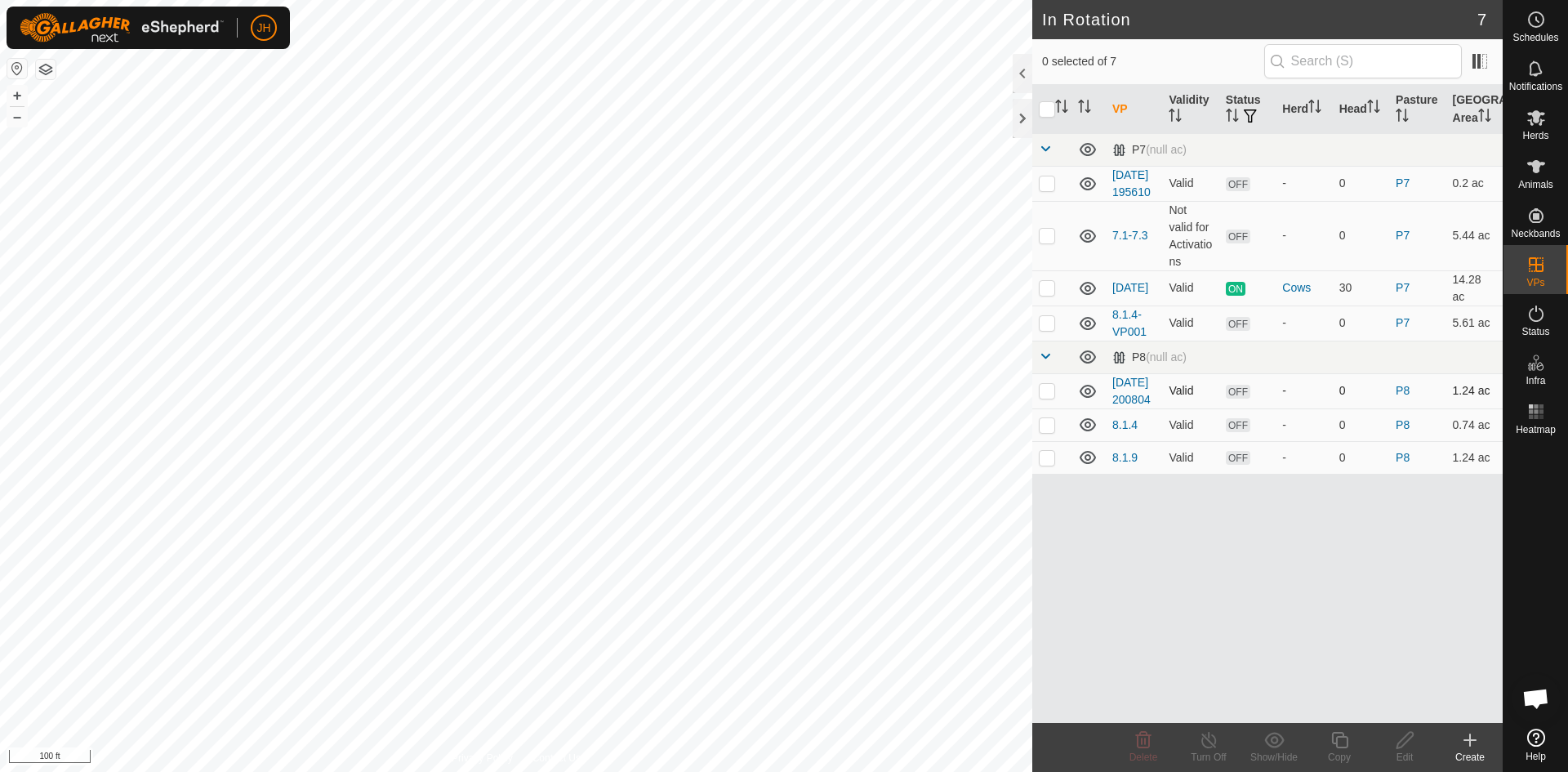
click at [1048, 409] on td at bounding box center [1051, 390] width 40 height 35
checkbox input "true"
click at [1048, 464] on p-checkbox at bounding box center [1047, 458] width 16 height 13
click at [1049, 464] on p-checkbox at bounding box center [1047, 458] width 16 height 13
click at [1048, 464] on p-checkbox at bounding box center [1047, 458] width 16 height 13
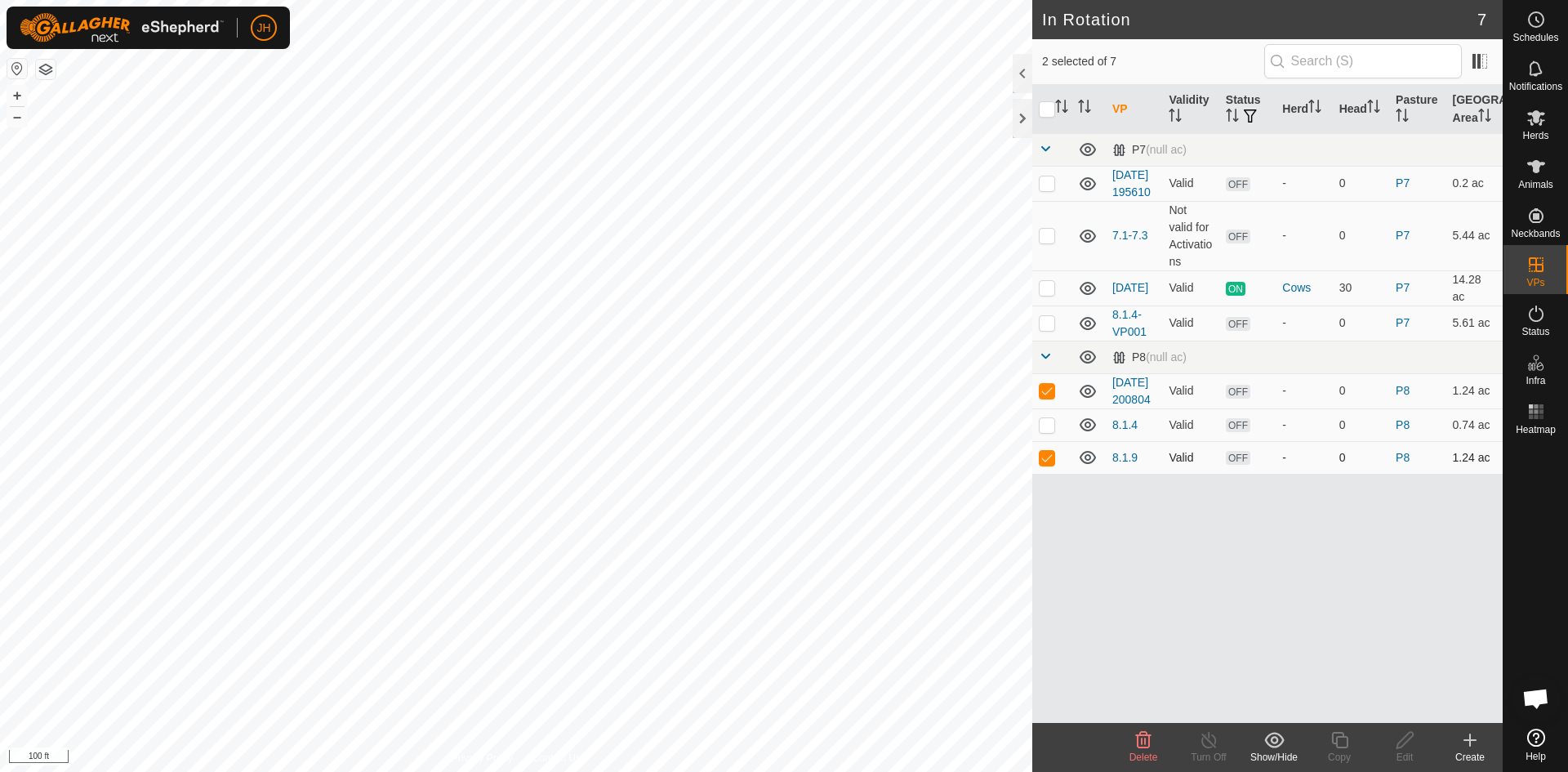
click at [1048, 464] on p-checkbox at bounding box center [1047, 458] width 16 height 13
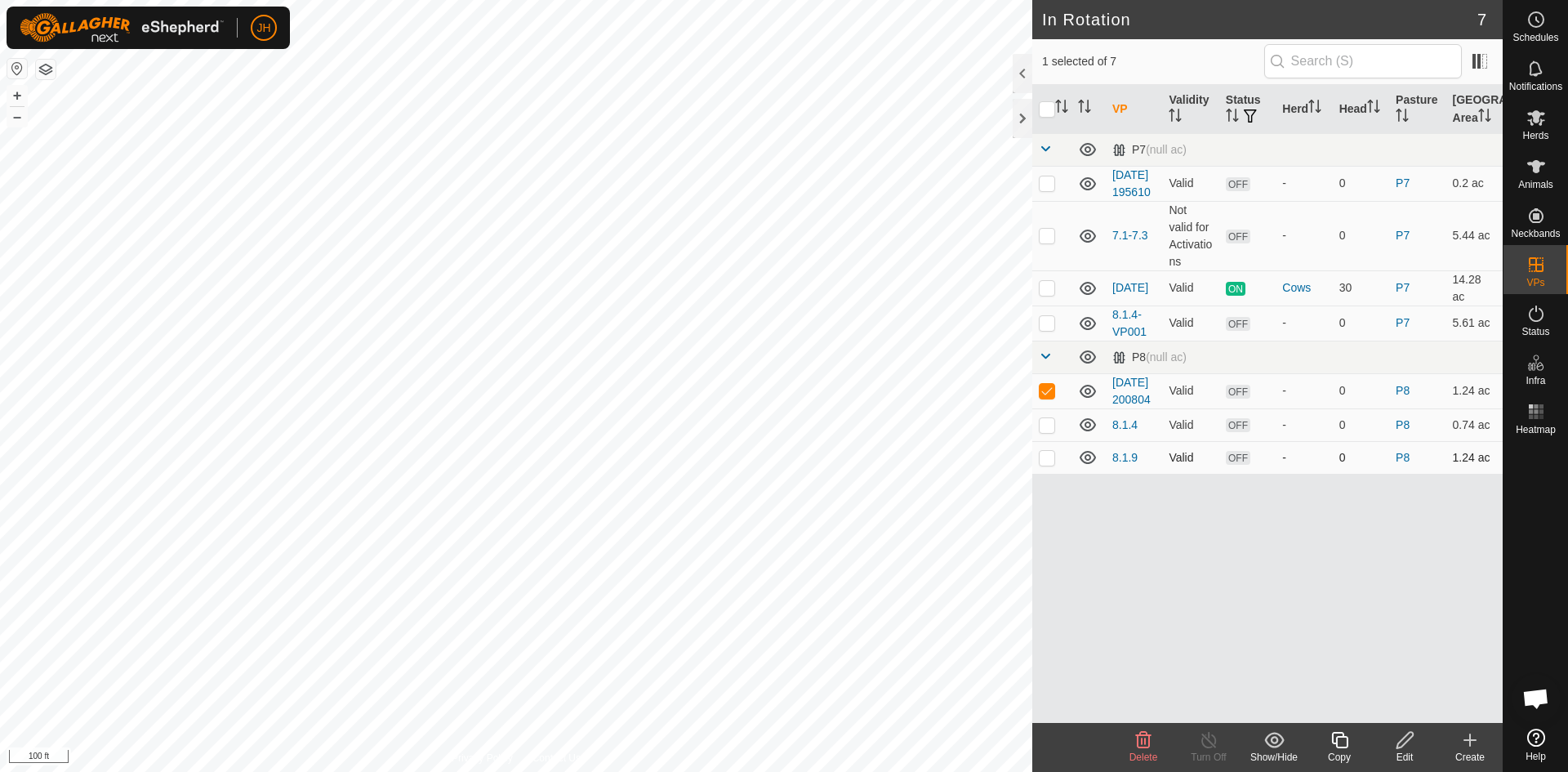
click at [1048, 464] on p-checkbox at bounding box center [1047, 458] width 16 height 13
checkbox input "false"
click at [1047, 397] on p-checkbox at bounding box center [1047, 390] width 16 height 13
click at [1053, 397] on p-checkbox at bounding box center [1047, 390] width 16 height 13
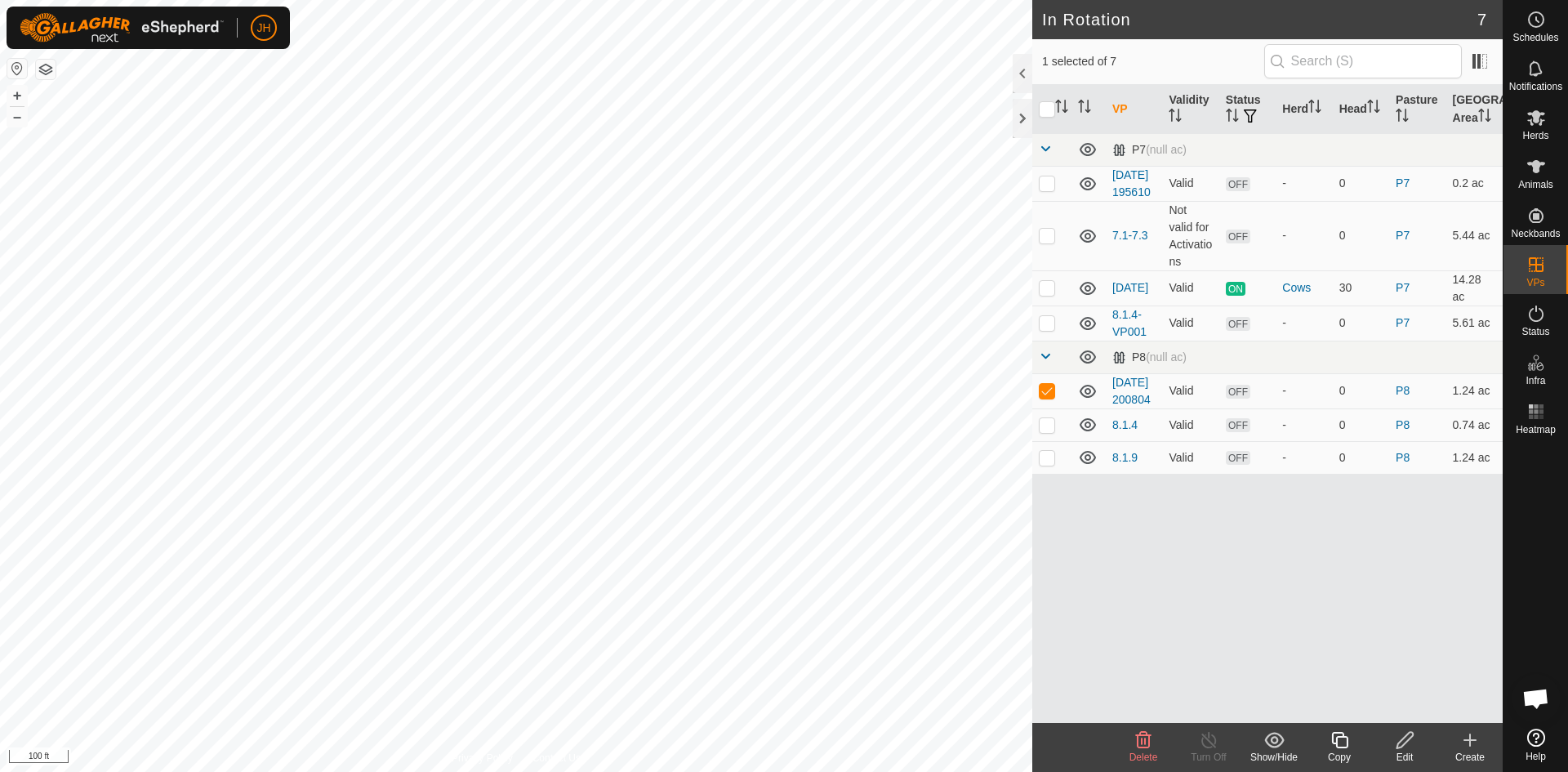
click at [1146, 752] on span "Delete" at bounding box center [1144, 758] width 29 height 12
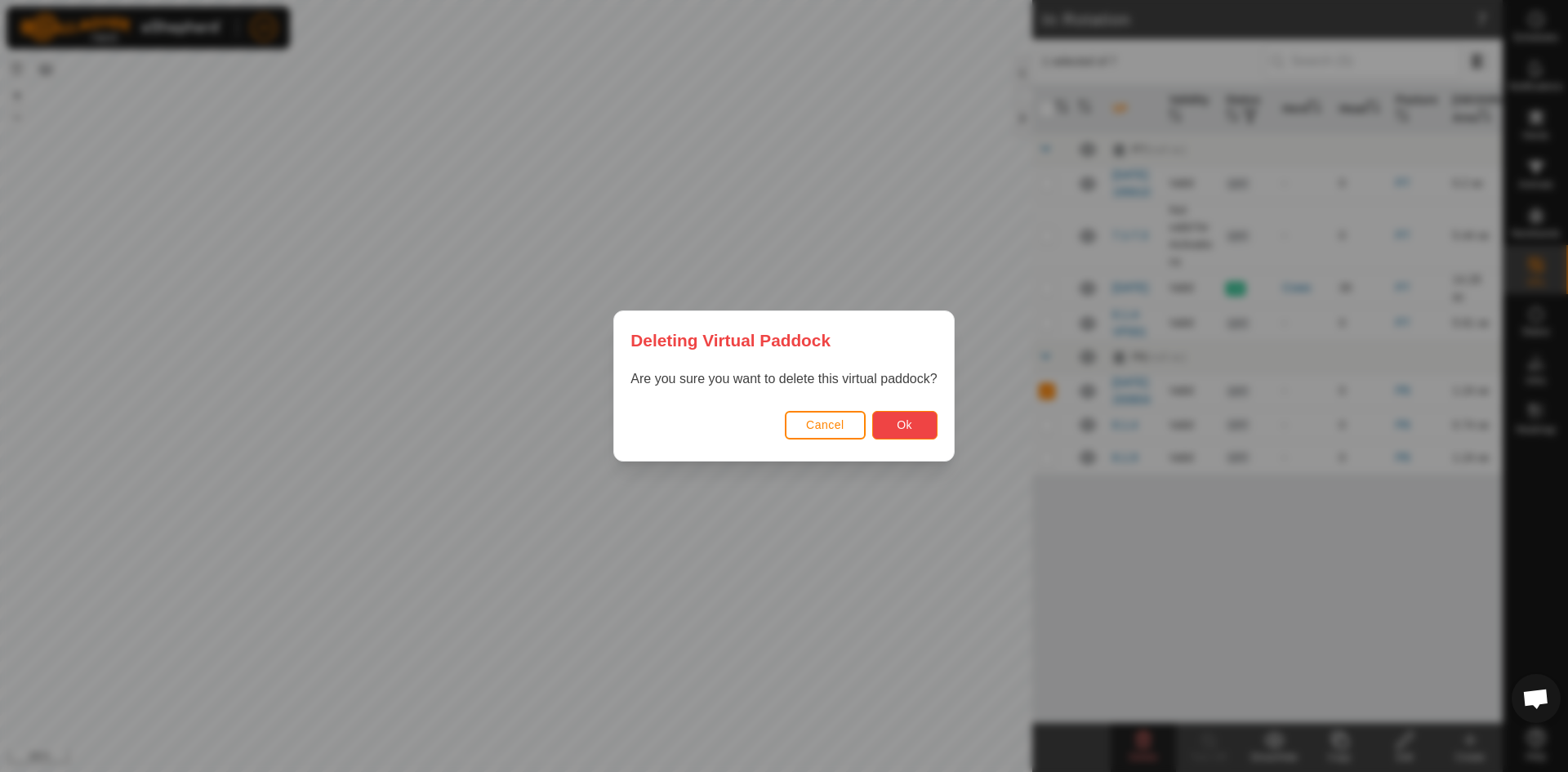
click at [903, 424] on span "Ok" at bounding box center [905, 425] width 15 height 13
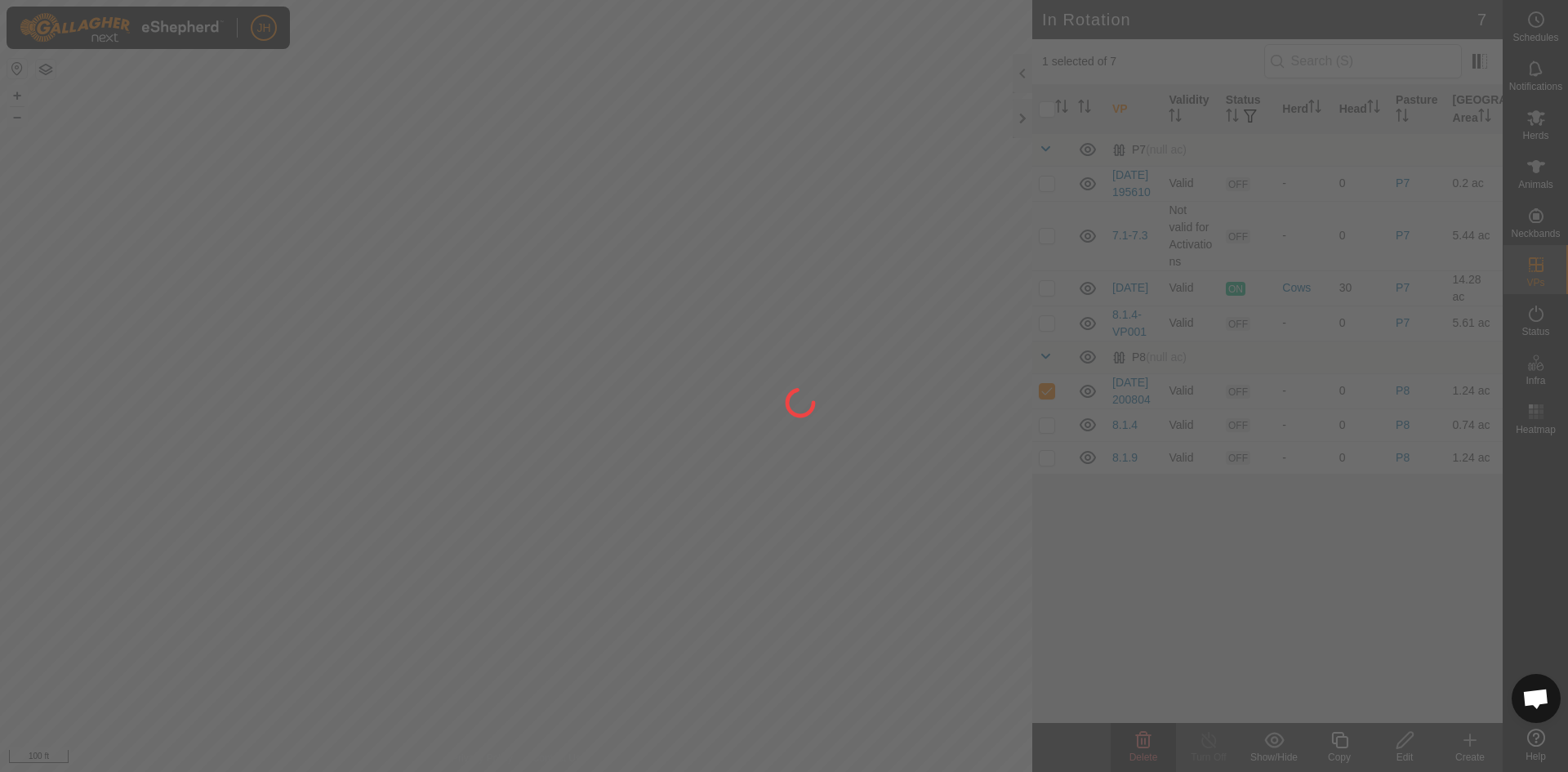
checkbox input "false"
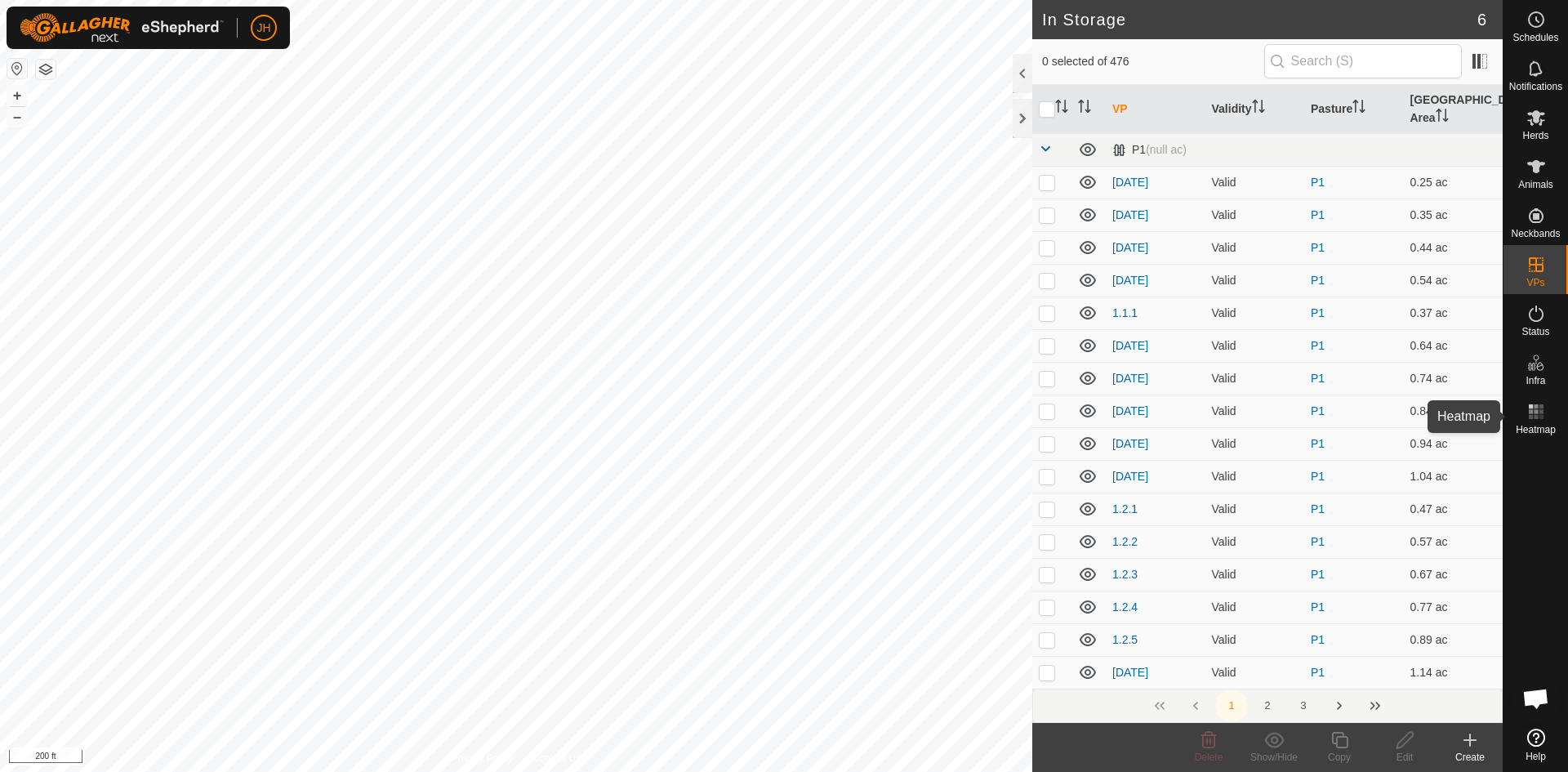
click at [1537, 412] on rect at bounding box center [1536, 412] width 4 height 4
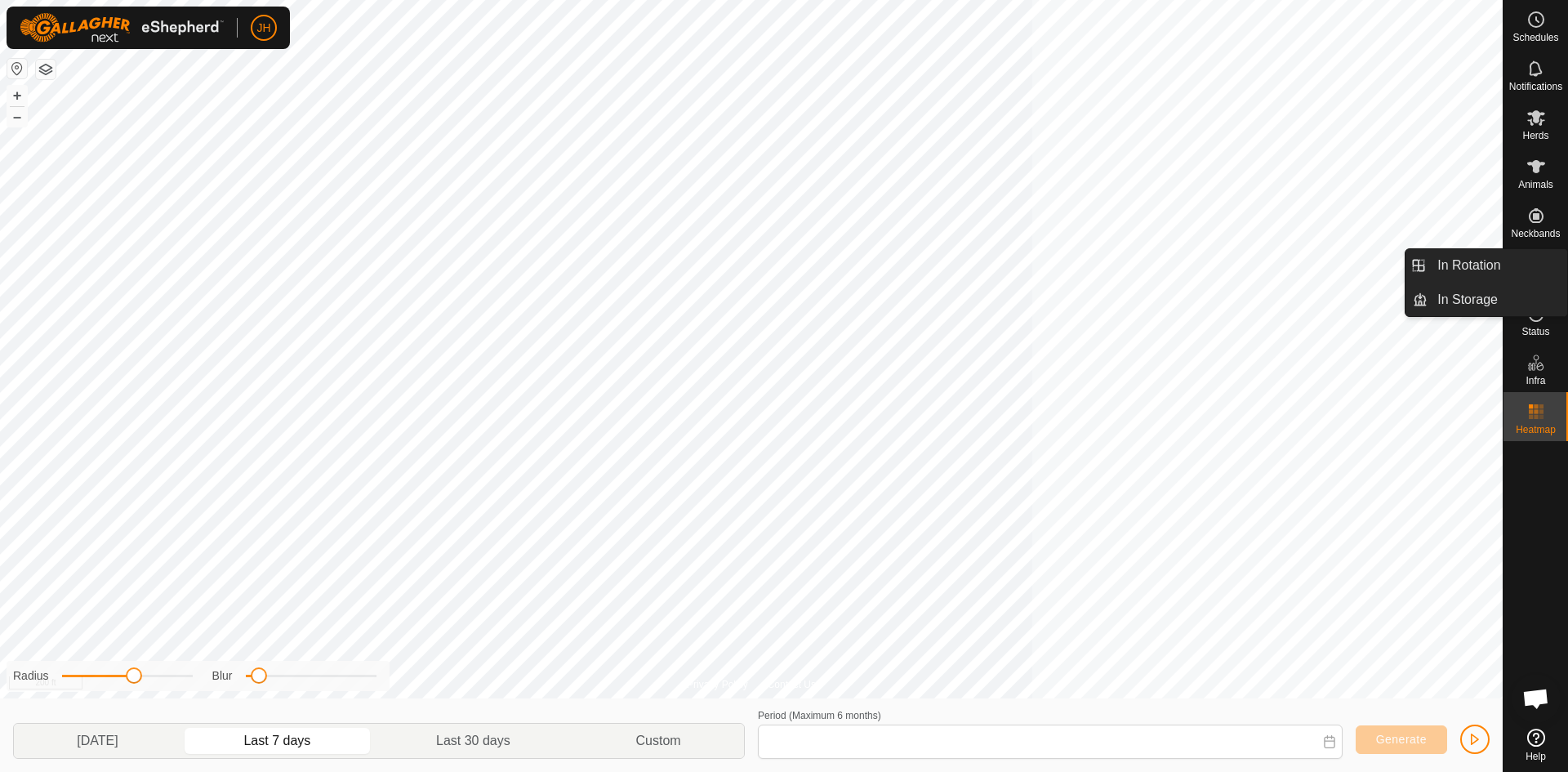
type input "[DATE] - [DATE]"
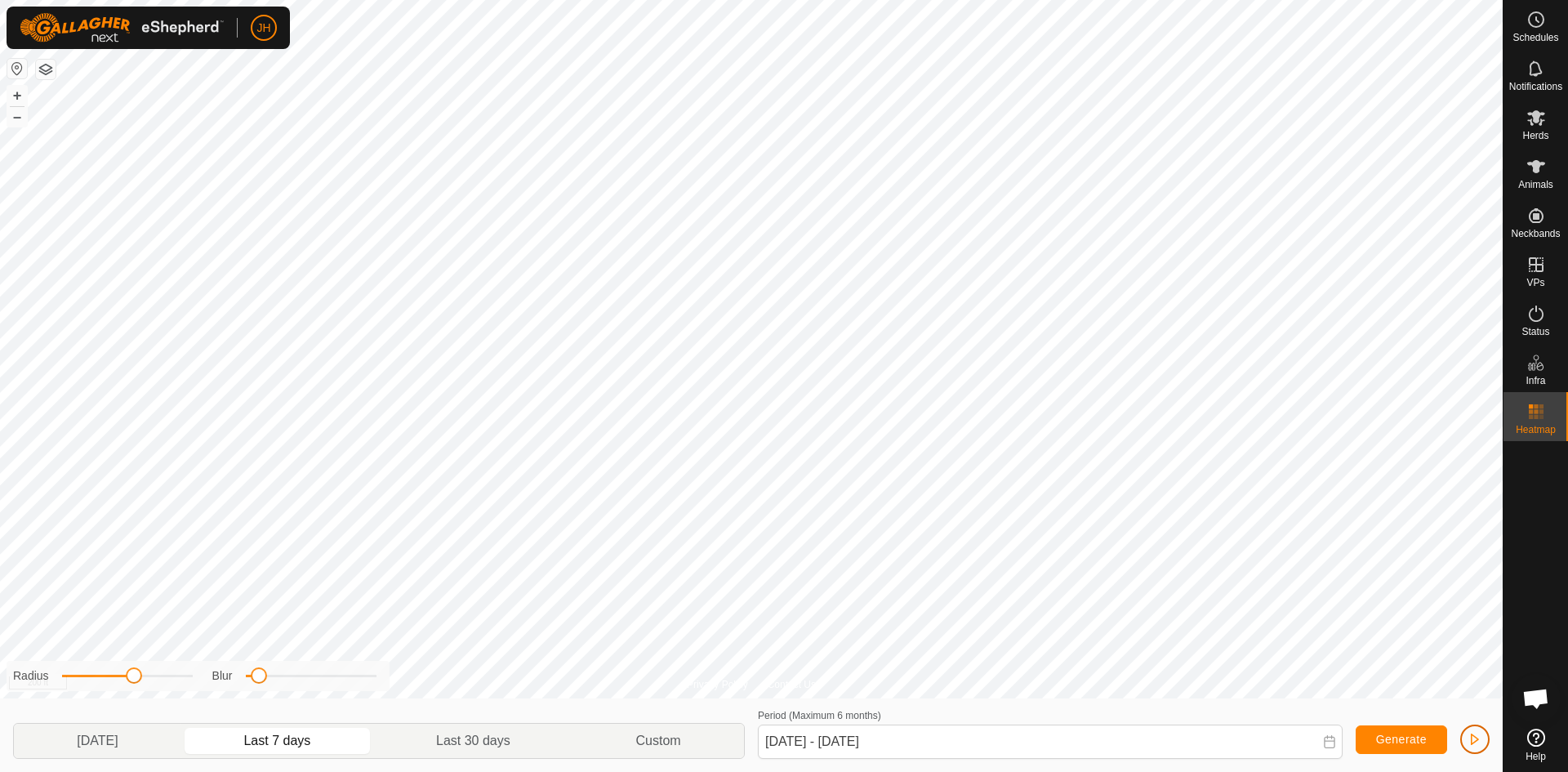
click at [1476, 740] on span "button" at bounding box center [1475, 739] width 13 height 13
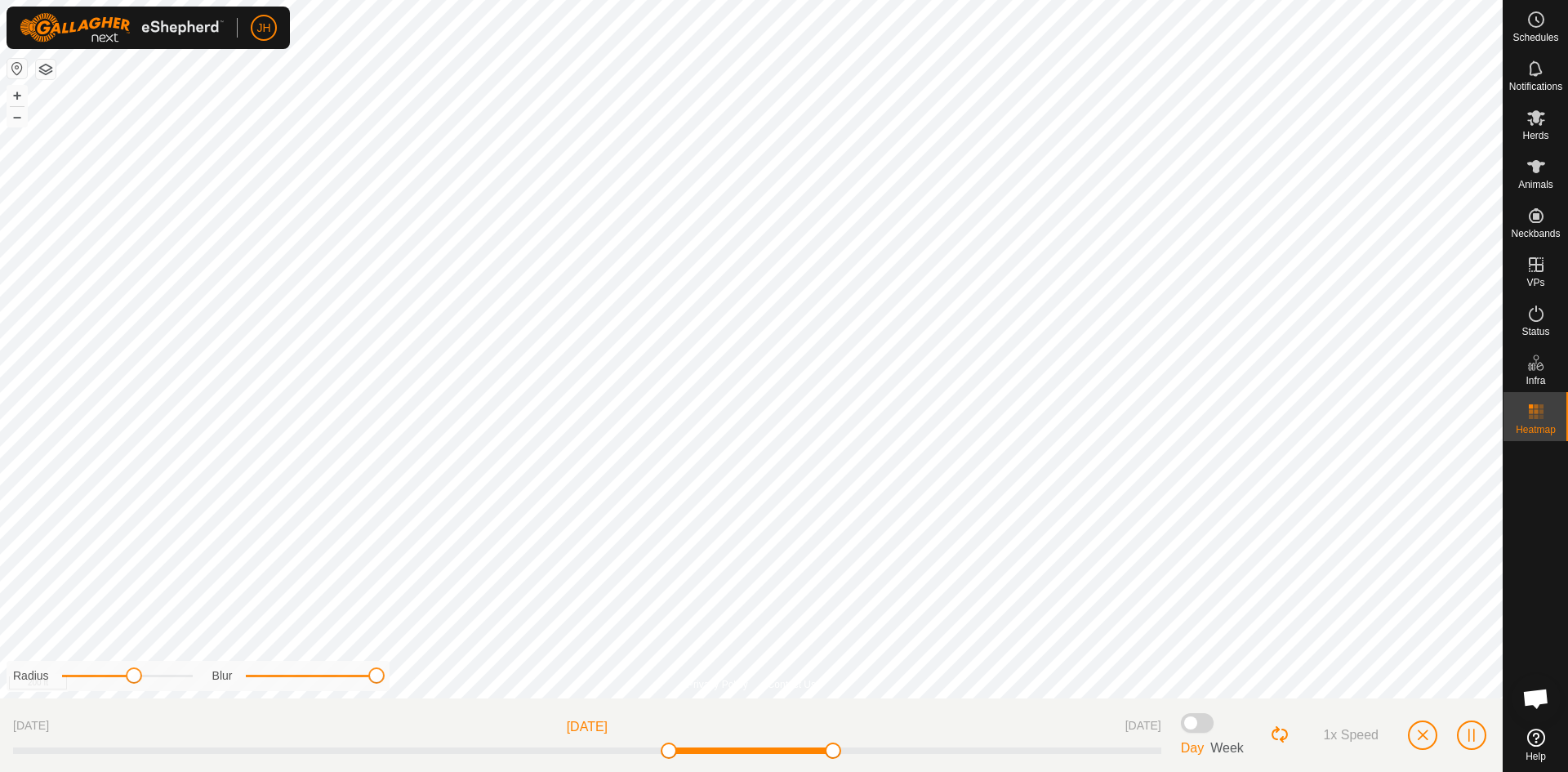
click at [421, 655] on div "Privacy Policy Contact Us Landmark 6 + – ⇧ i 200 ft Radius Blur [DATE] [DATE] […" at bounding box center [752, 386] width 1503 height 772
click at [1198, 753] on span "Day" at bounding box center [1193, 748] width 23 height 13
